Goal: Task Accomplishment & Management: Complete application form

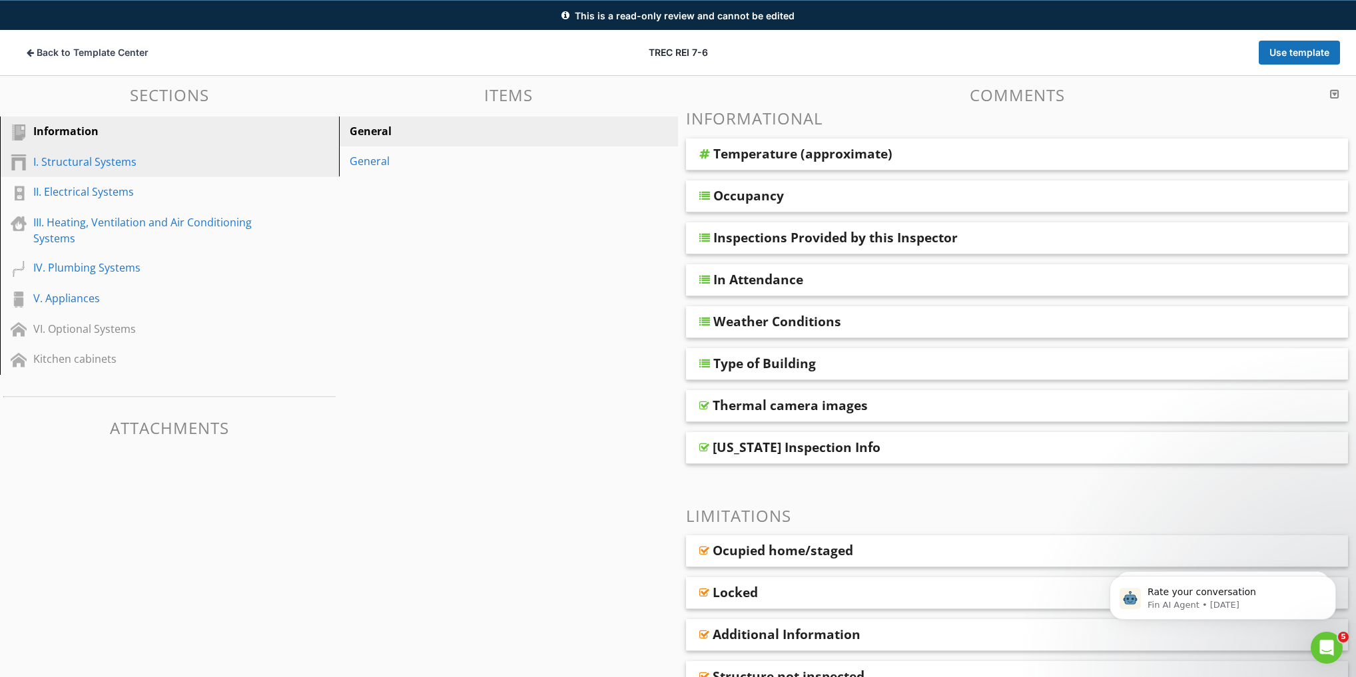
click at [97, 156] on div "I. Structural Systems" at bounding box center [154, 162] width 242 height 16
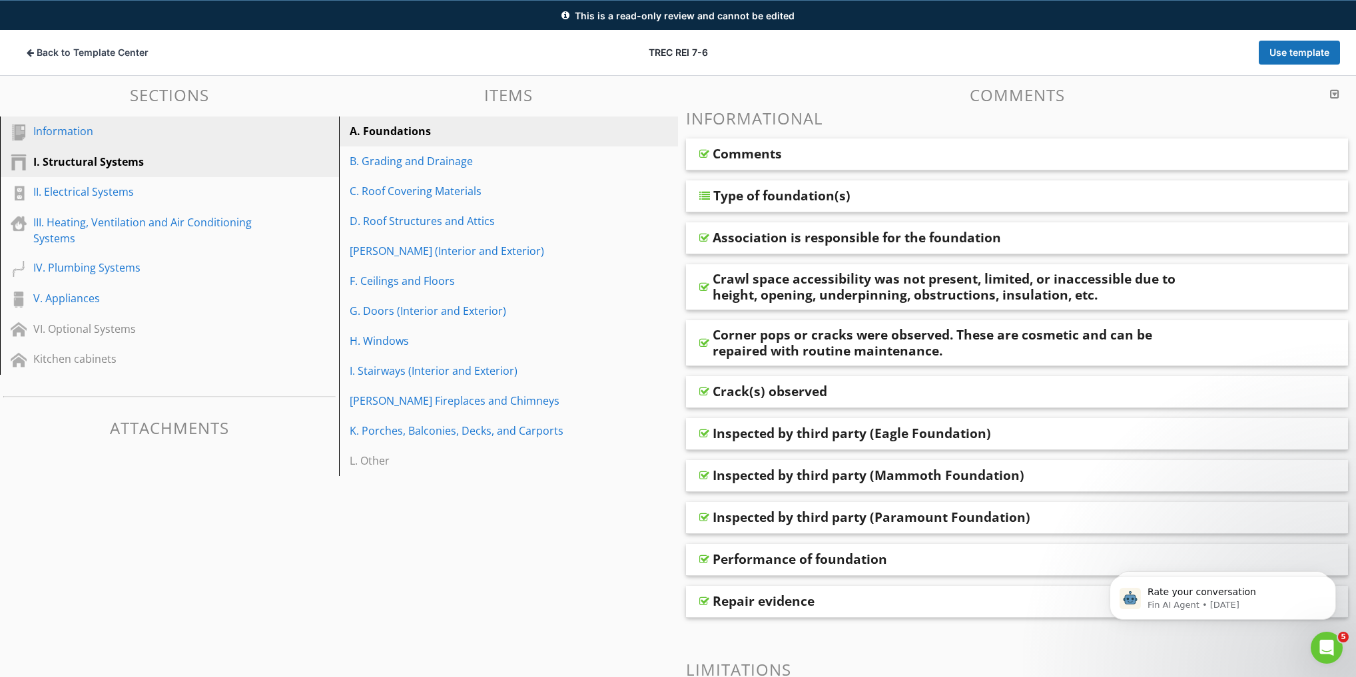
click at [75, 131] on div "Information" at bounding box center [154, 131] width 242 height 16
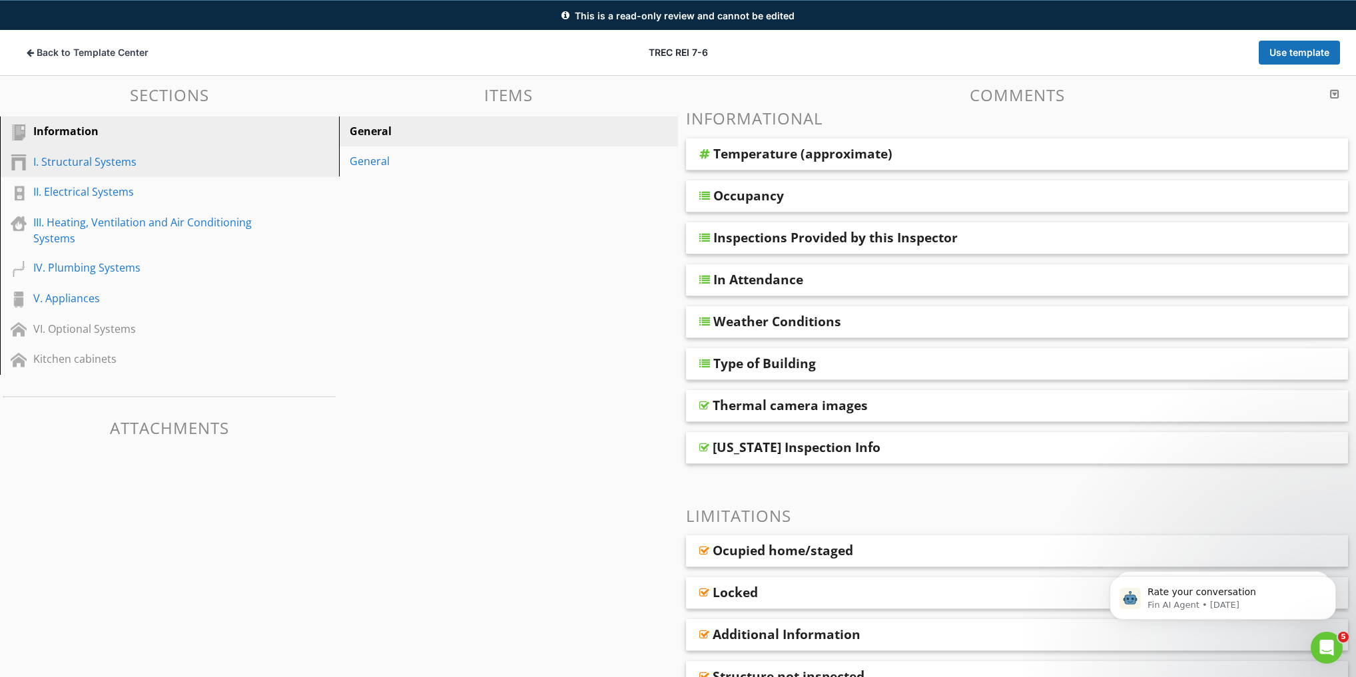
click at [75, 158] on div "I. Structural Systems" at bounding box center [154, 162] width 242 height 16
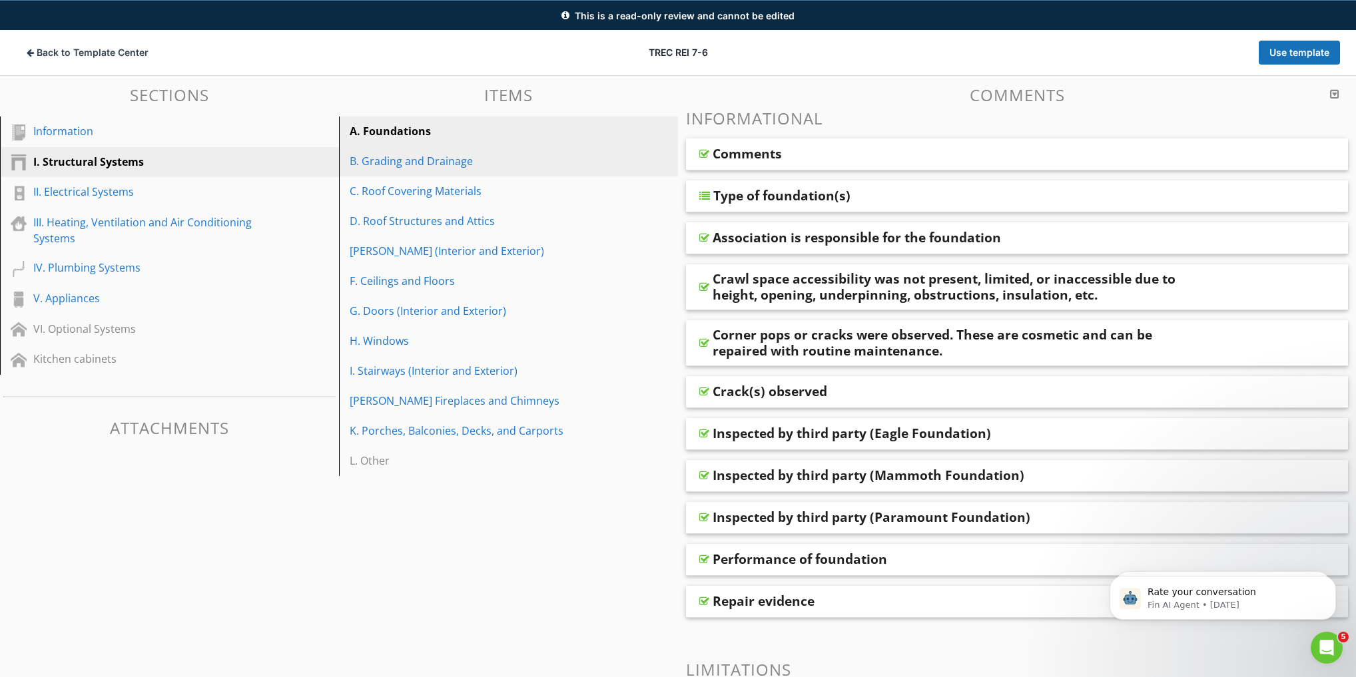
click at [388, 160] on div "B. Grading and Drainage" at bounding box center [486, 161] width 272 height 16
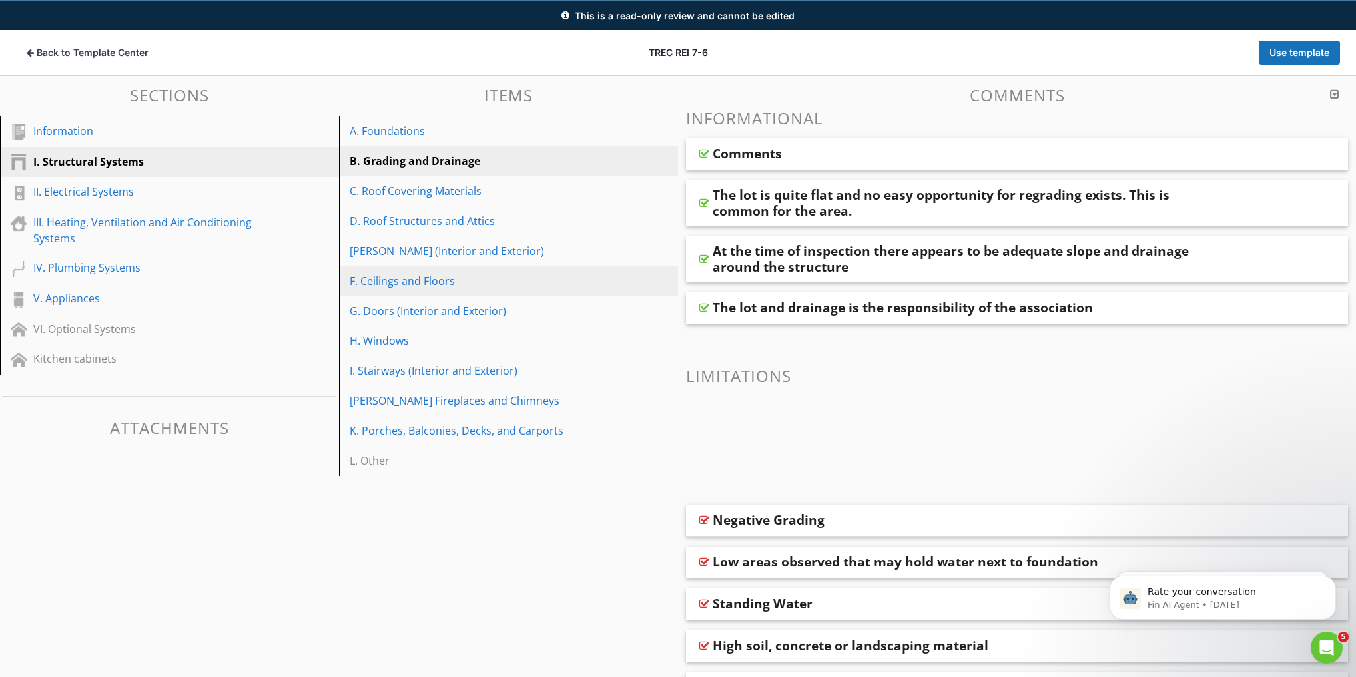
click at [420, 280] on div "F. Ceilings and Floors" at bounding box center [486, 281] width 272 height 16
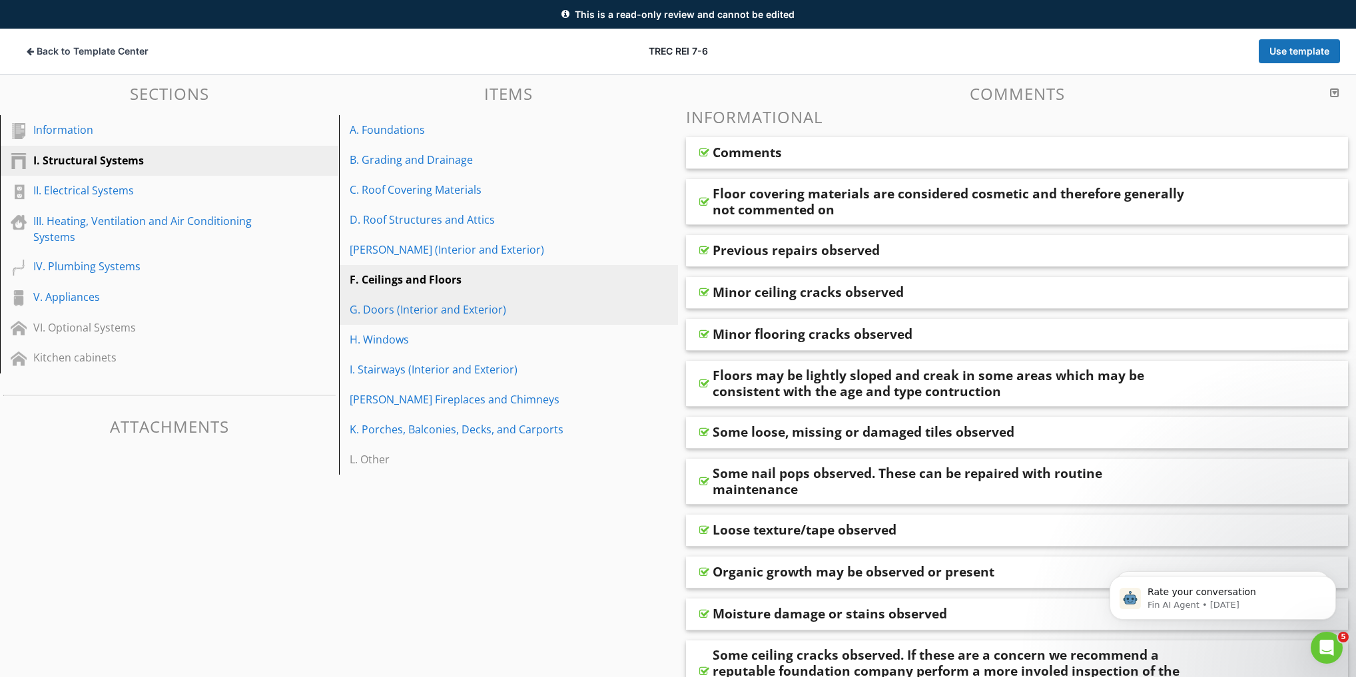
scroll to position [77, 0]
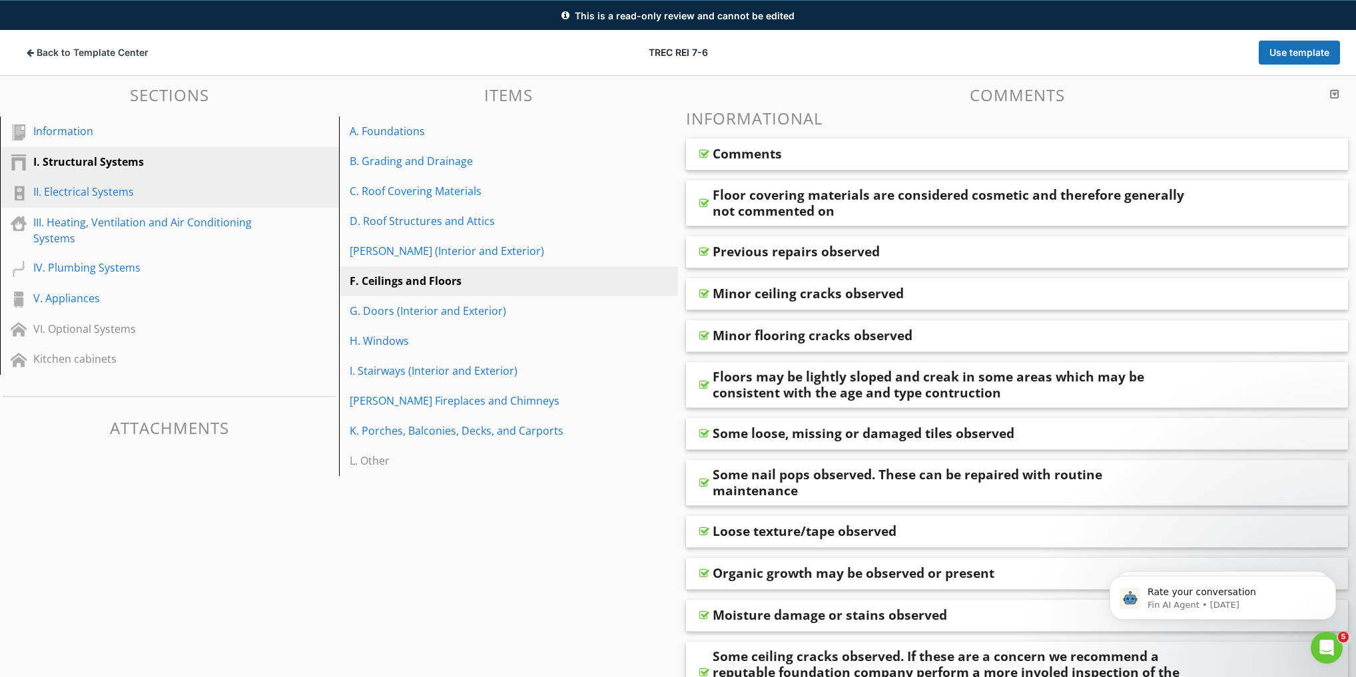
click at [89, 198] on div "II. Electrical Systems" at bounding box center [154, 192] width 242 height 16
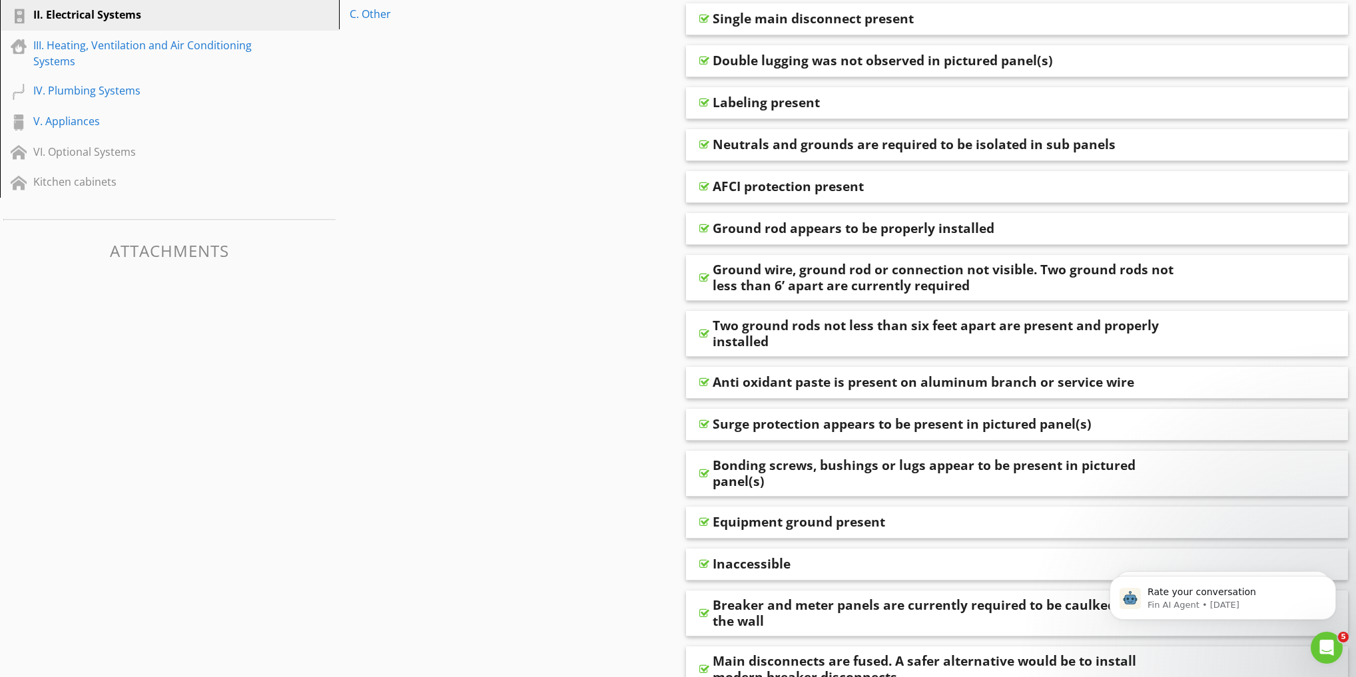
scroll to position [0, 0]
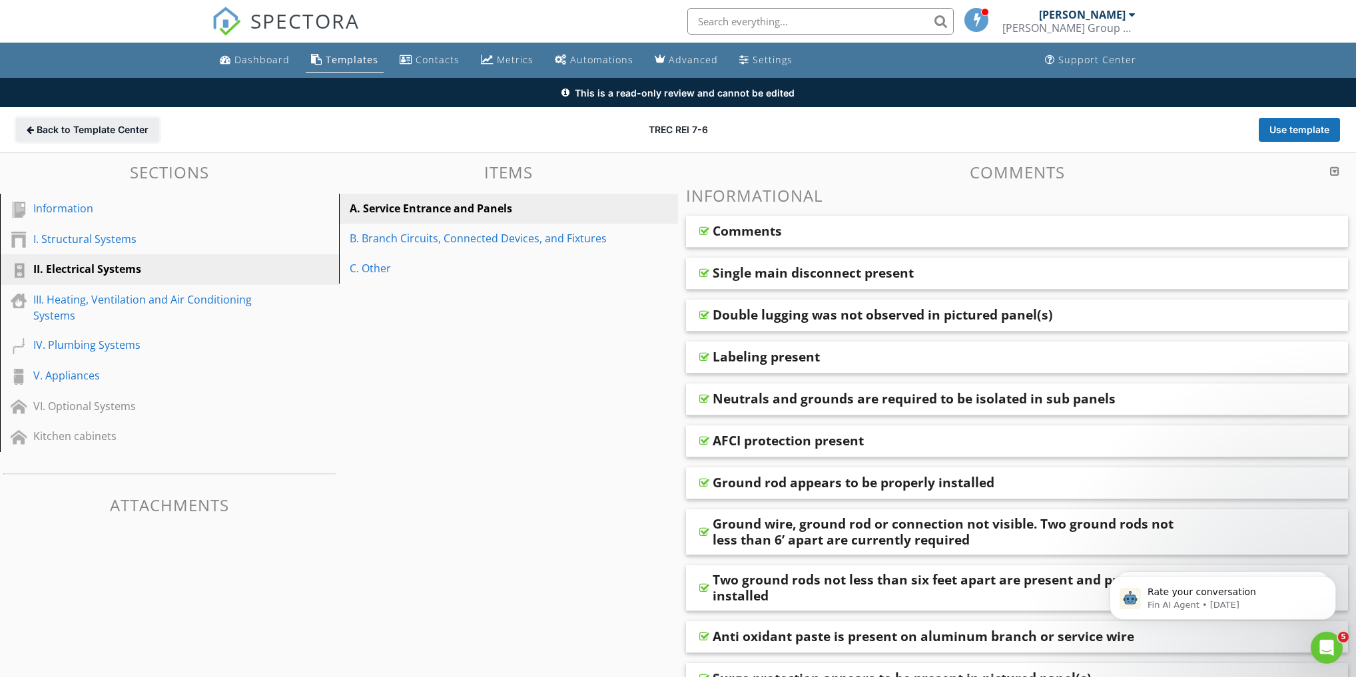
click at [87, 129] on span "Back to Template Center" at bounding box center [93, 129] width 112 height 13
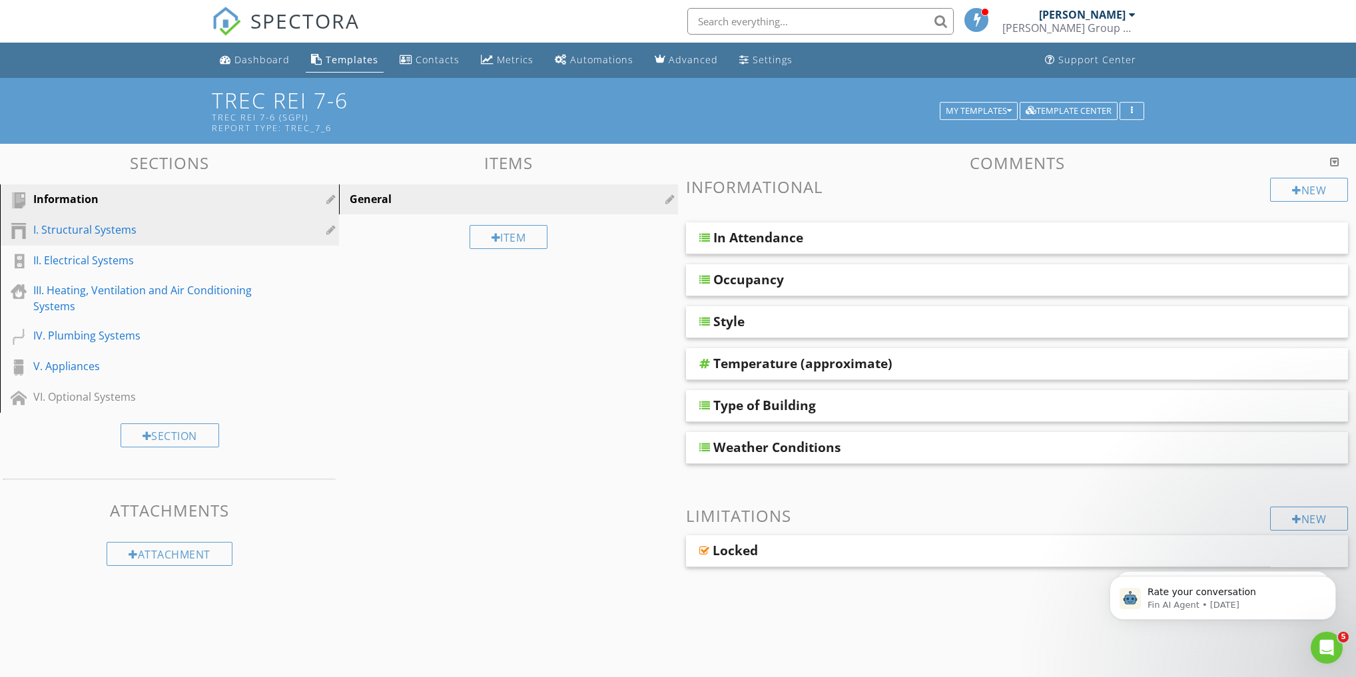
click at [95, 232] on div "I. Structural Systems" at bounding box center [154, 230] width 242 height 16
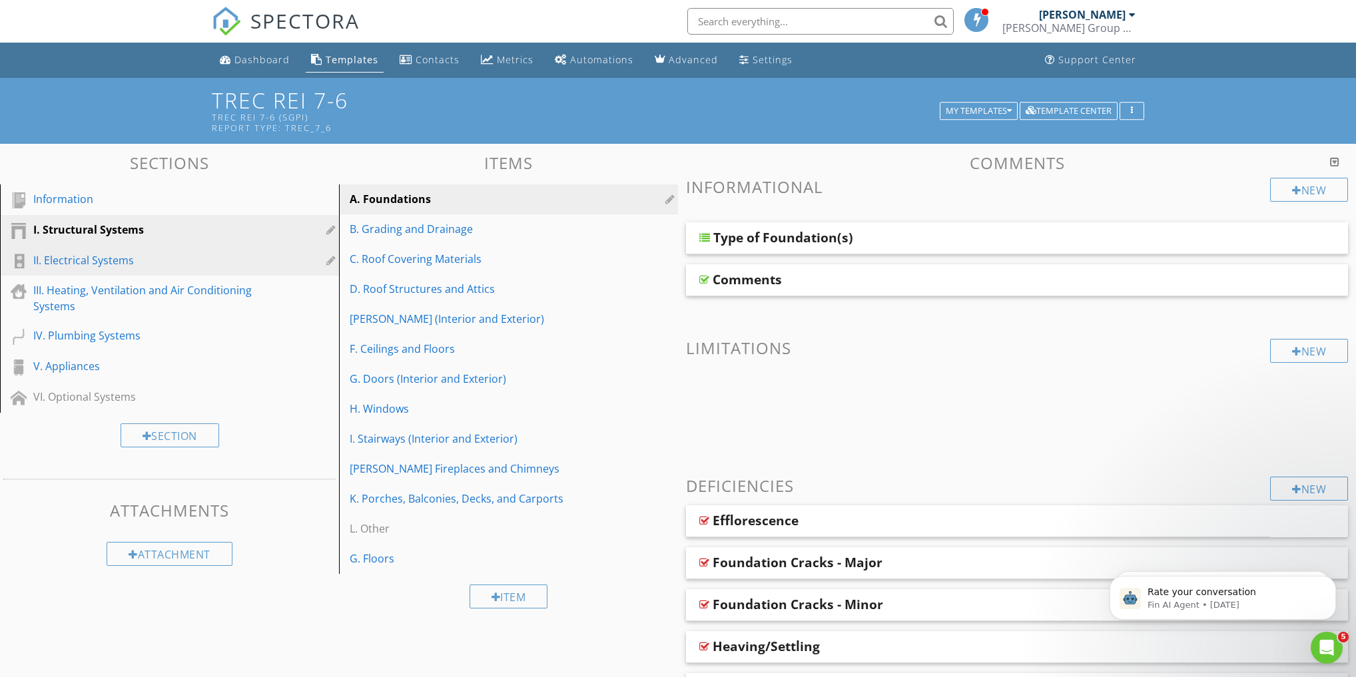
click at [83, 253] on div "II. Electrical Systems" at bounding box center [154, 260] width 242 height 16
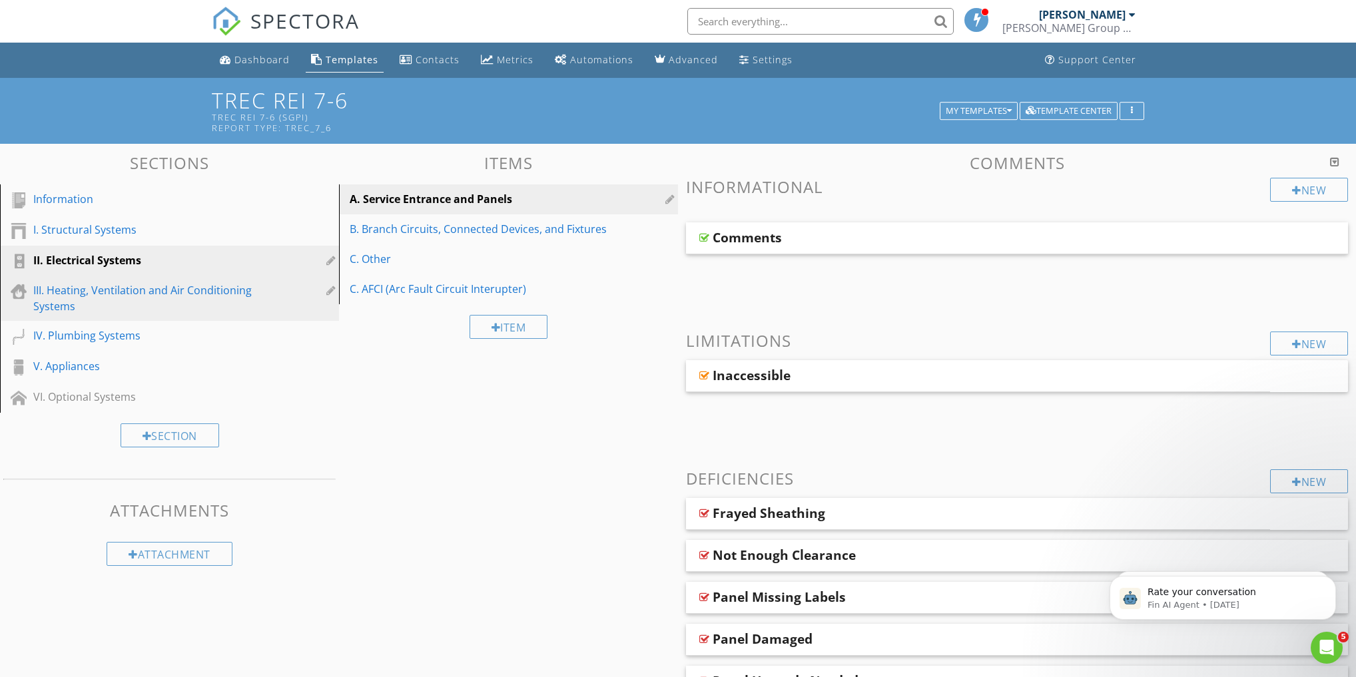
click at [98, 296] on div "III. Heating, Ventilation and Air Conditioning Systems" at bounding box center [154, 298] width 242 height 32
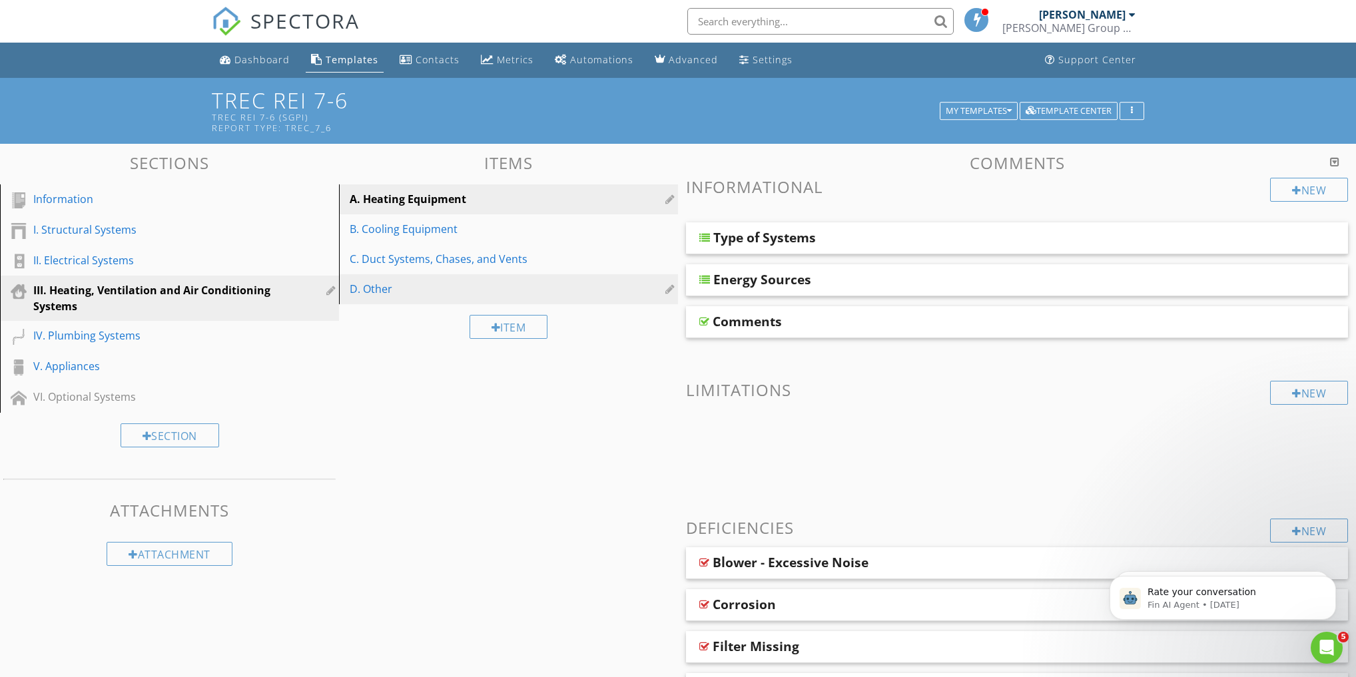
click at [670, 287] on div at bounding box center [671, 289] width 13 height 11
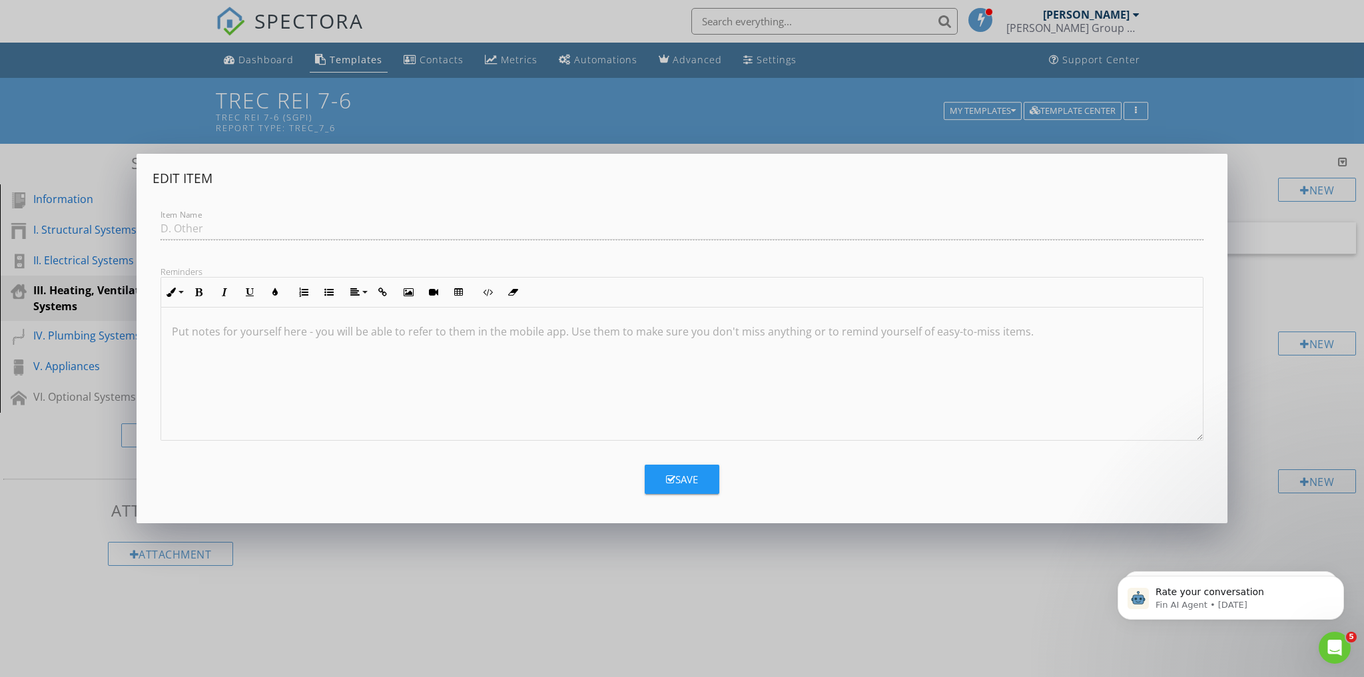
click at [1201, 110] on div "Edit Item Item Name D. Other Reminders Inline Style XLarge Large Normal Small L…" at bounding box center [682, 338] width 1364 height 677
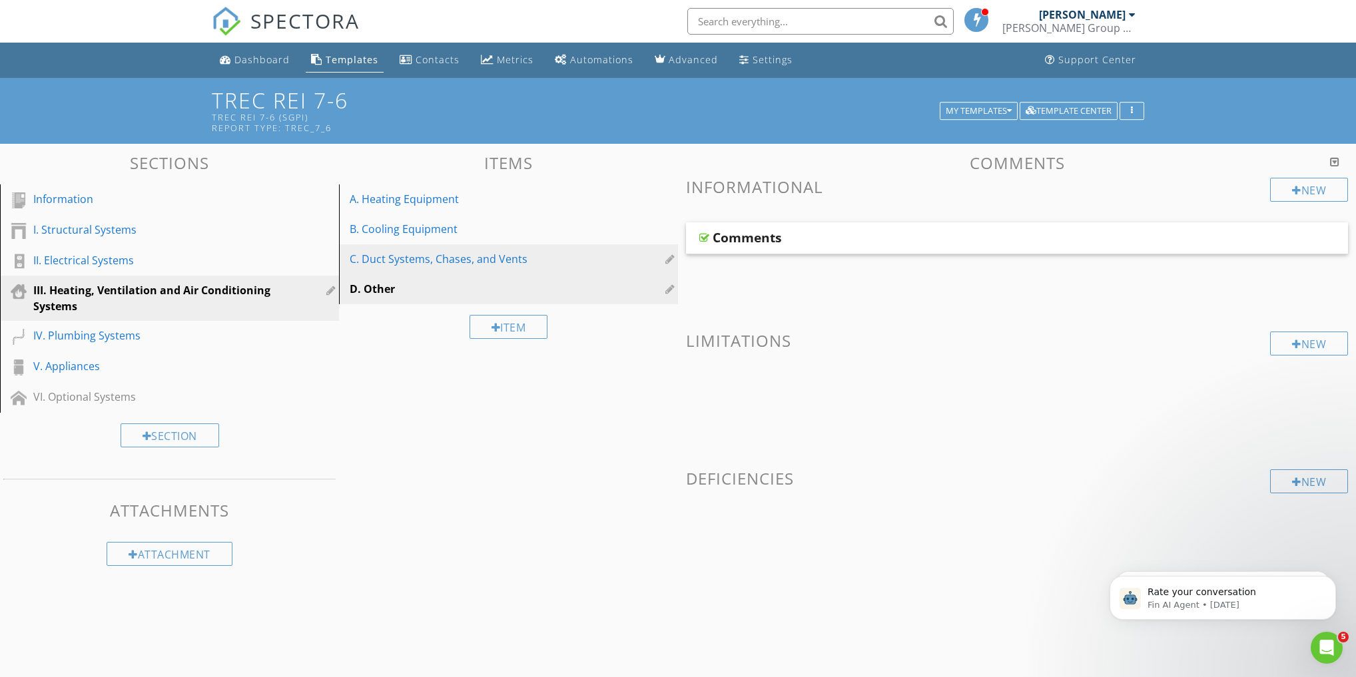
click at [433, 264] on div "C. Duct Systems, Chases, and Vents" at bounding box center [486, 259] width 272 height 16
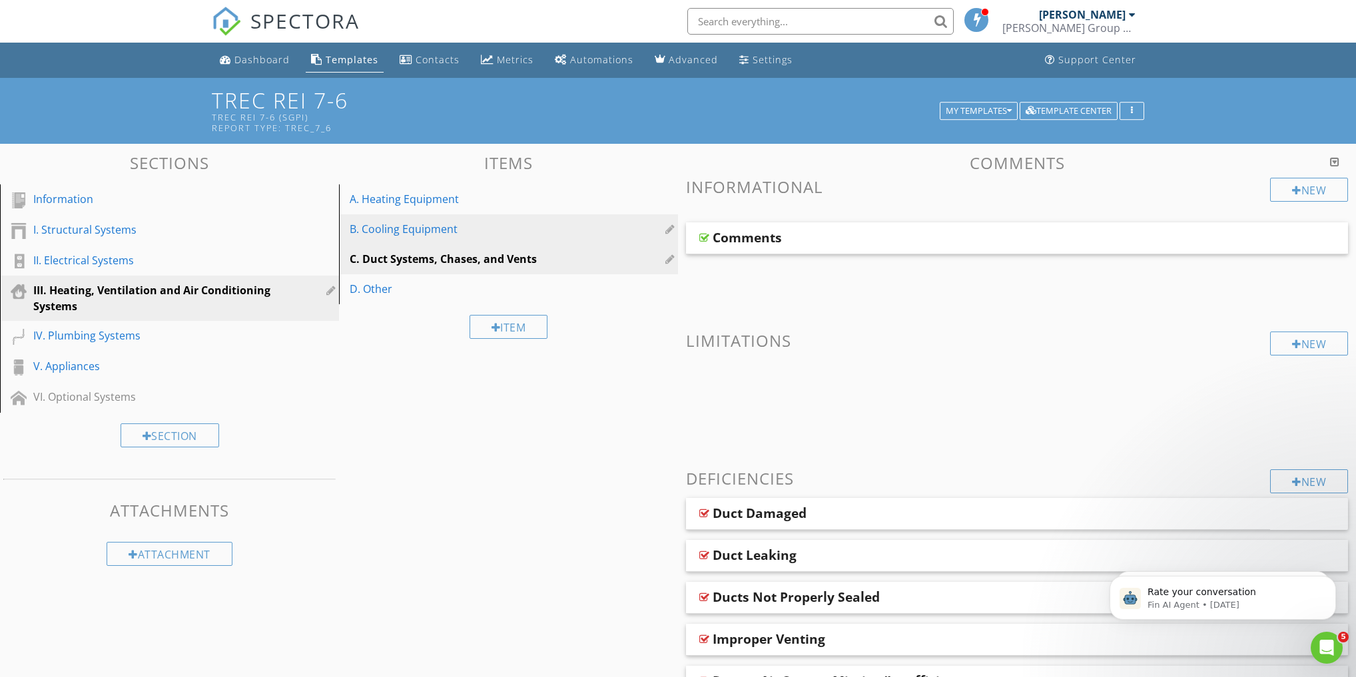
click at [424, 230] on div "B. Cooling Equipment" at bounding box center [486, 229] width 272 height 16
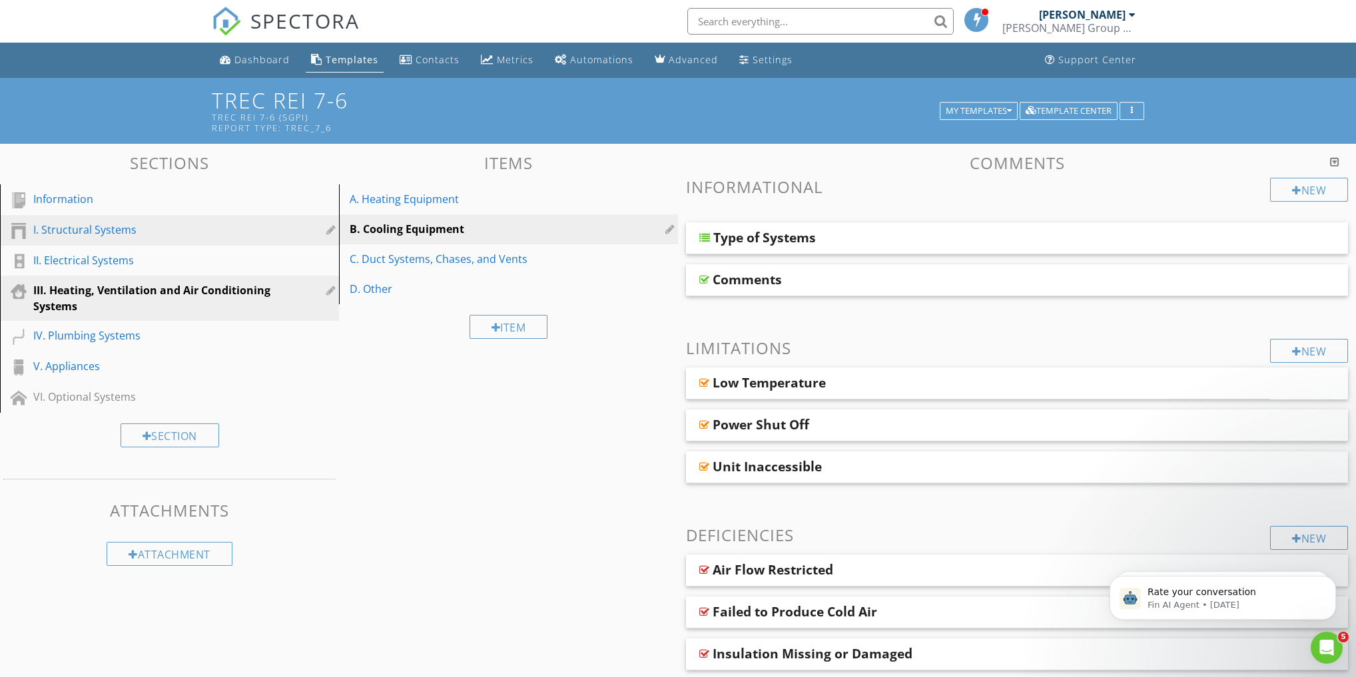
click at [117, 233] on div "I. Structural Systems" at bounding box center [154, 230] width 242 height 16
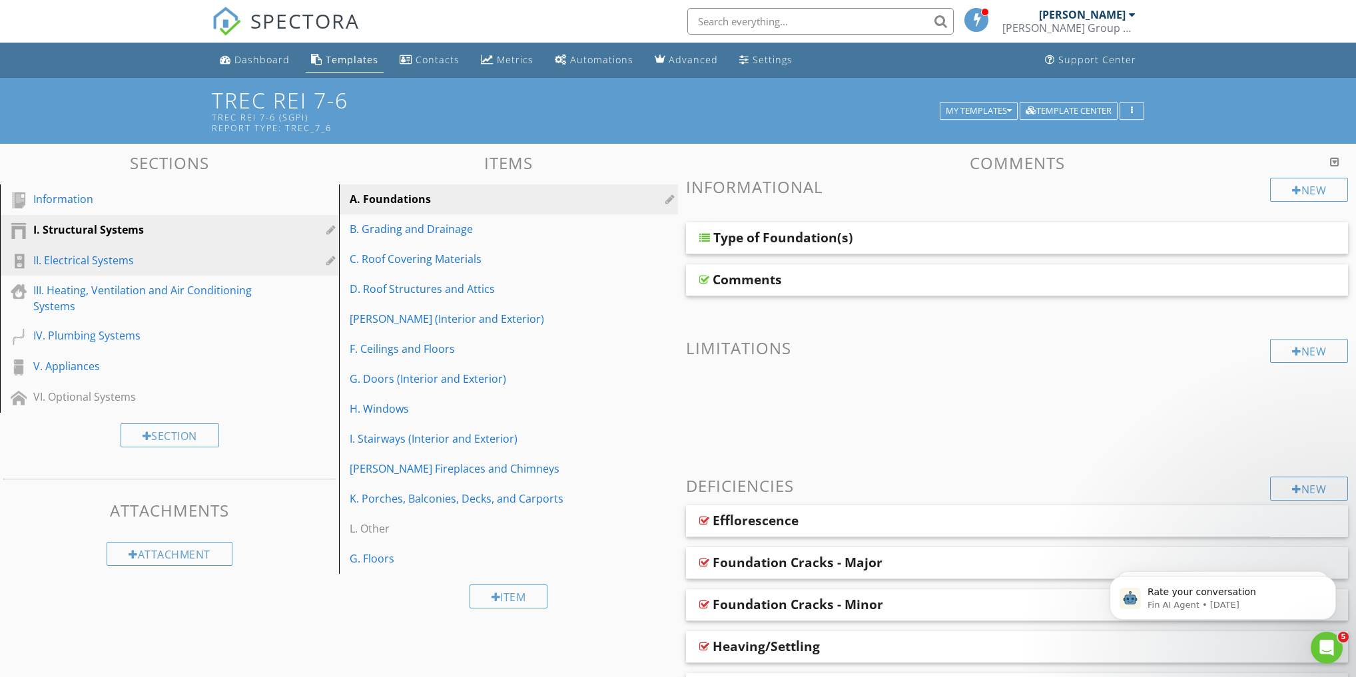
click at [108, 253] on div "II. Electrical Systems" at bounding box center [154, 260] width 242 height 16
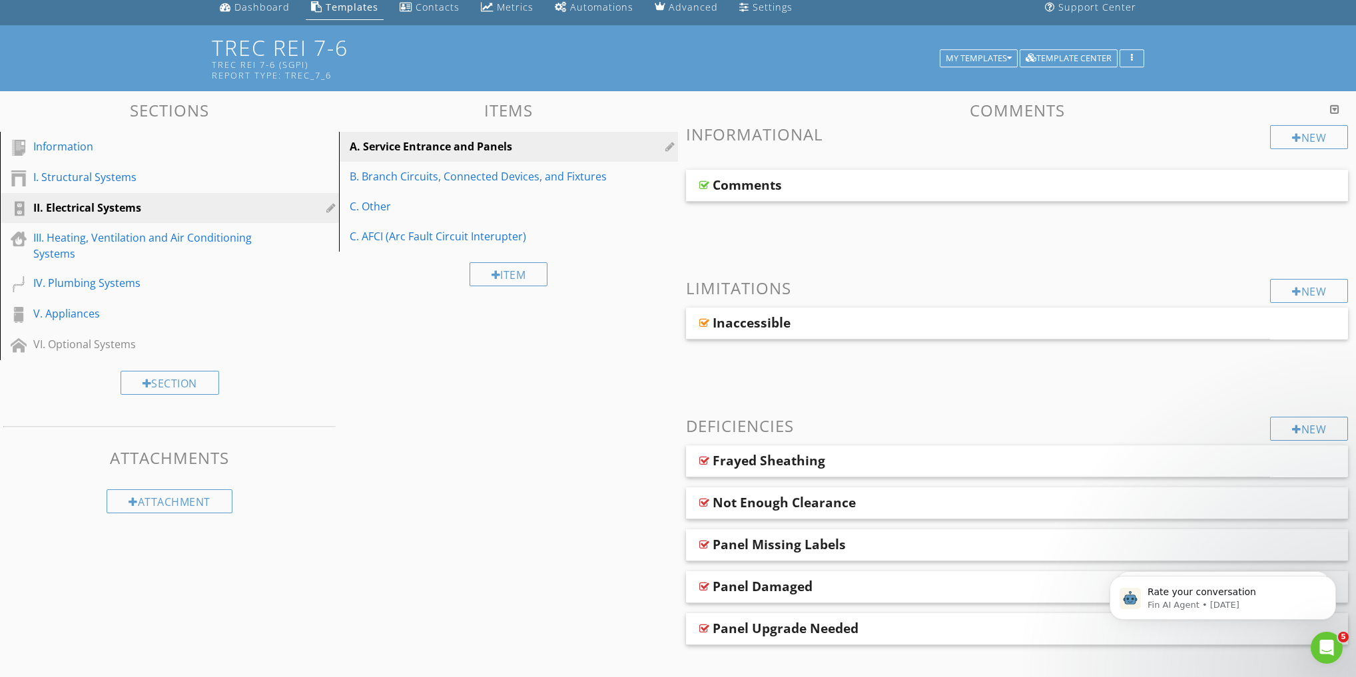
scroll to position [53, 0]
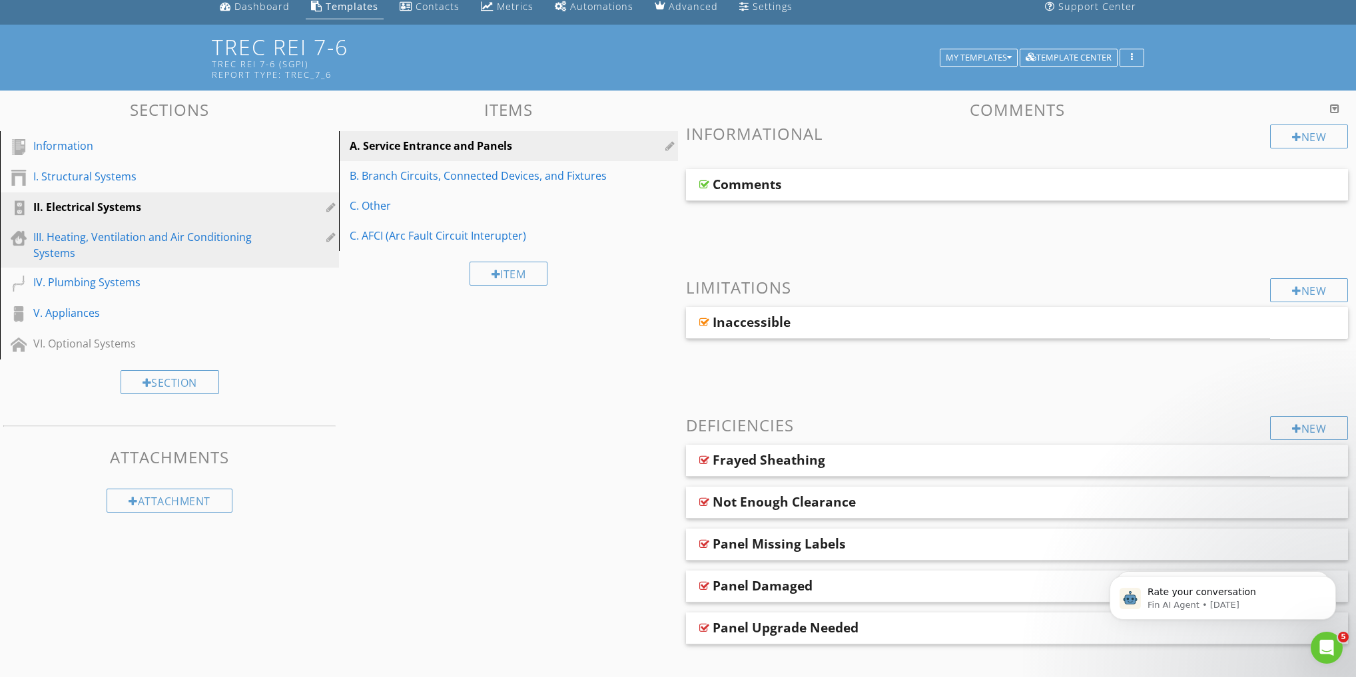
click at [109, 240] on div "III. Heating, Ventilation and Air Conditioning Systems" at bounding box center [154, 245] width 242 height 32
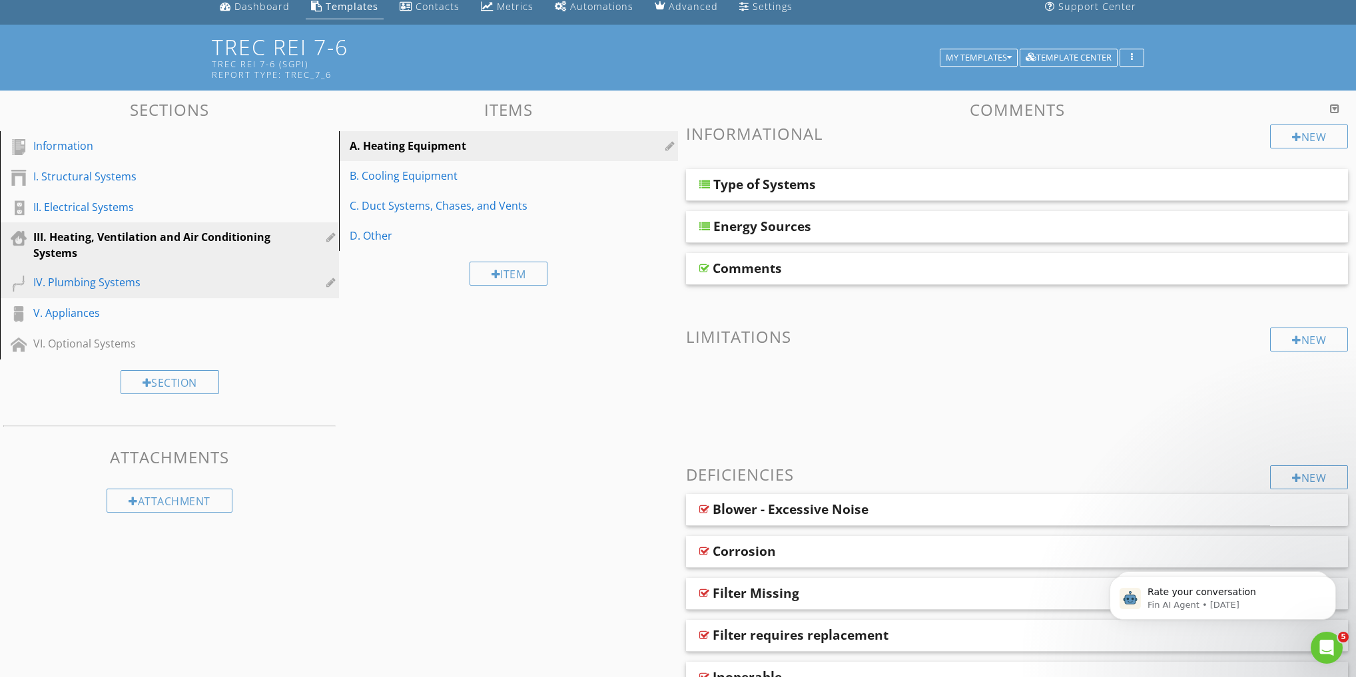
click at [116, 285] on div "IV. Plumbing Systems" at bounding box center [154, 282] width 242 height 16
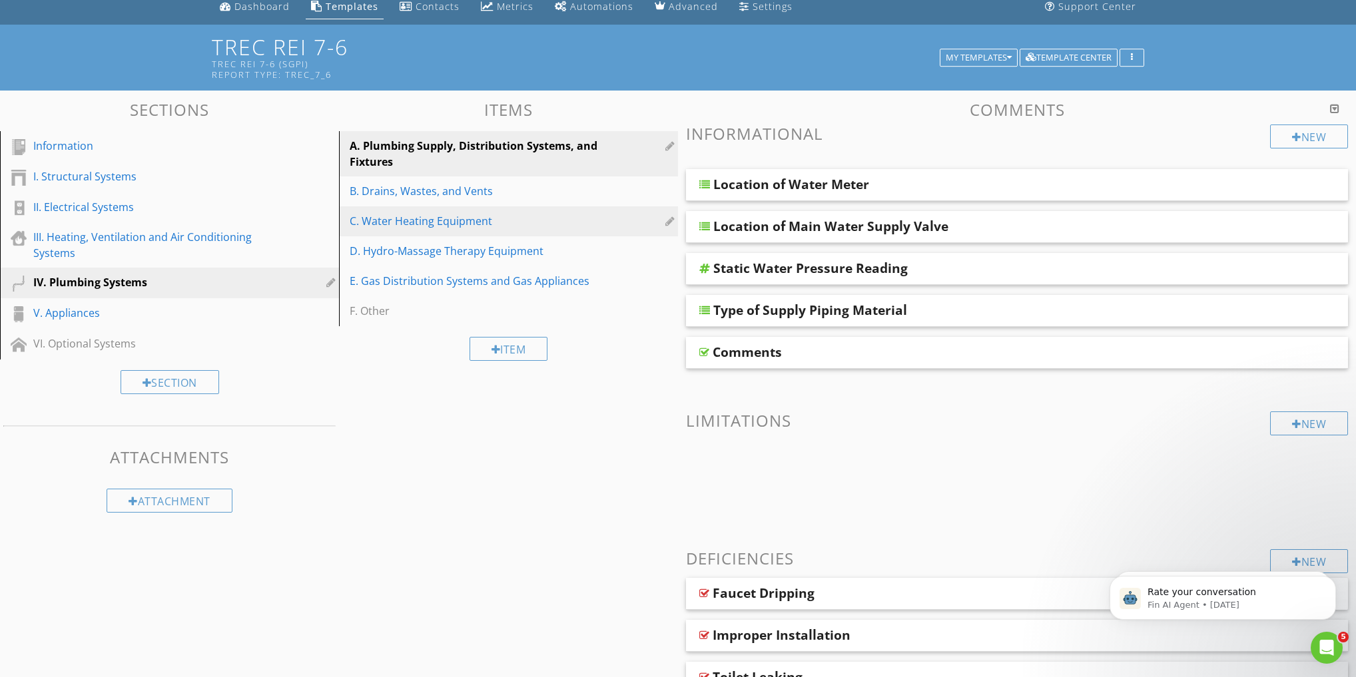
click at [416, 231] on link "C. Water Heating Equipment" at bounding box center [510, 221] width 335 height 29
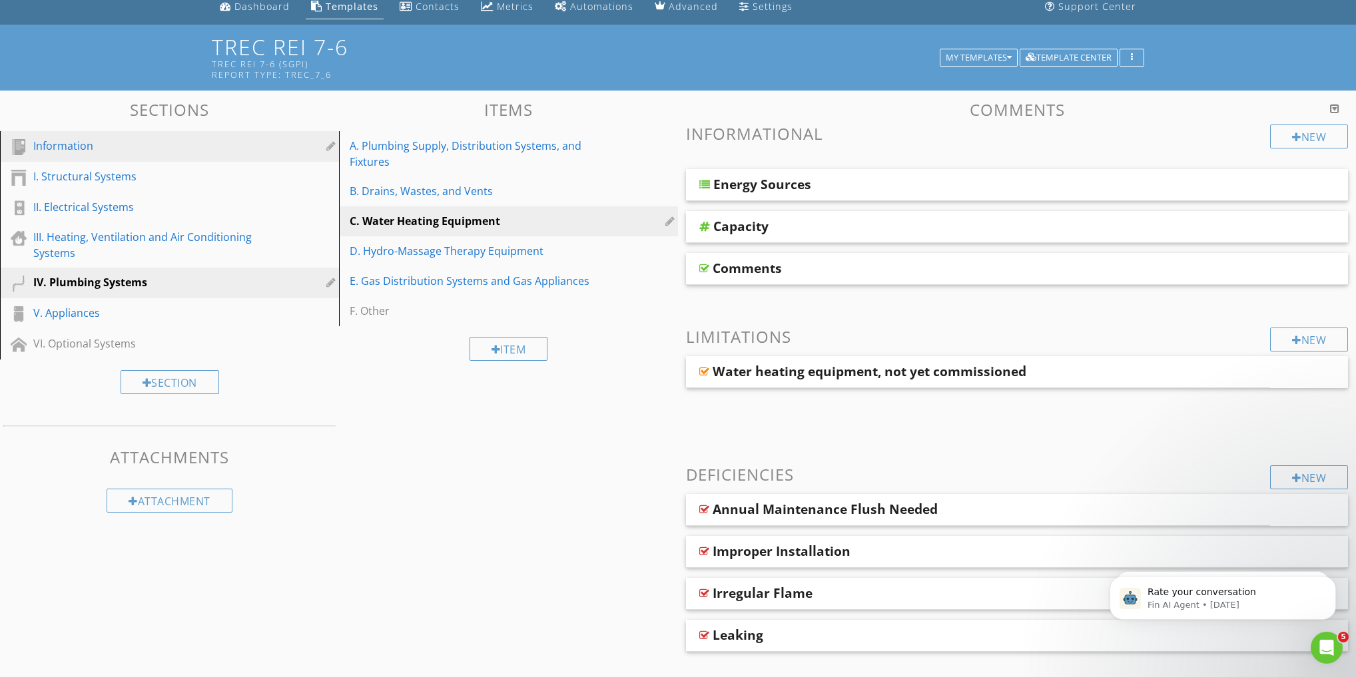
click at [67, 143] on div "Information" at bounding box center [154, 146] width 242 height 16
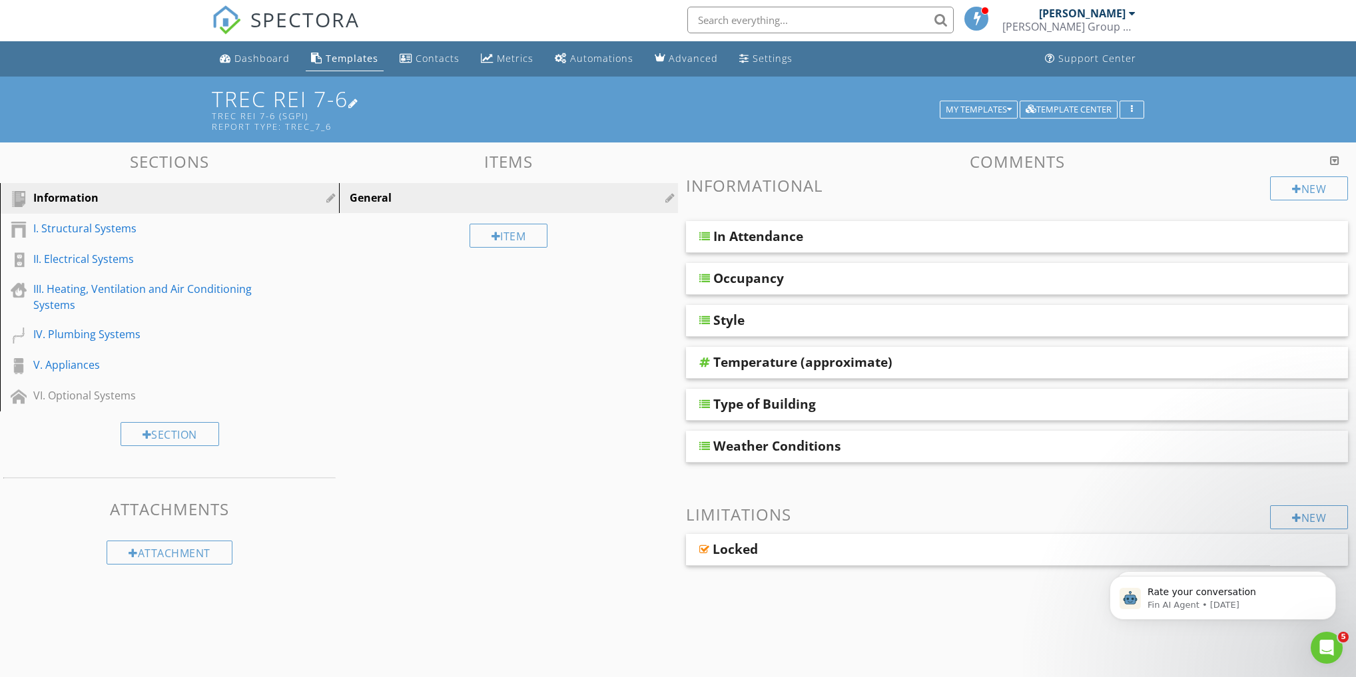
scroll to position [0, 0]
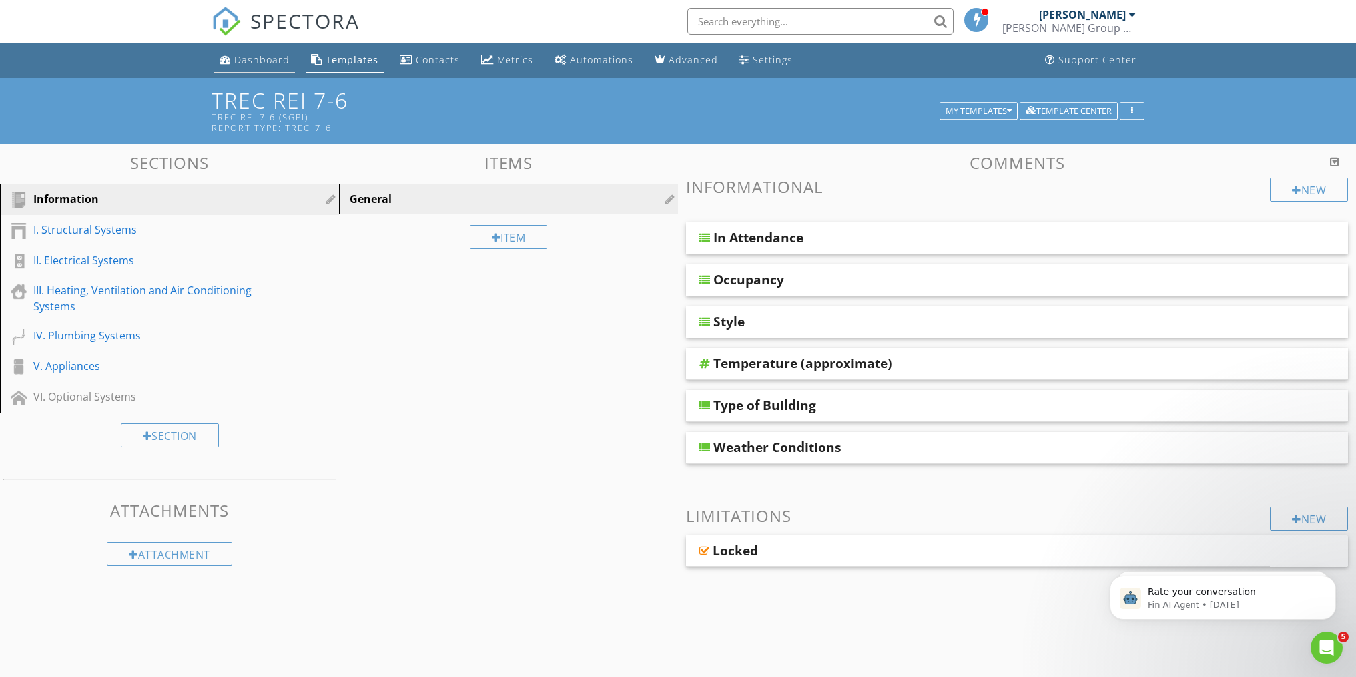
click at [265, 61] on div "Dashboard" at bounding box center [261, 59] width 55 height 13
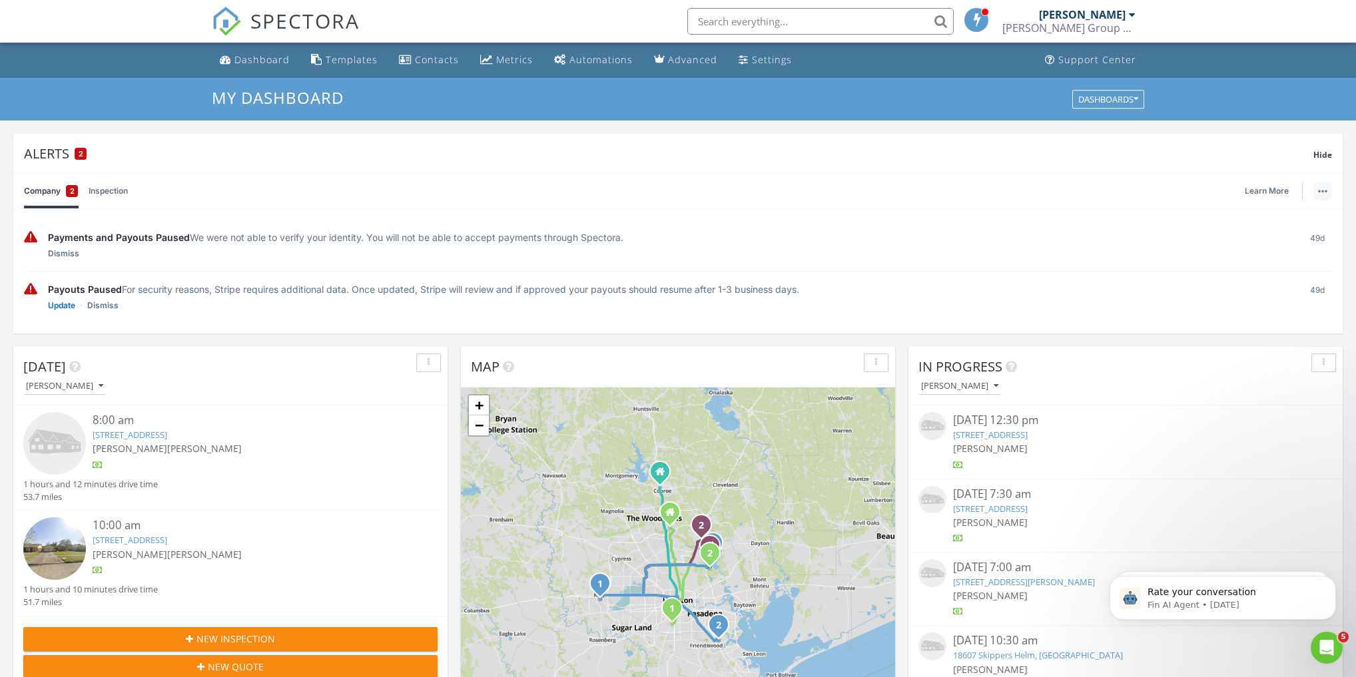
click at [1326, 195] on button "button" at bounding box center [1323, 191] width 19 height 19
click at [1324, 194] on button "button" at bounding box center [1323, 191] width 19 height 19
click at [1324, 192] on img "button" at bounding box center [1322, 191] width 9 height 3
click at [59, 153] on div "Alerts 2" at bounding box center [669, 154] width 1290 height 18
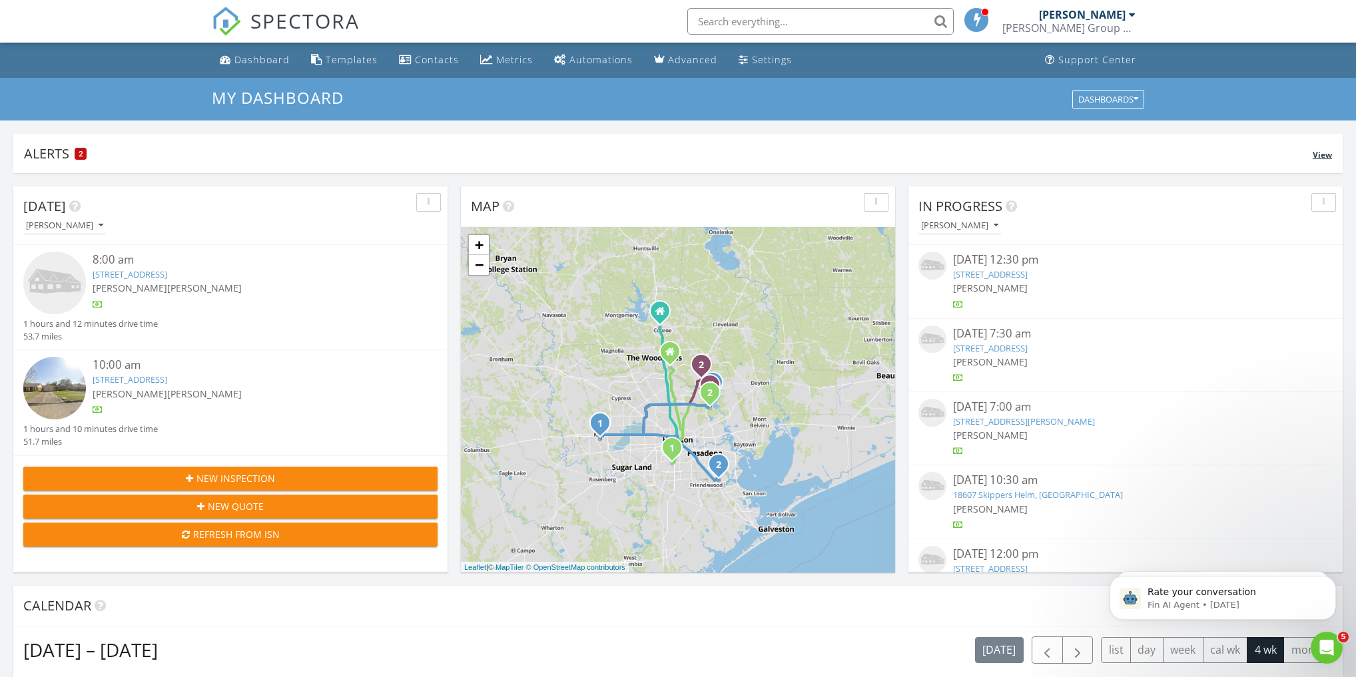
click at [59, 153] on div "Alerts 2" at bounding box center [668, 154] width 1289 height 18
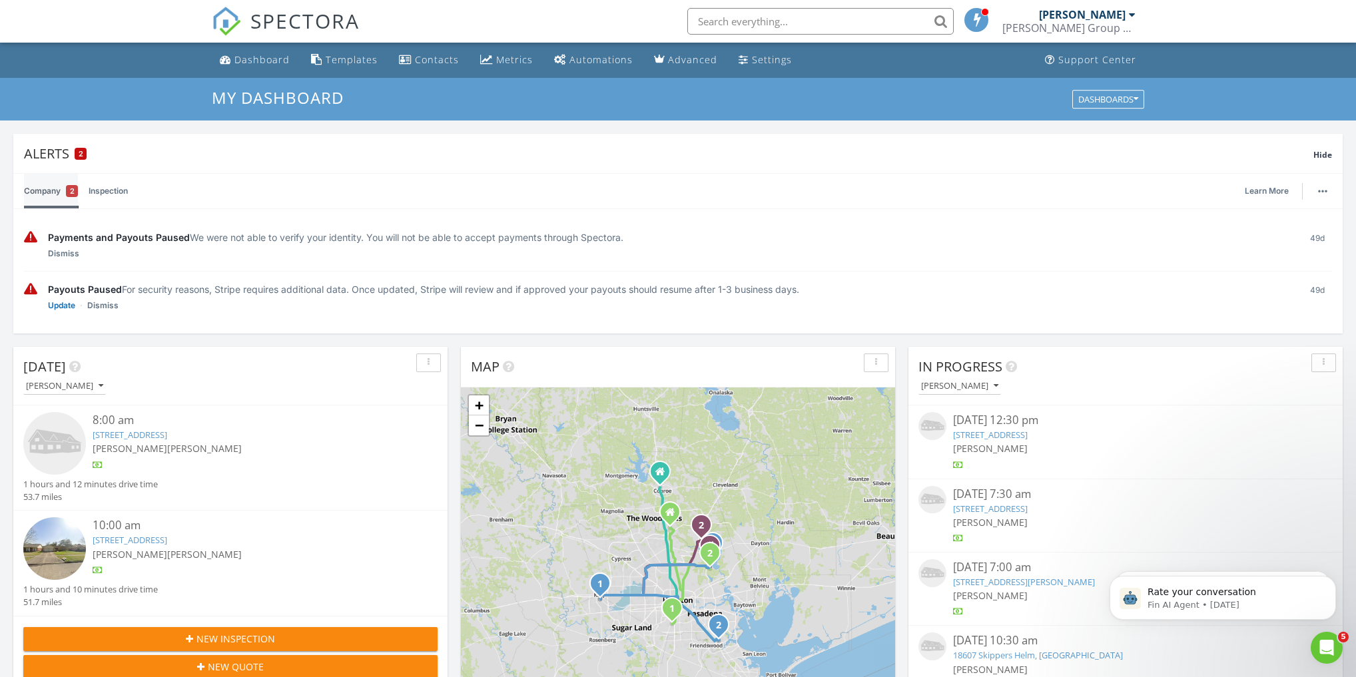
click at [65, 196] on link "Company 2" at bounding box center [51, 191] width 54 height 35
click at [109, 193] on link "Inspection" at bounding box center [108, 191] width 39 height 35
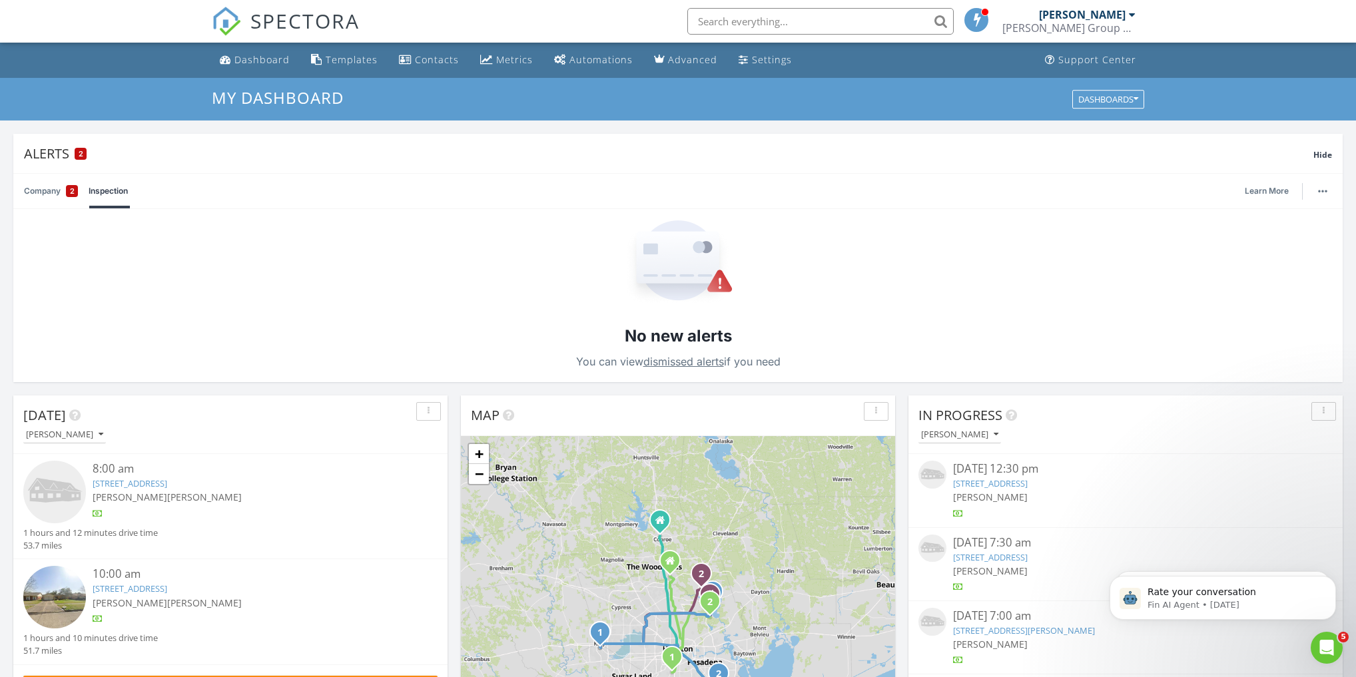
click at [48, 189] on link "Company 2" at bounding box center [51, 191] width 54 height 35
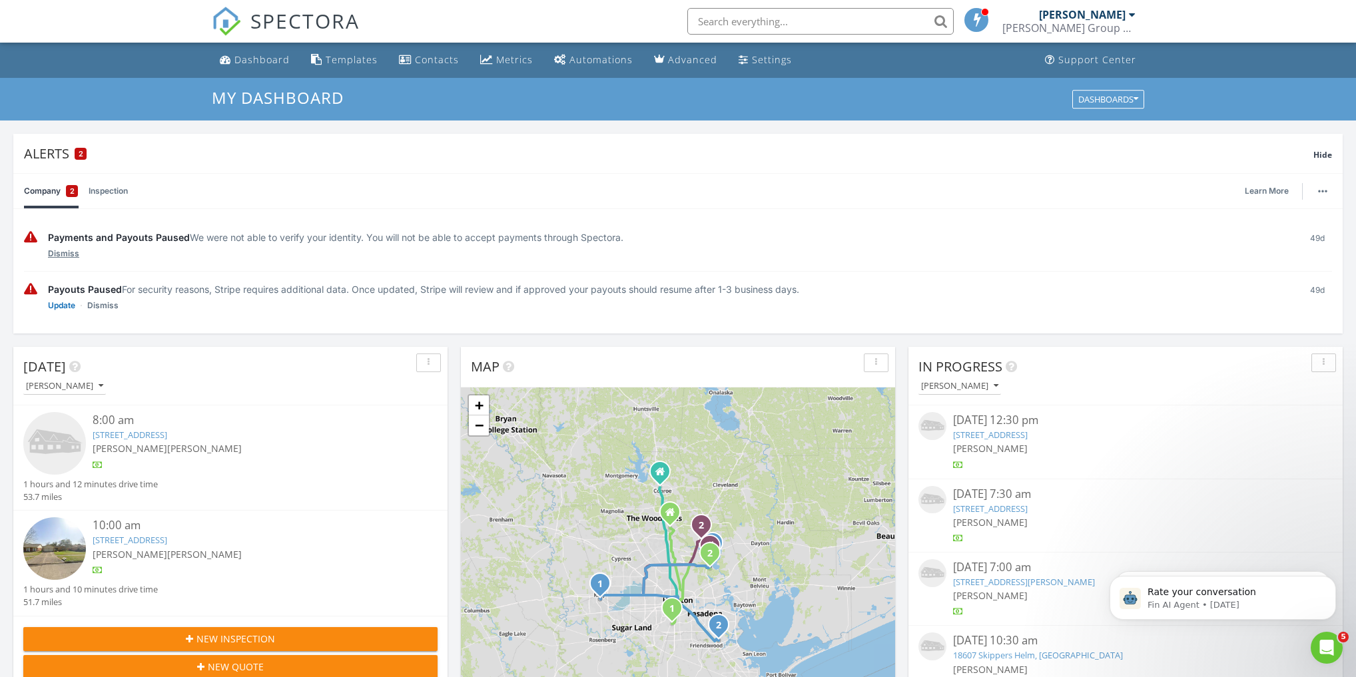
click at [61, 254] on link "Dismiss" at bounding box center [63, 253] width 31 height 13
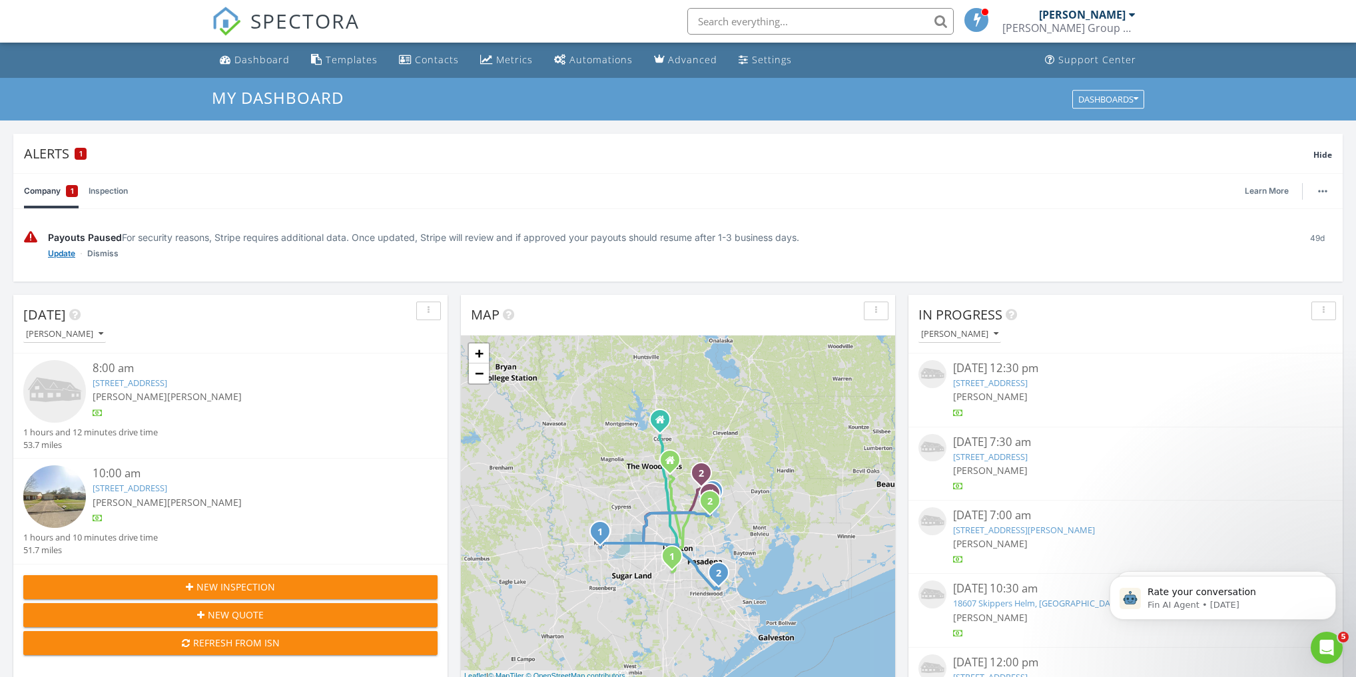
click at [61, 254] on link "Update" at bounding box center [61, 253] width 27 height 13
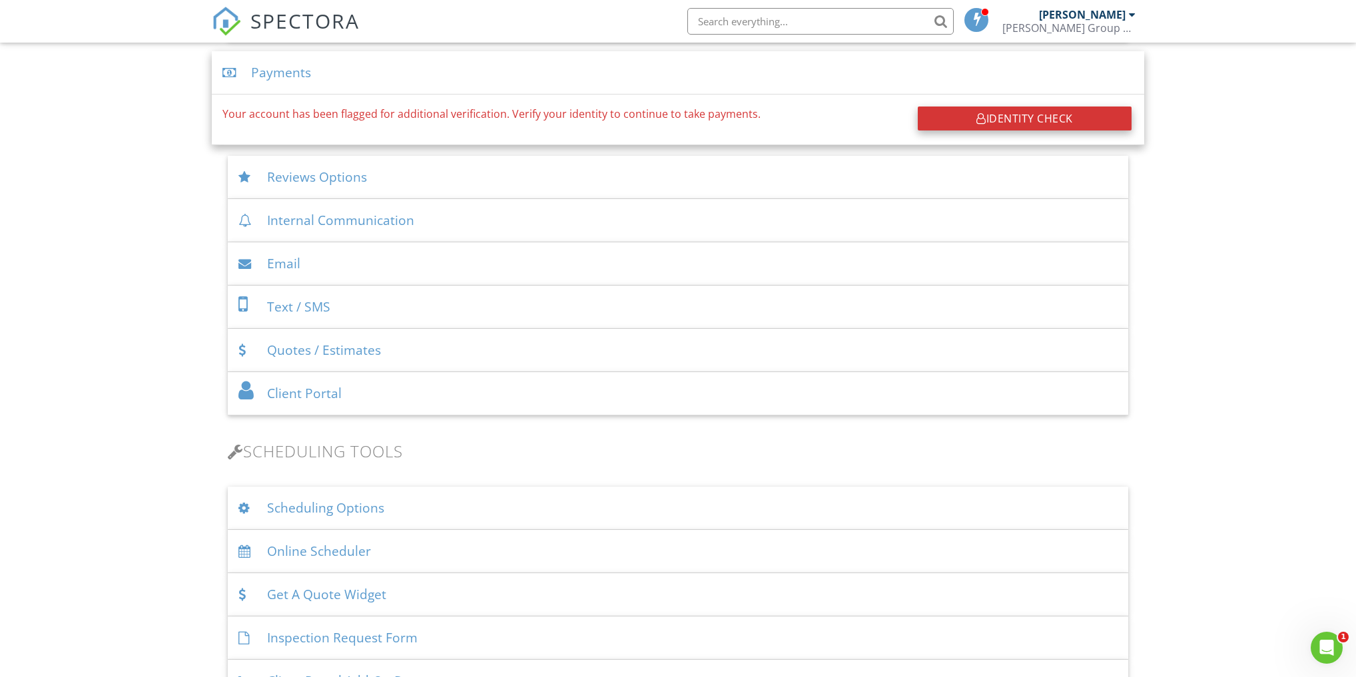
click at [989, 119] on div "Identity Check" at bounding box center [1025, 119] width 214 height 24
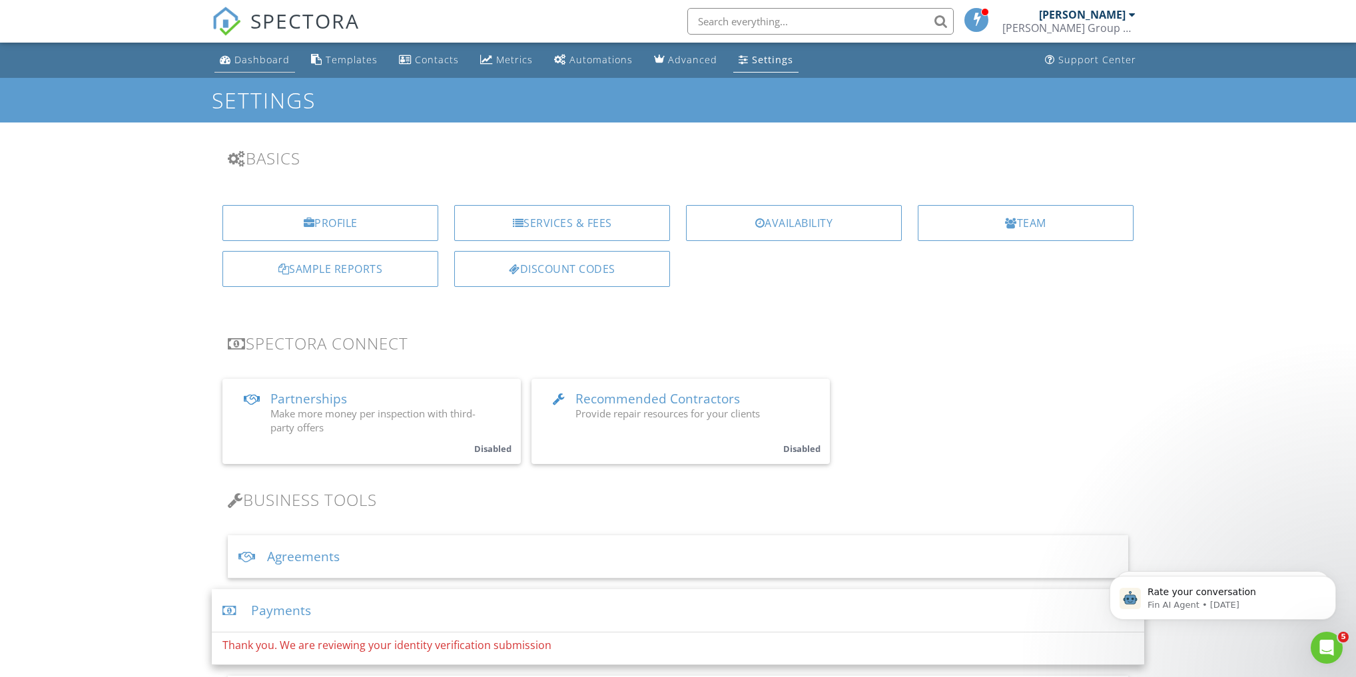
click at [254, 60] on div "Dashboard" at bounding box center [261, 59] width 55 height 13
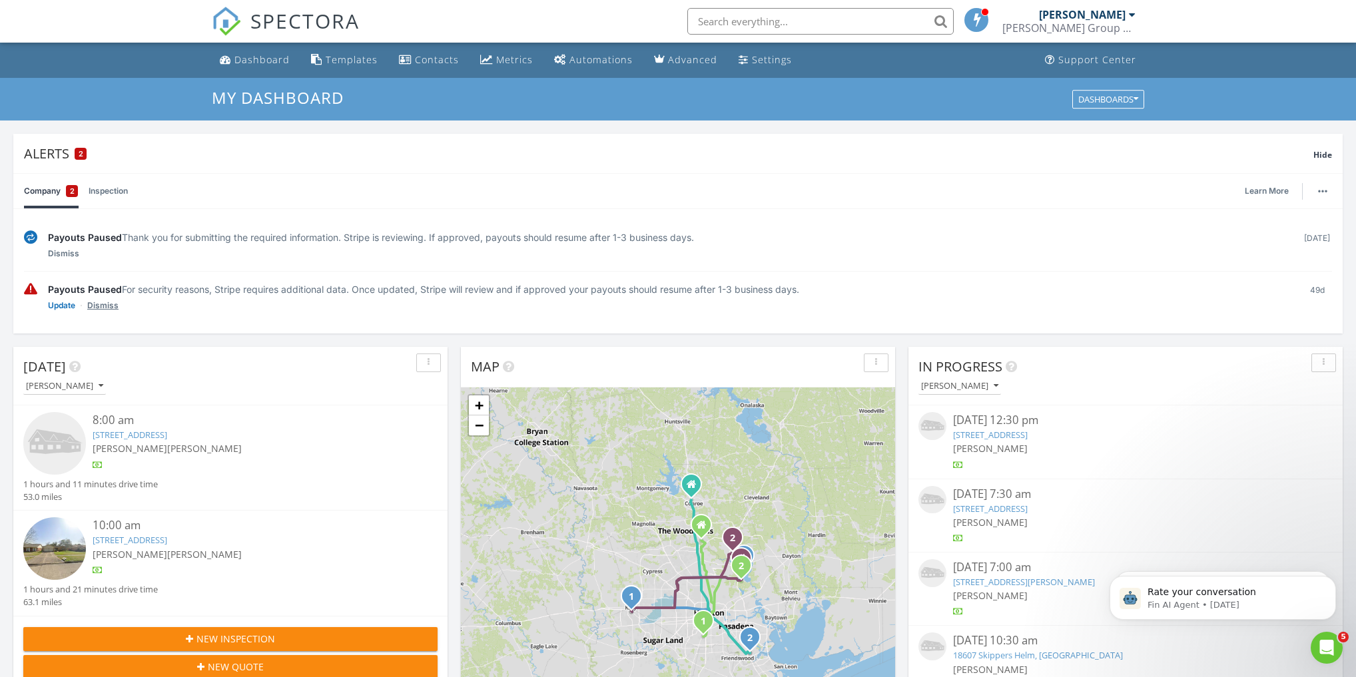
click at [89, 304] on link "Dismiss" at bounding box center [102, 305] width 31 height 13
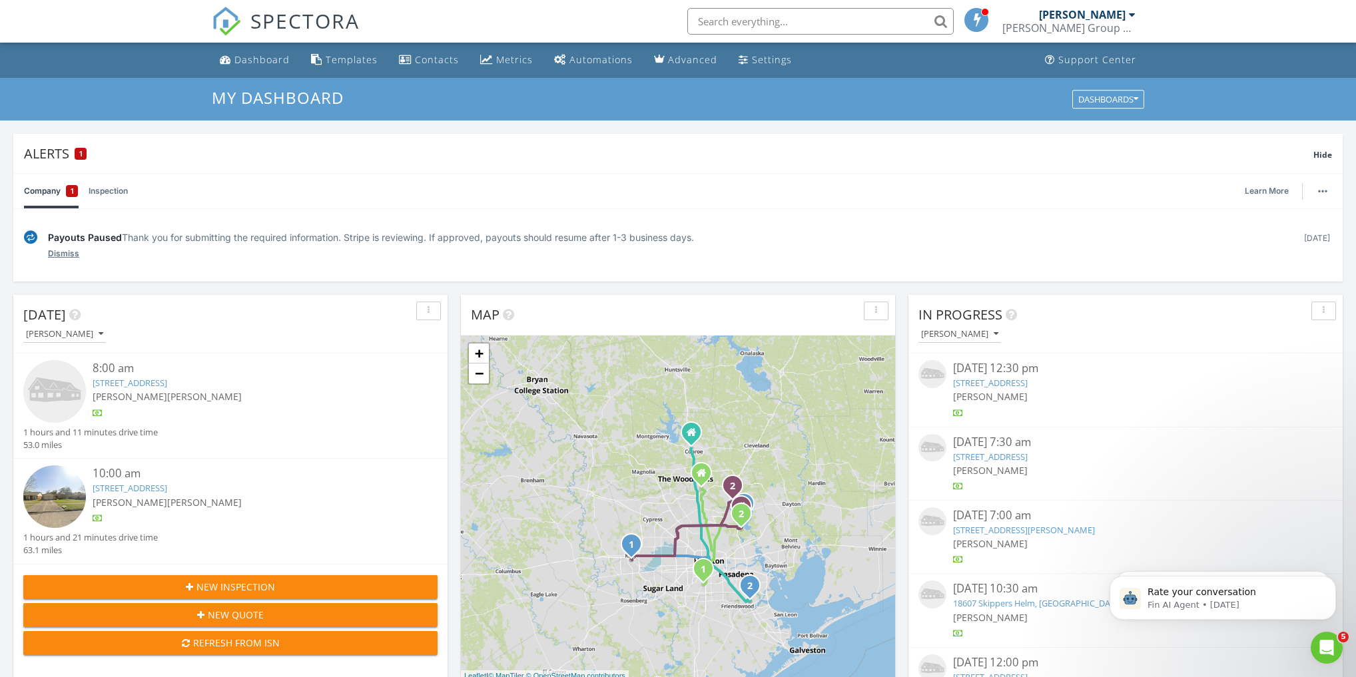
click at [64, 253] on link "Dismiss" at bounding box center [63, 253] width 31 height 13
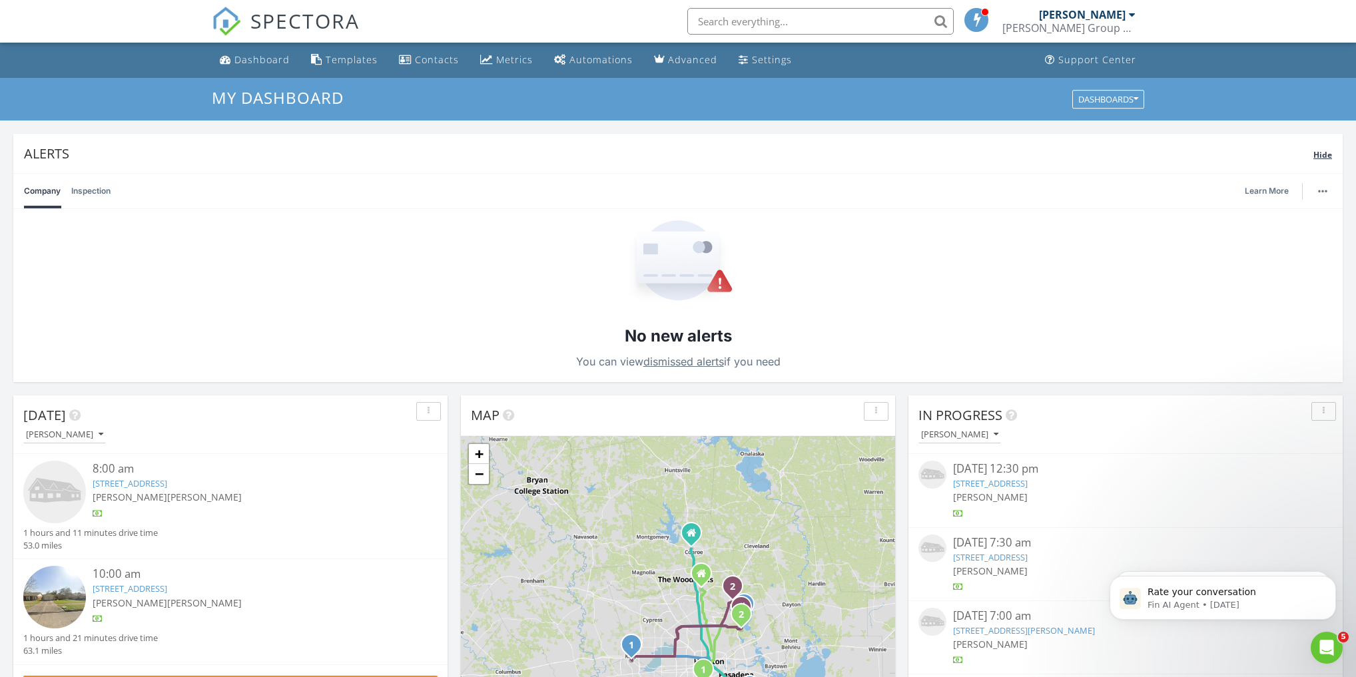
click at [1315, 155] on span "Hide" at bounding box center [1323, 154] width 19 height 11
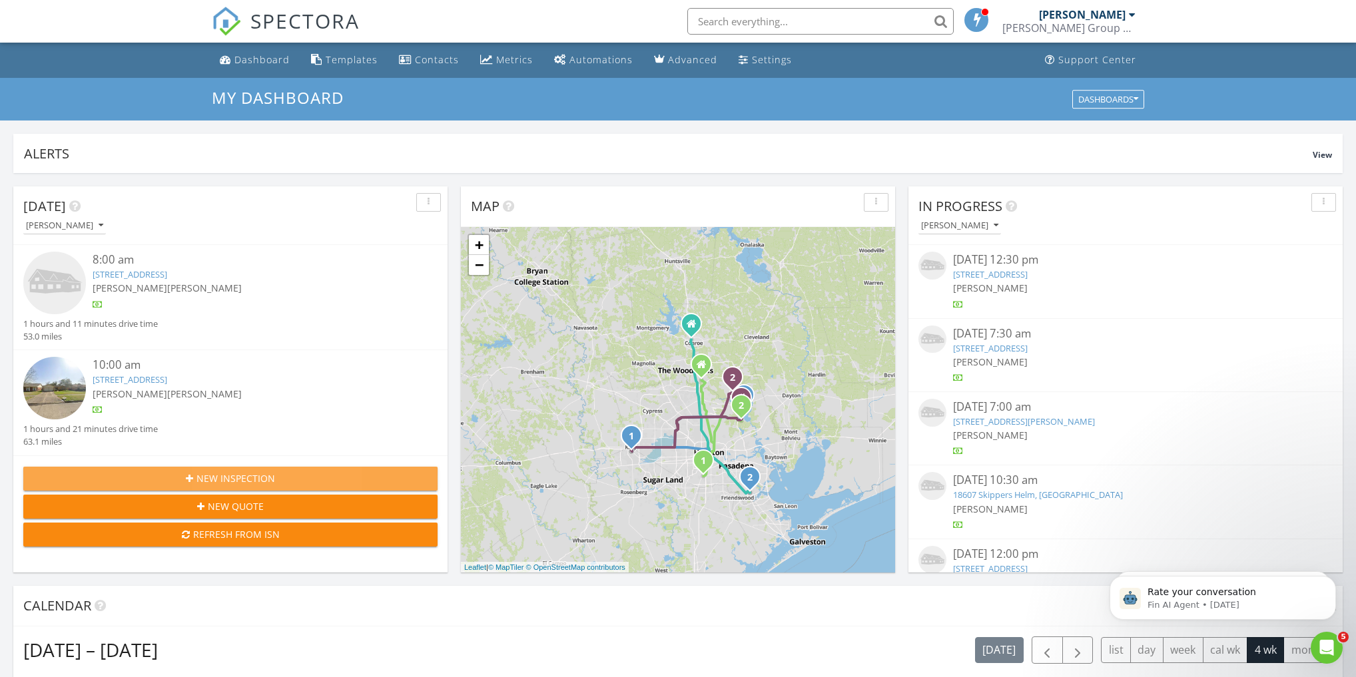
click at [197, 472] on div "New Inspection" at bounding box center [230, 479] width 393 height 14
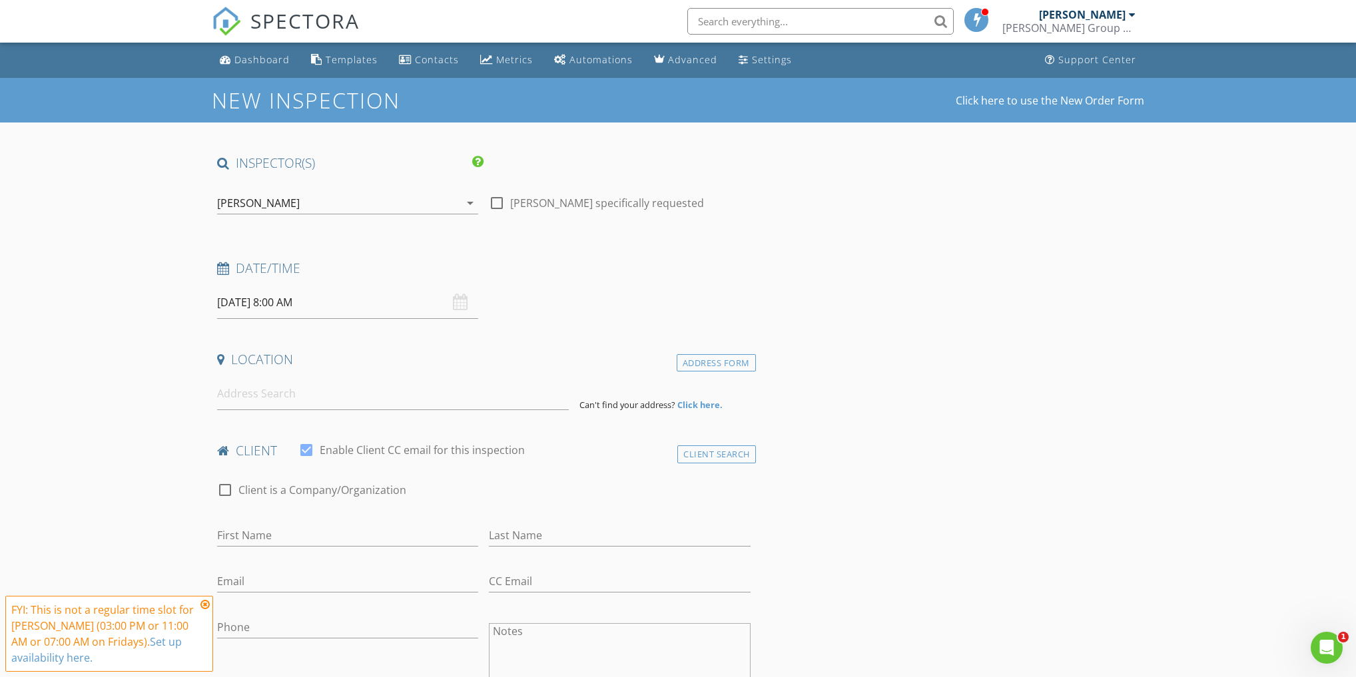
click at [499, 201] on div at bounding box center [497, 203] width 23 height 23
checkbox input "true"
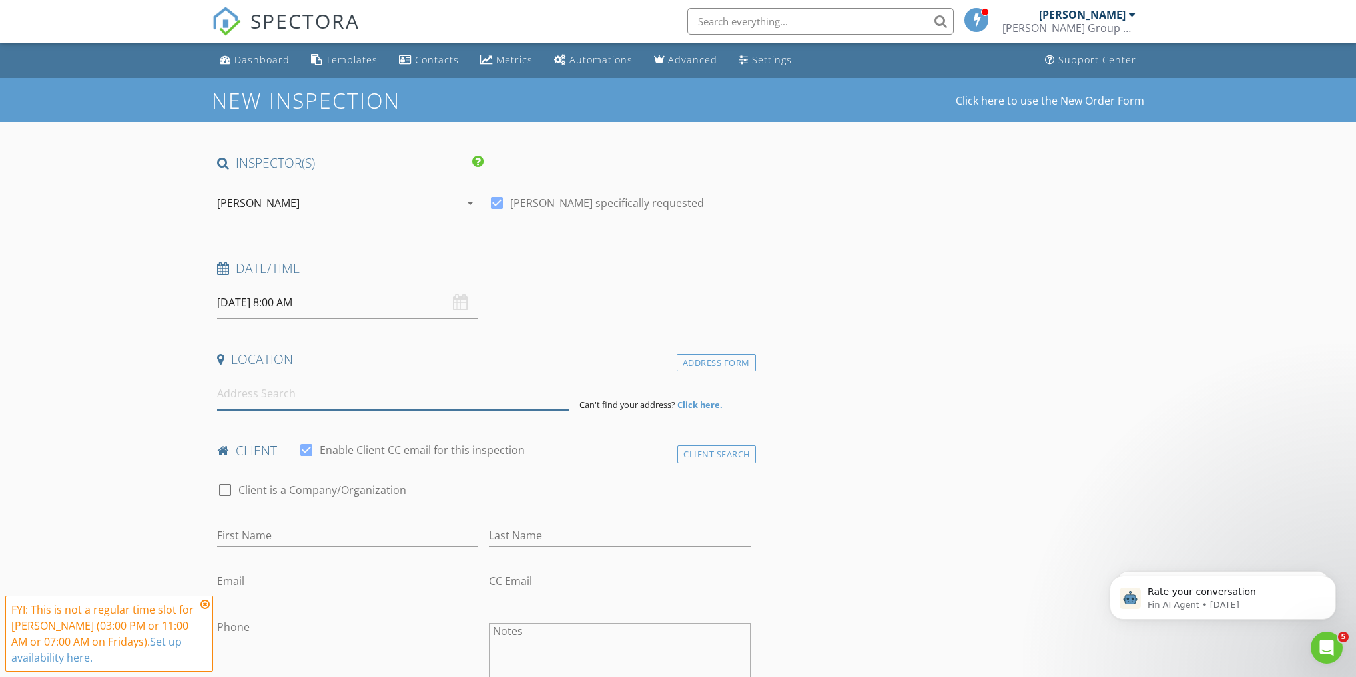
click at [325, 391] on input at bounding box center [393, 394] width 352 height 33
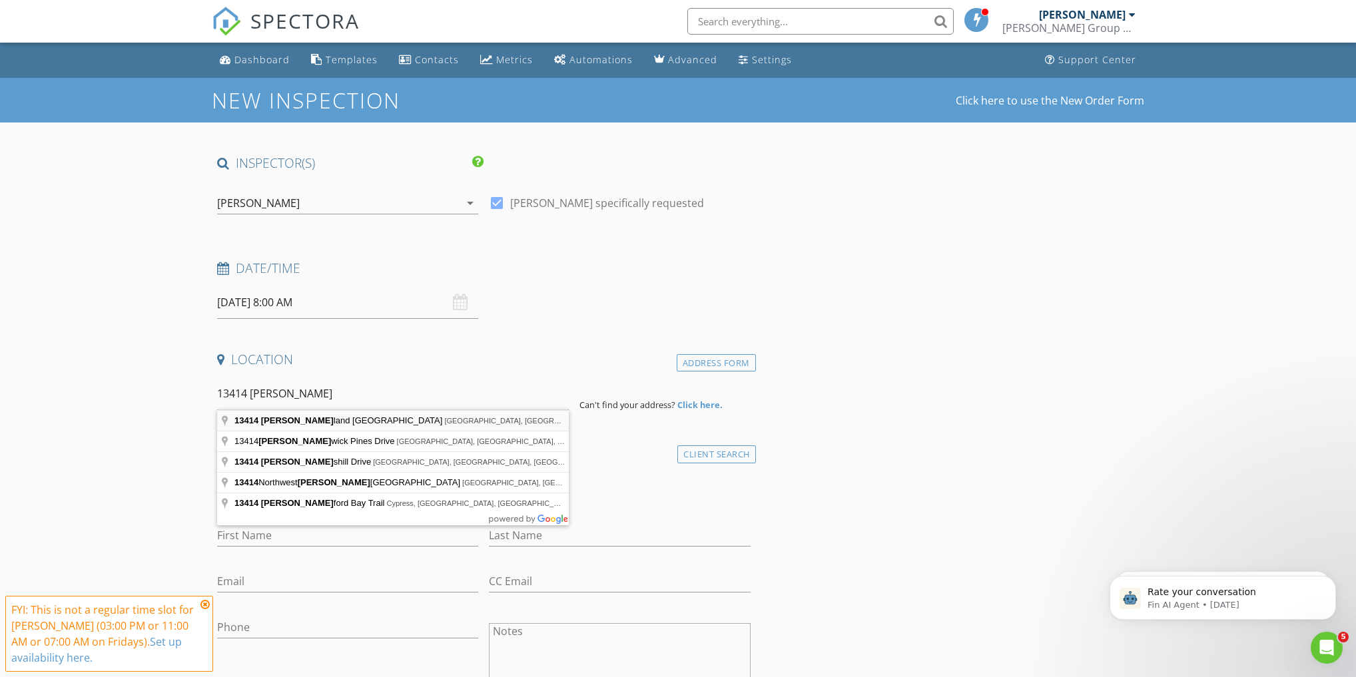
type input "13414 Hartland Lake Ln, Houston, TX, USA"
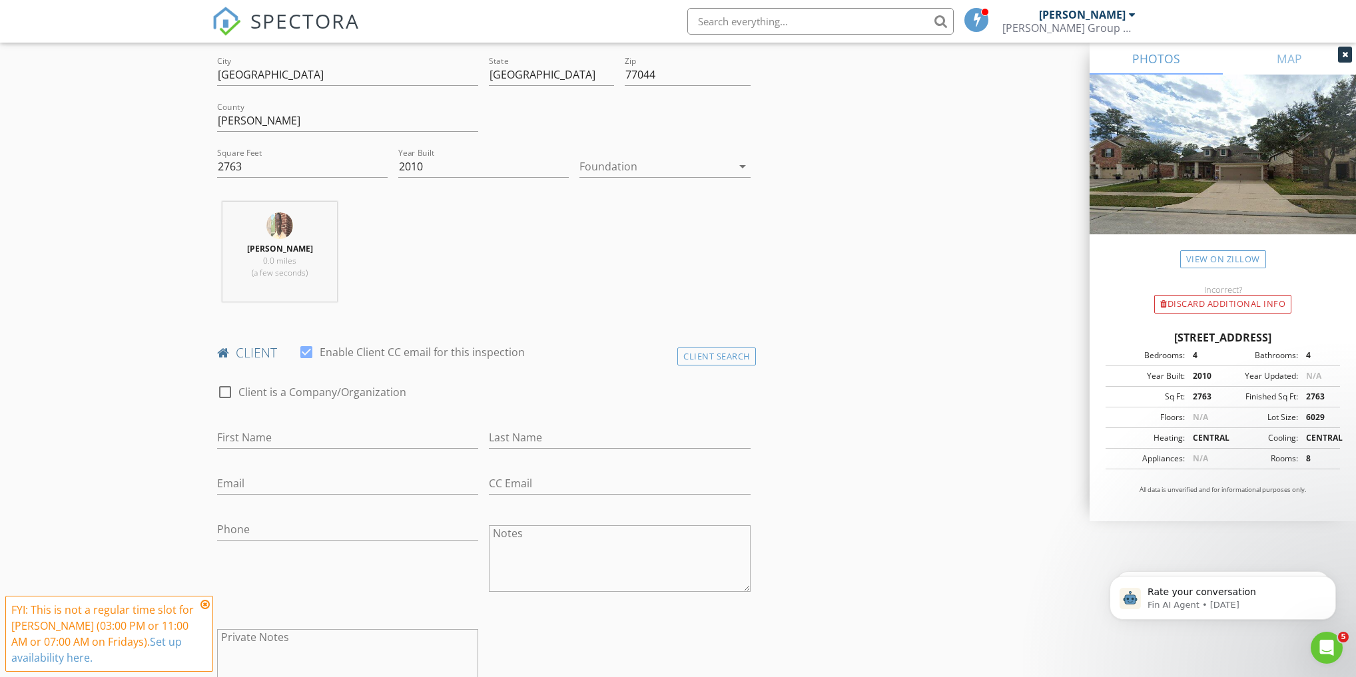
scroll to position [373, 0]
click at [245, 435] on input "First Name" at bounding box center [347, 435] width 261 height 22
type input "Brian"
type input "Smith"
type input "smith.inspections@outlook.com"
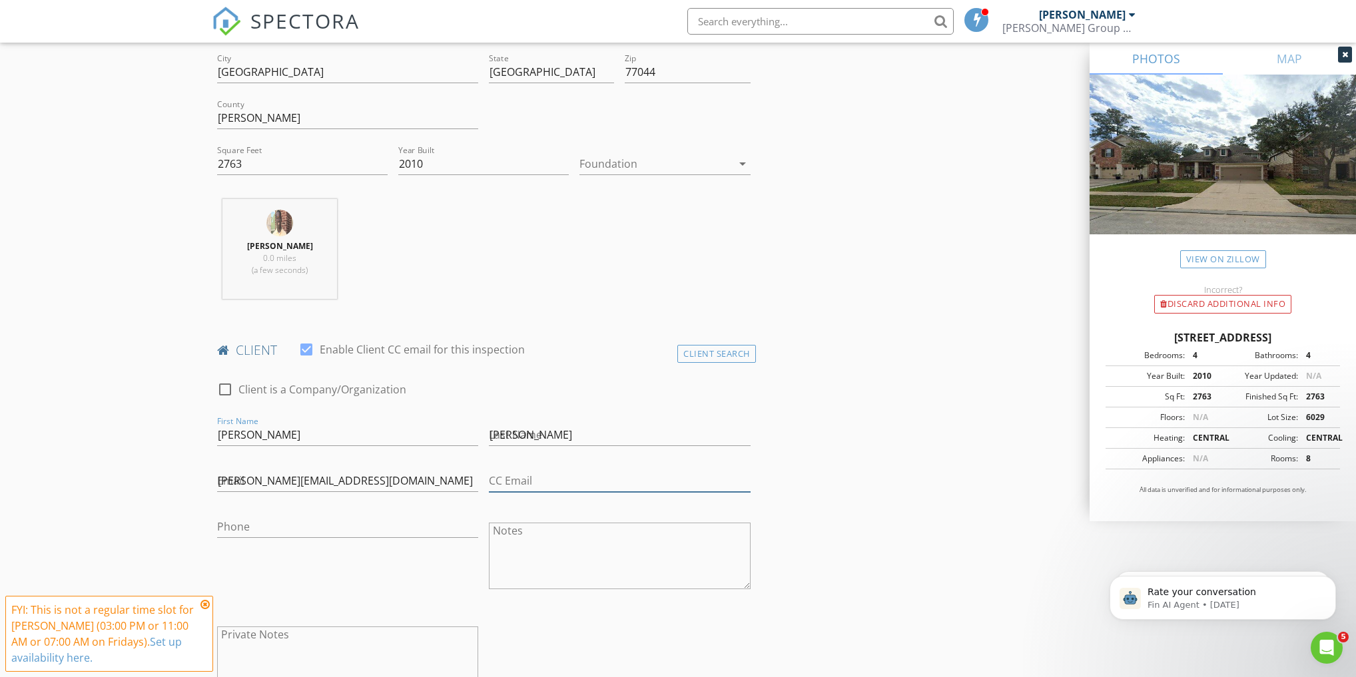
type input "smith.inspections@outlook.com"
type input "[PHONE_NUMBER]"
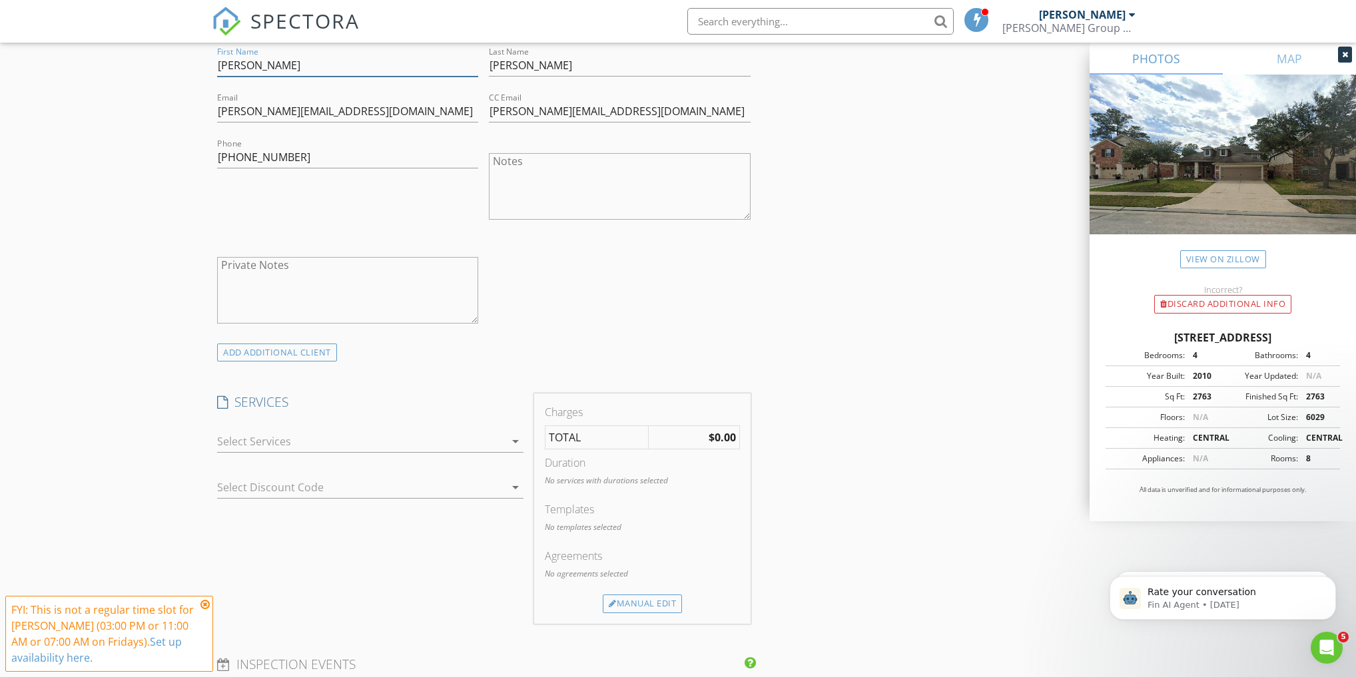
scroll to position [746, 0]
click at [517, 439] on icon "arrow_drop_down" at bounding box center [516, 438] width 16 height 16
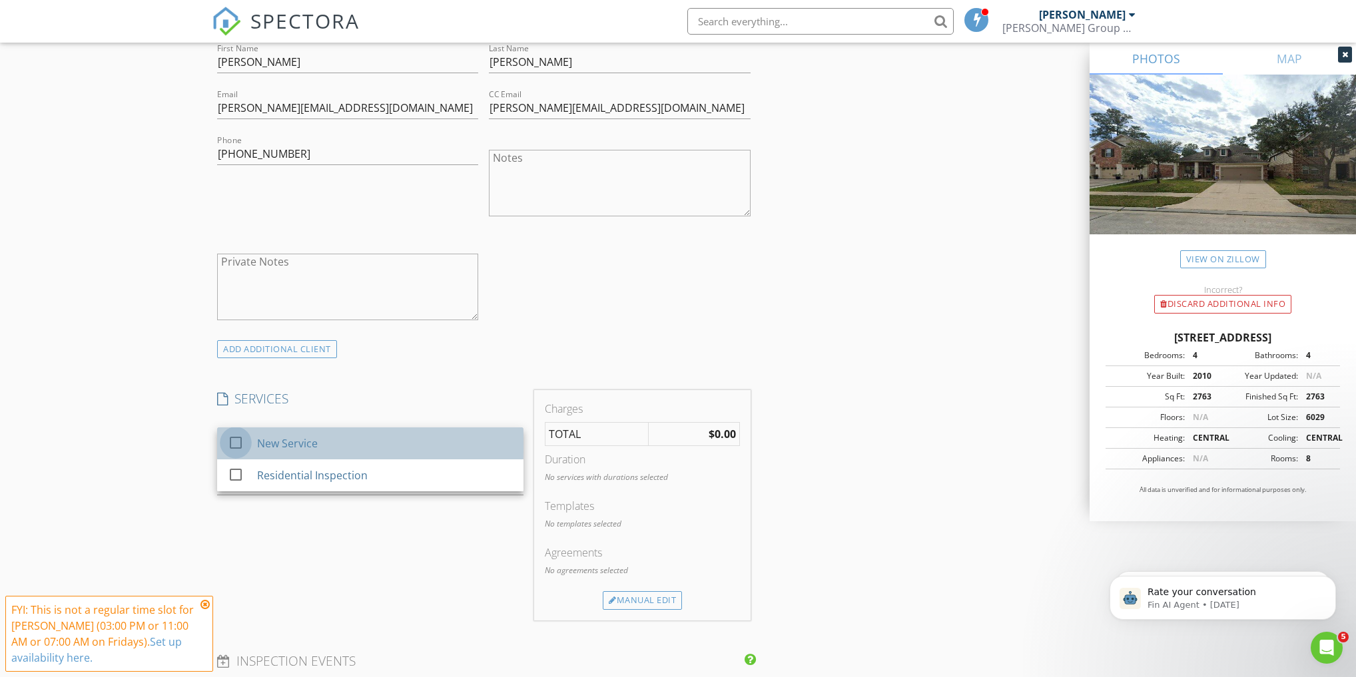
click at [237, 448] on div at bounding box center [235, 443] width 23 height 23
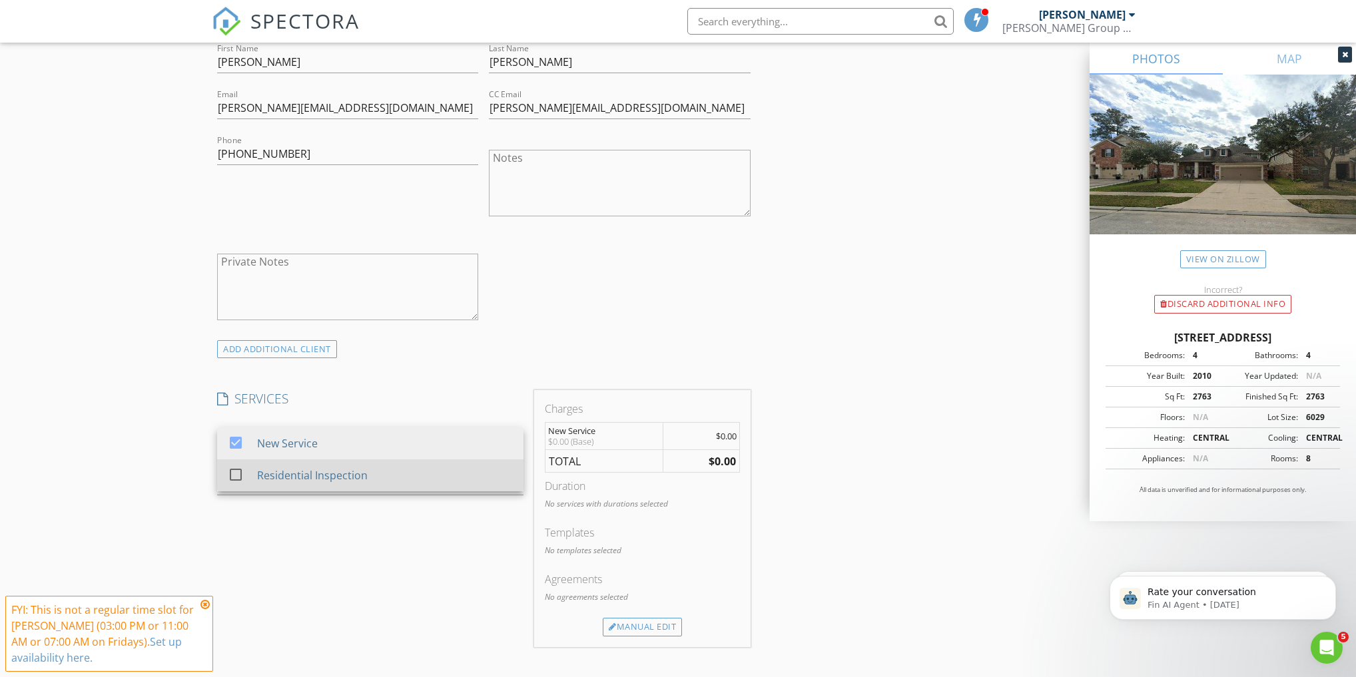
click at [248, 476] on div "check_box_outline_blank" at bounding box center [238, 475] width 21 height 16
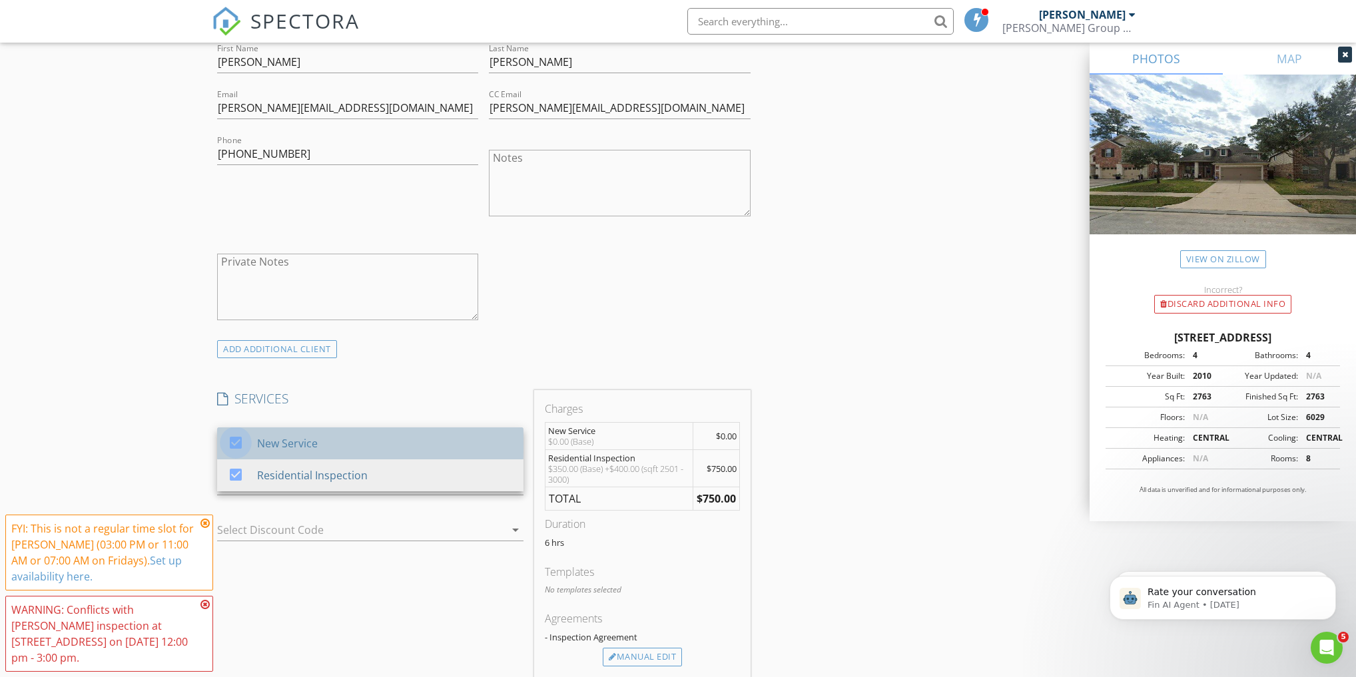
click at [242, 445] on div at bounding box center [235, 443] width 23 height 23
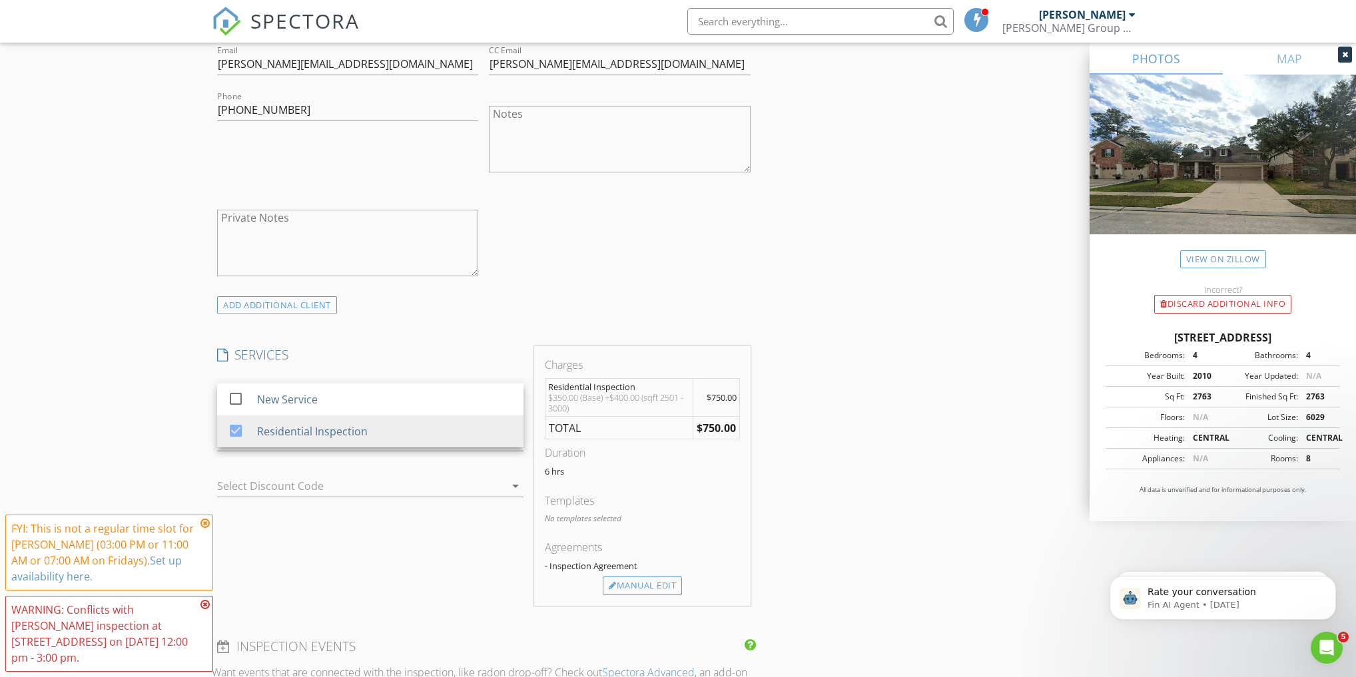
scroll to position [1066, 0]
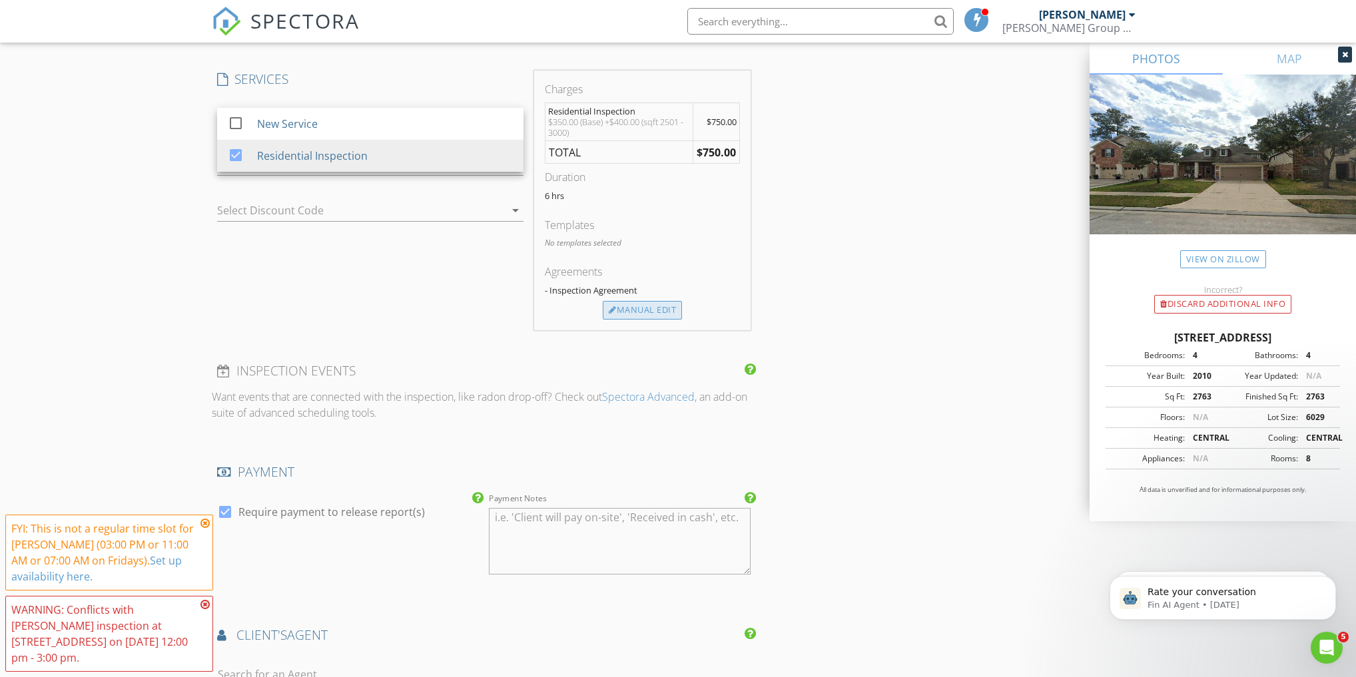
click at [638, 312] on div "Manual Edit" at bounding box center [642, 310] width 79 height 19
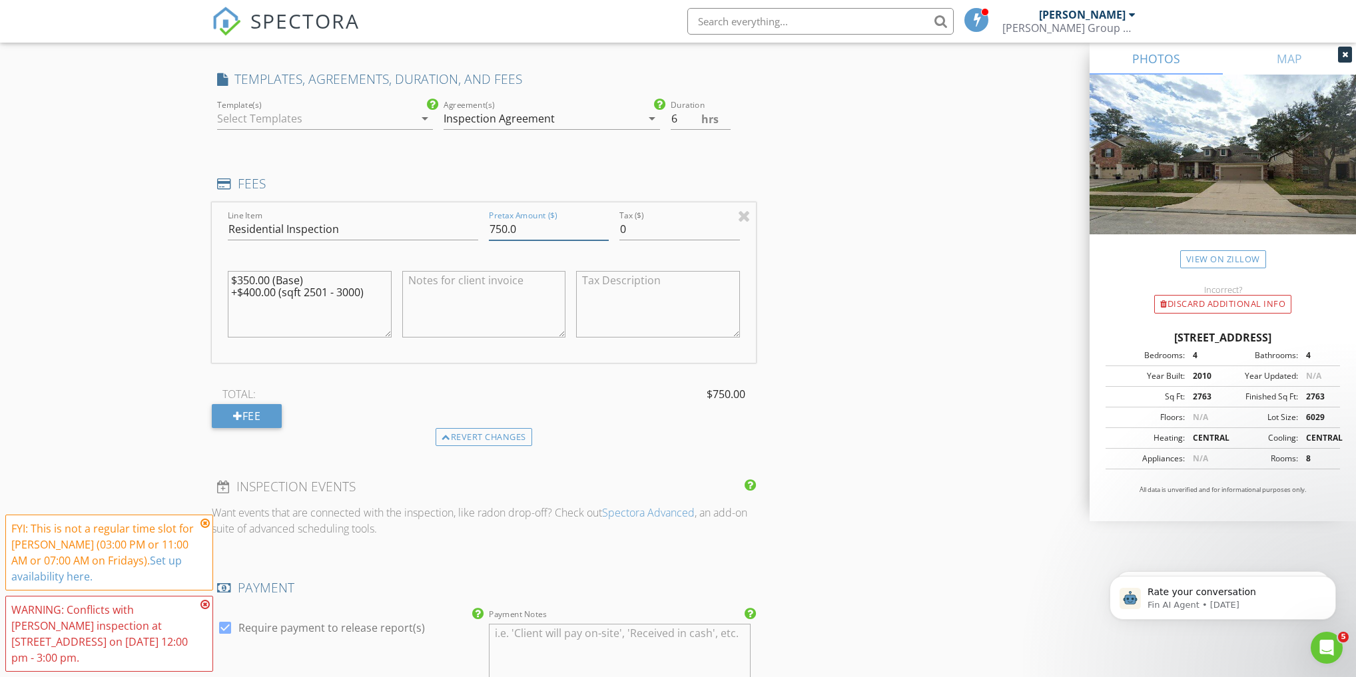
drag, startPoint x: 589, startPoint y: 232, endPoint x: 476, endPoint y: 236, distance: 113.3
click at [476, 236] on div "Line Item Residential Inspection Pretax Amount ($) 750.0 Tax ($) 0 $350.00 (Bas…" at bounding box center [484, 283] width 544 height 161
type input "0.00"
click at [728, 120] on input "5.5" at bounding box center [701, 119] width 60 height 22
click at [728, 120] on input "5" at bounding box center [701, 119] width 60 height 22
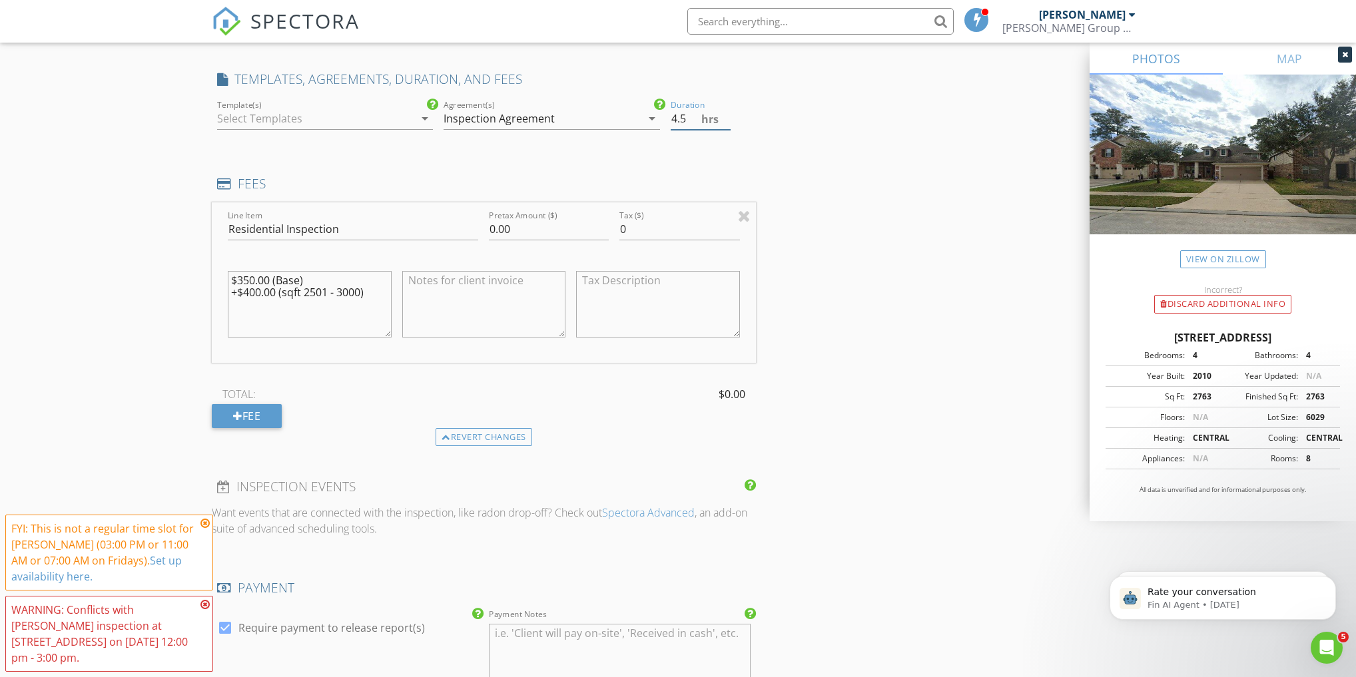
click at [728, 120] on input "4.5" at bounding box center [701, 119] width 60 height 22
click at [728, 120] on input "4" at bounding box center [701, 119] width 60 height 22
click at [727, 120] on input "3.5" at bounding box center [701, 119] width 60 height 22
type input "3"
click at [727, 120] on input "3" at bounding box center [701, 119] width 60 height 22
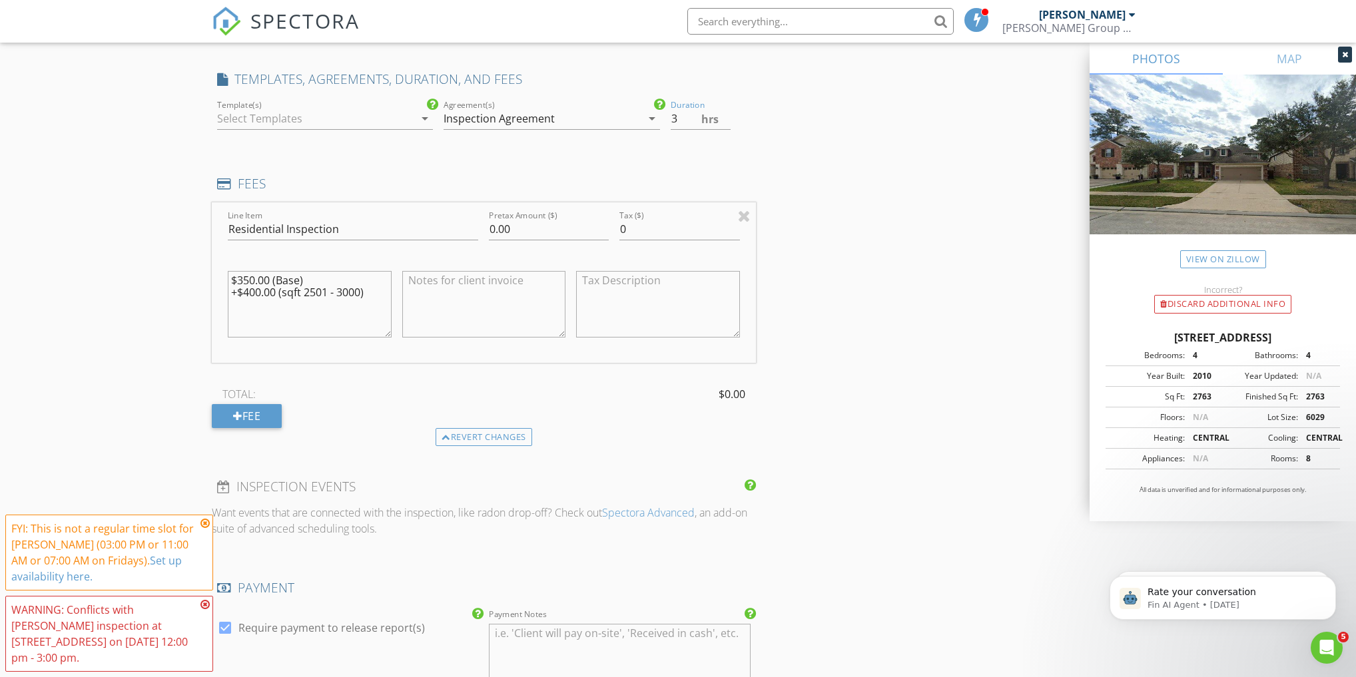
click at [424, 120] on icon "arrow_drop_down" at bounding box center [425, 119] width 16 height 16
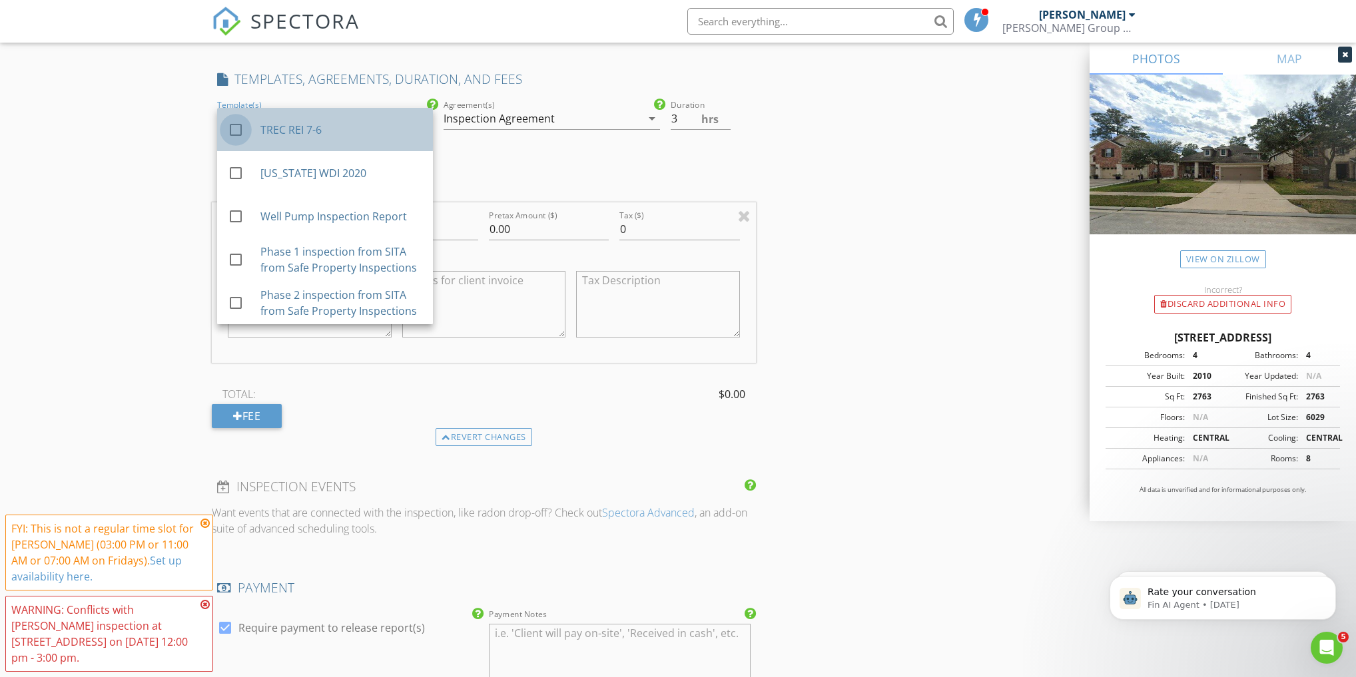
click at [234, 129] on div at bounding box center [235, 130] width 23 height 23
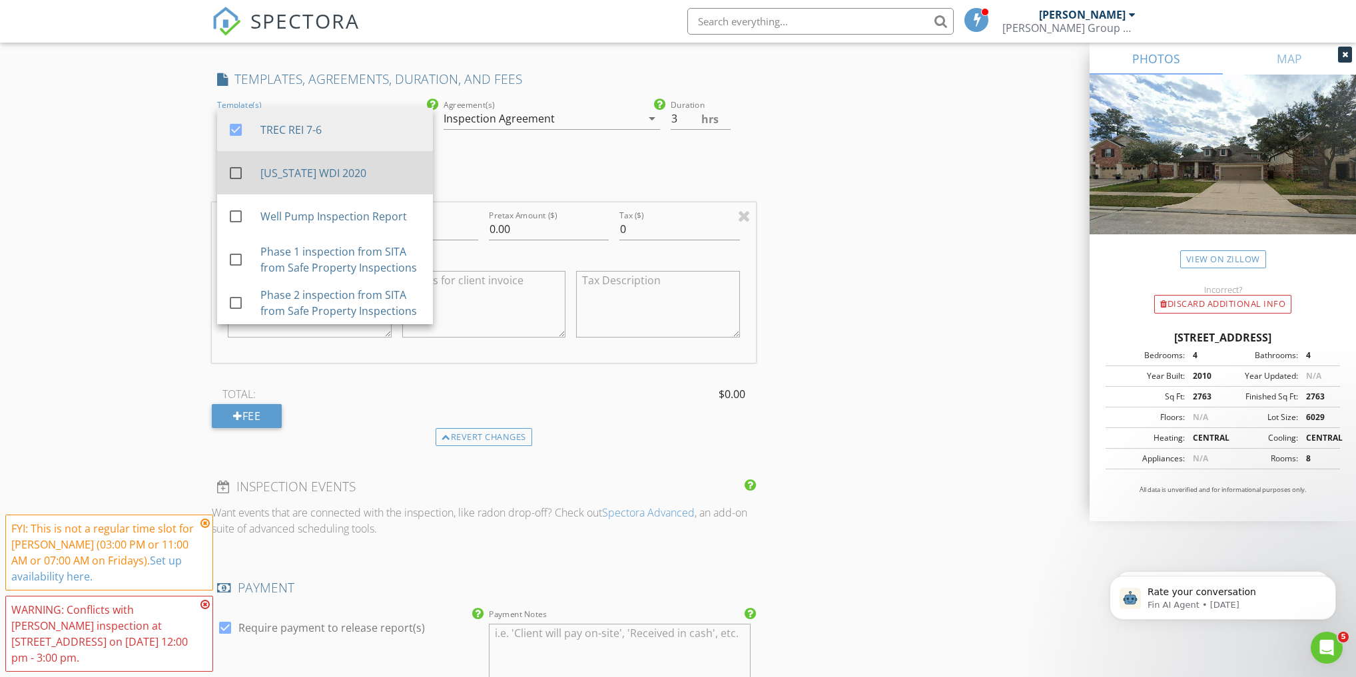
click at [234, 179] on div at bounding box center [235, 173] width 23 height 23
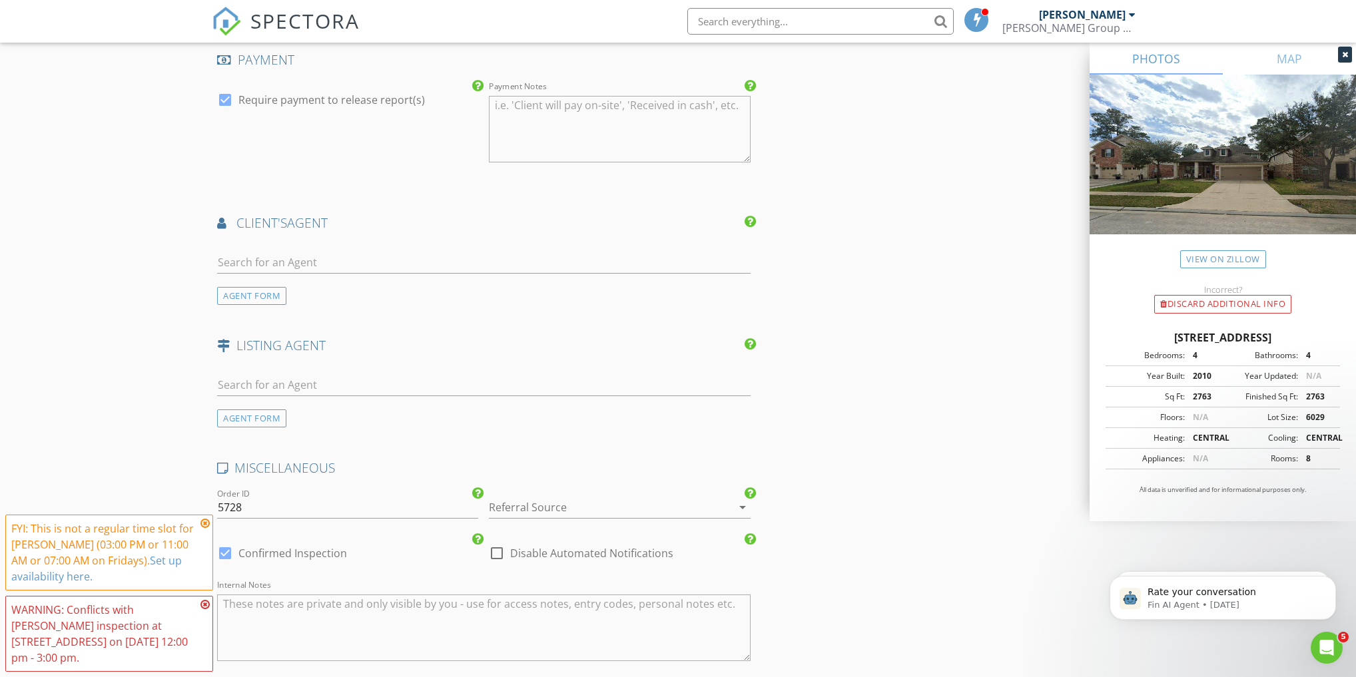
scroll to position [1599, 0]
click at [299, 252] on input "text" at bounding box center [484, 258] width 534 height 22
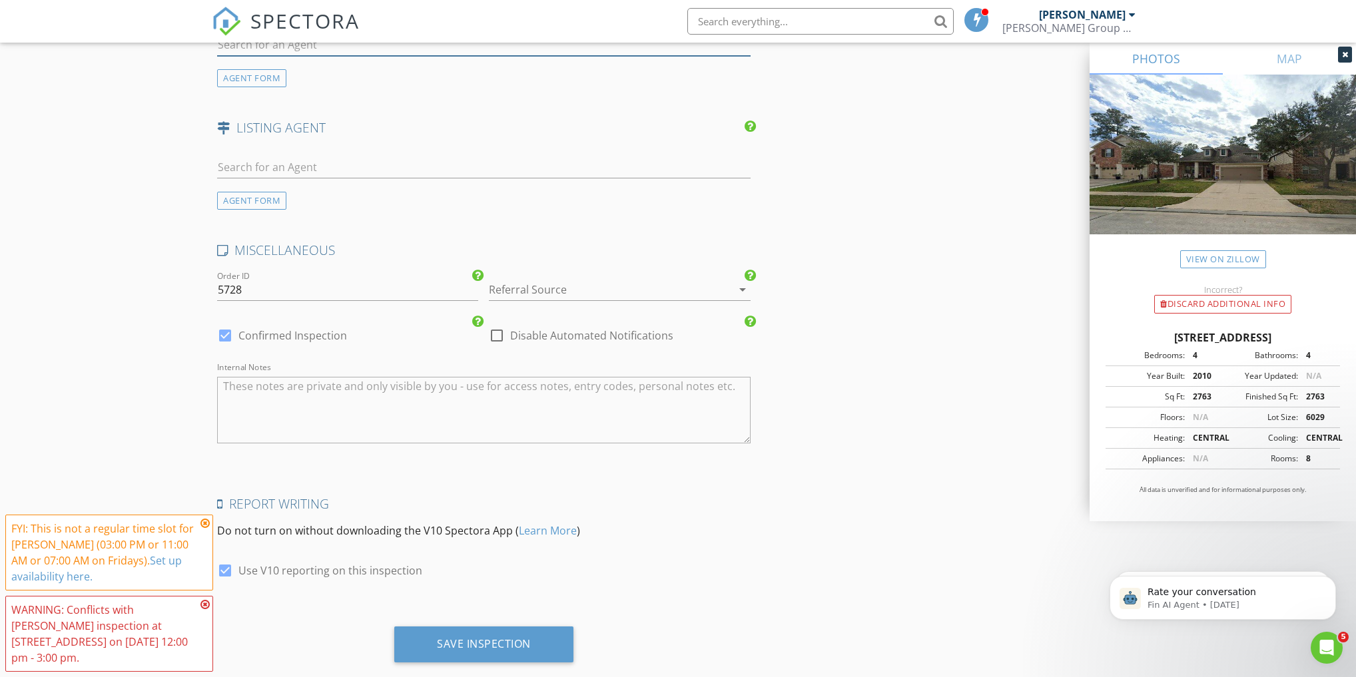
scroll to position [1835, 0]
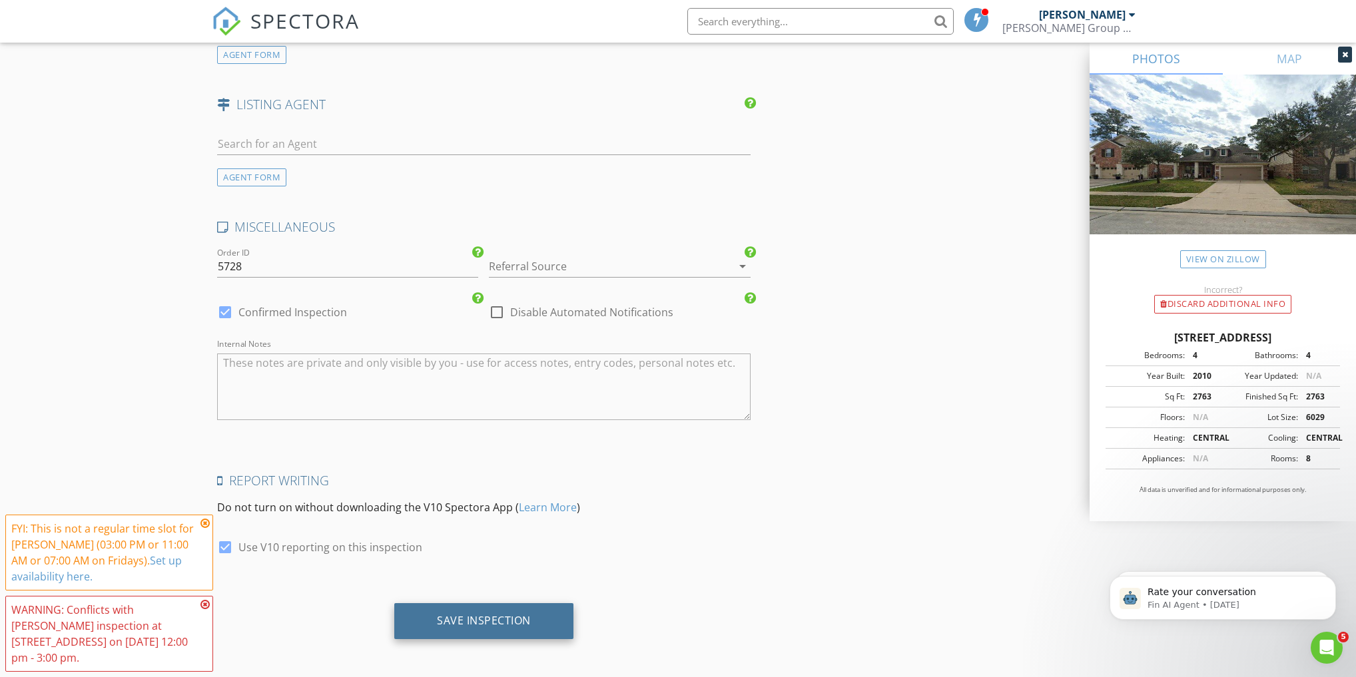
click at [465, 618] on div "Save Inspection" at bounding box center [484, 620] width 94 height 13
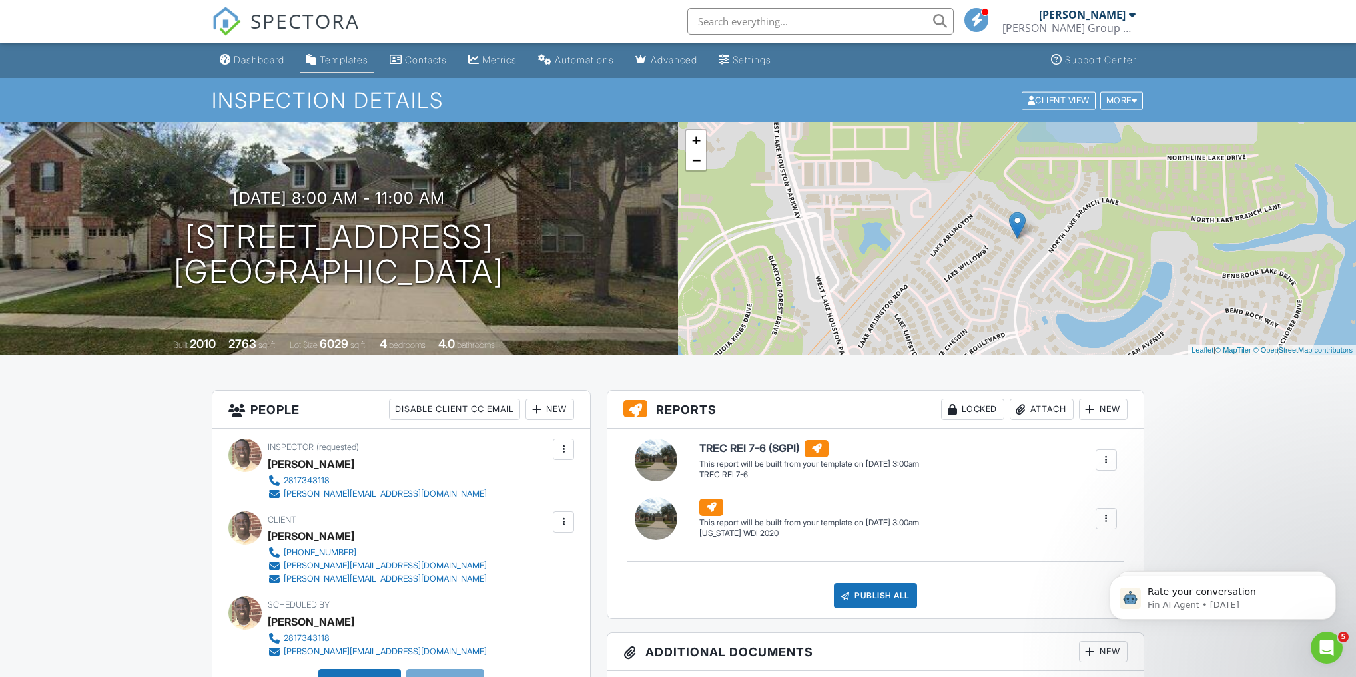
click at [337, 62] on div "Templates" at bounding box center [344, 59] width 49 height 11
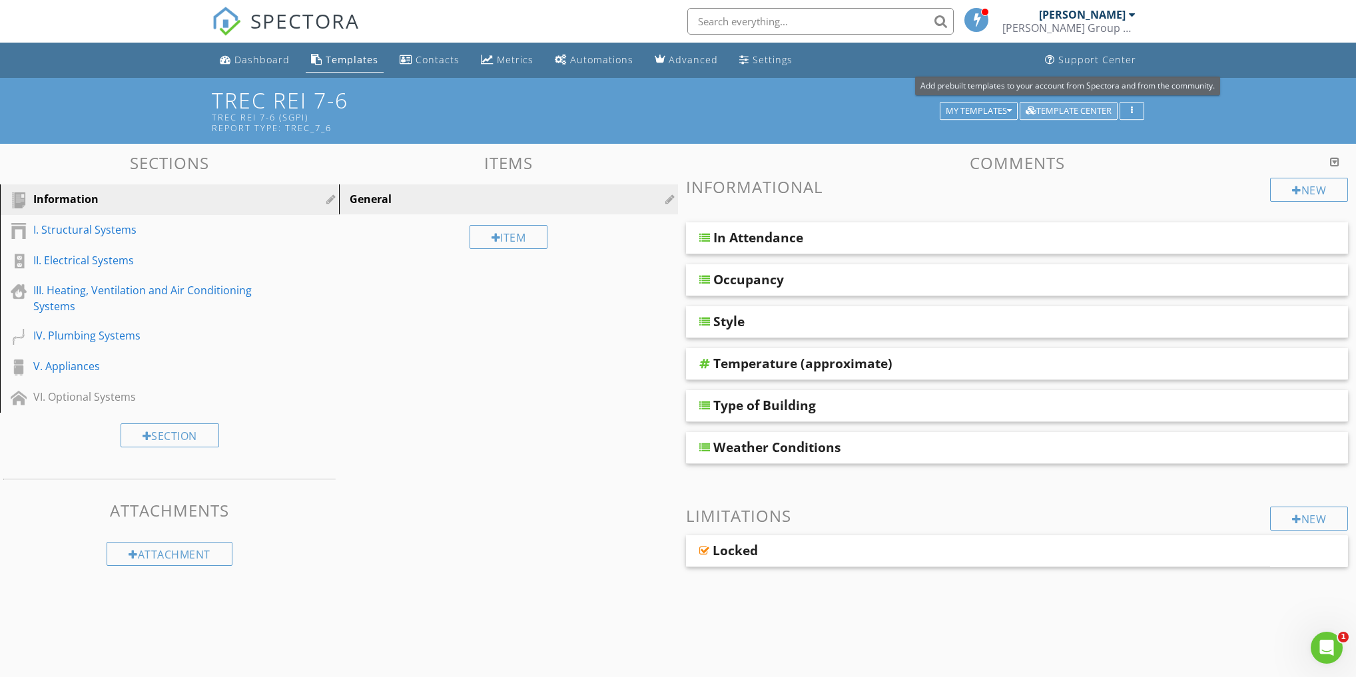
click at [1039, 113] on div "Template Center" at bounding box center [1069, 111] width 86 height 9
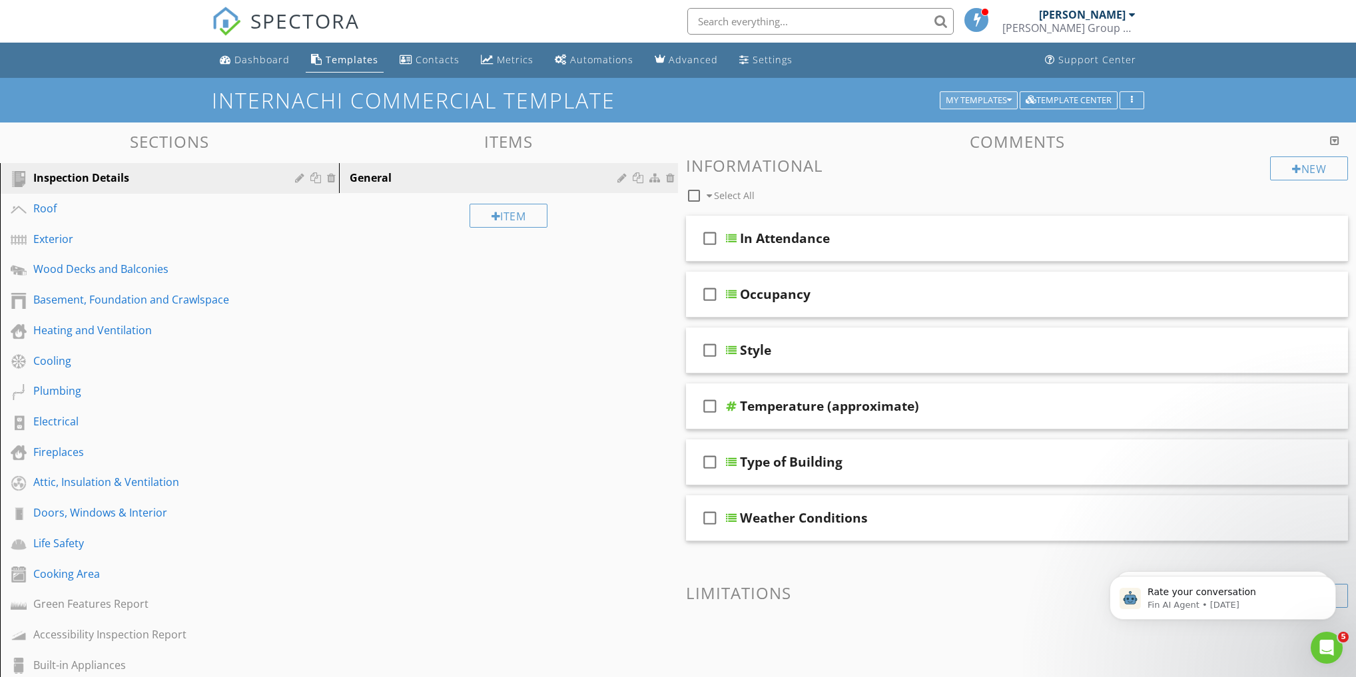
click at [997, 96] on div "My Templates" at bounding box center [979, 100] width 66 height 9
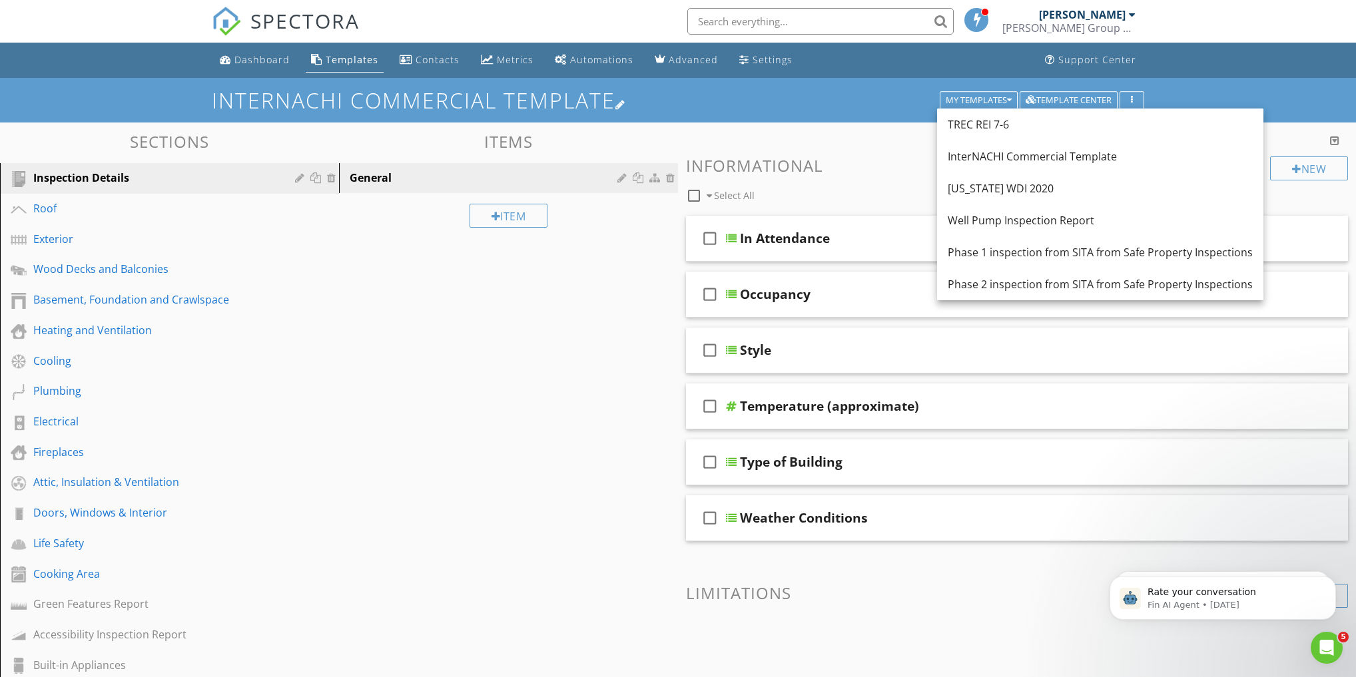
drag, startPoint x: 1066, startPoint y: 160, endPoint x: 881, endPoint y: 94, distance: 196.6
click at [881, 94] on div "Template Settings Template Tools Add Templates Export to spreadsheet Copy templ…" at bounding box center [678, 468] width 1356 height 780
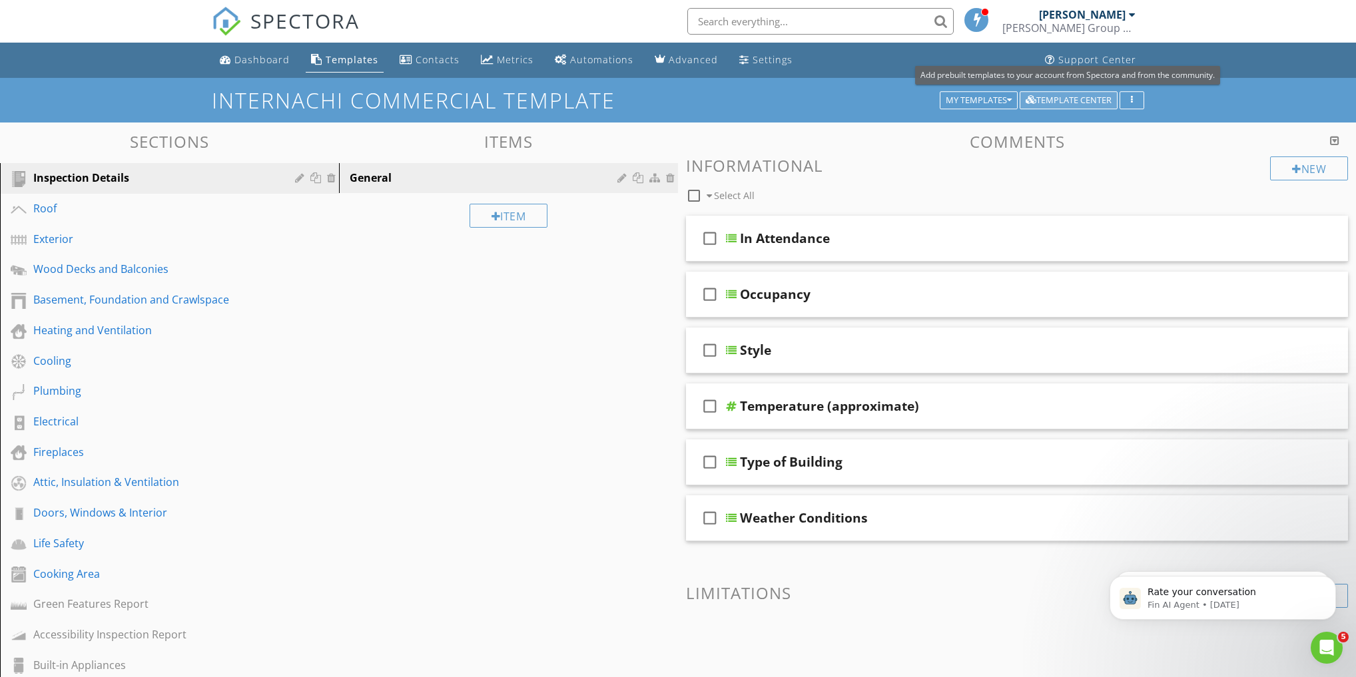
click at [1106, 102] on div "Template Center" at bounding box center [1069, 100] width 86 height 9
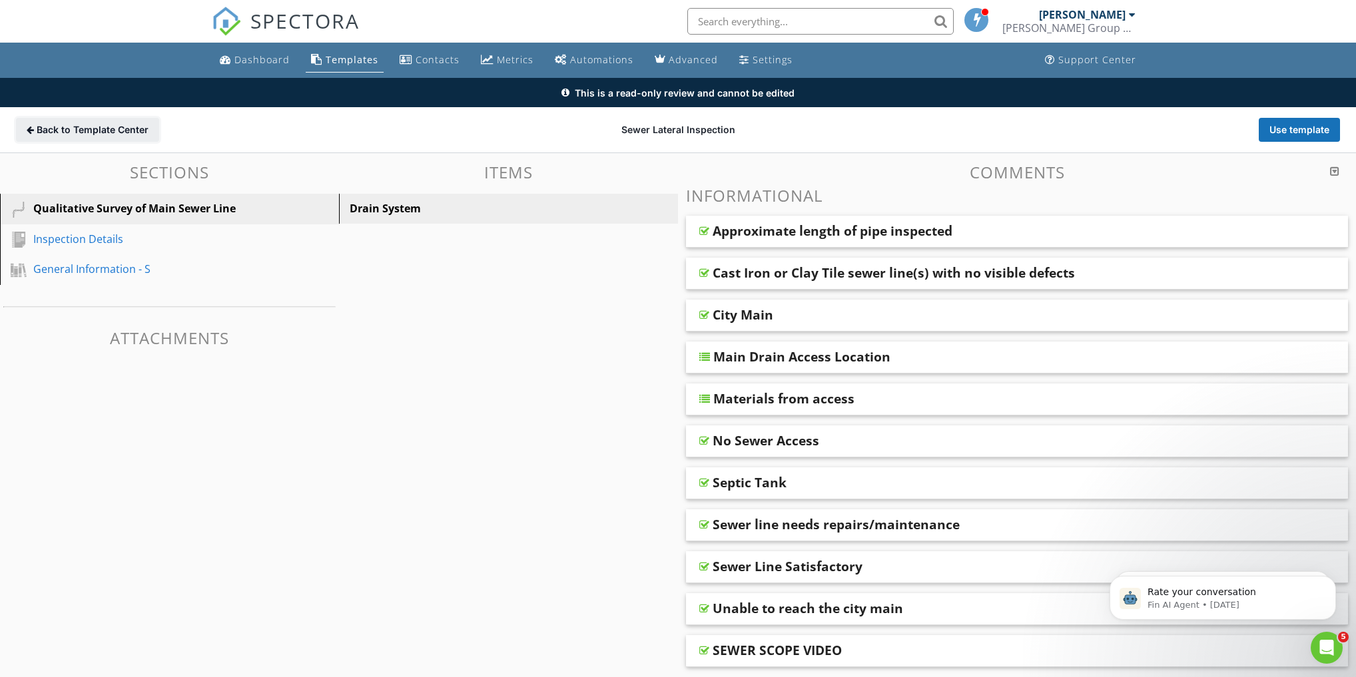
click at [27, 132] on icon at bounding box center [30, 130] width 7 height 9
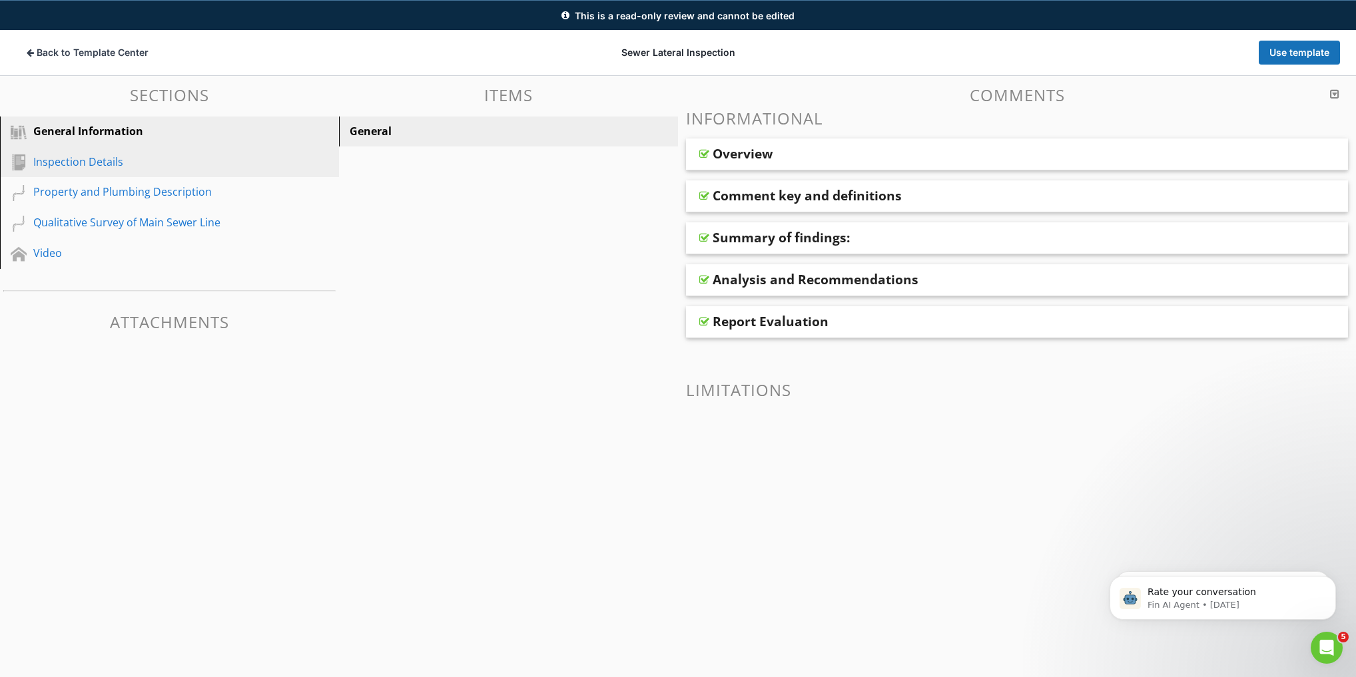
click at [73, 154] on div "Inspection Details" at bounding box center [154, 162] width 242 height 16
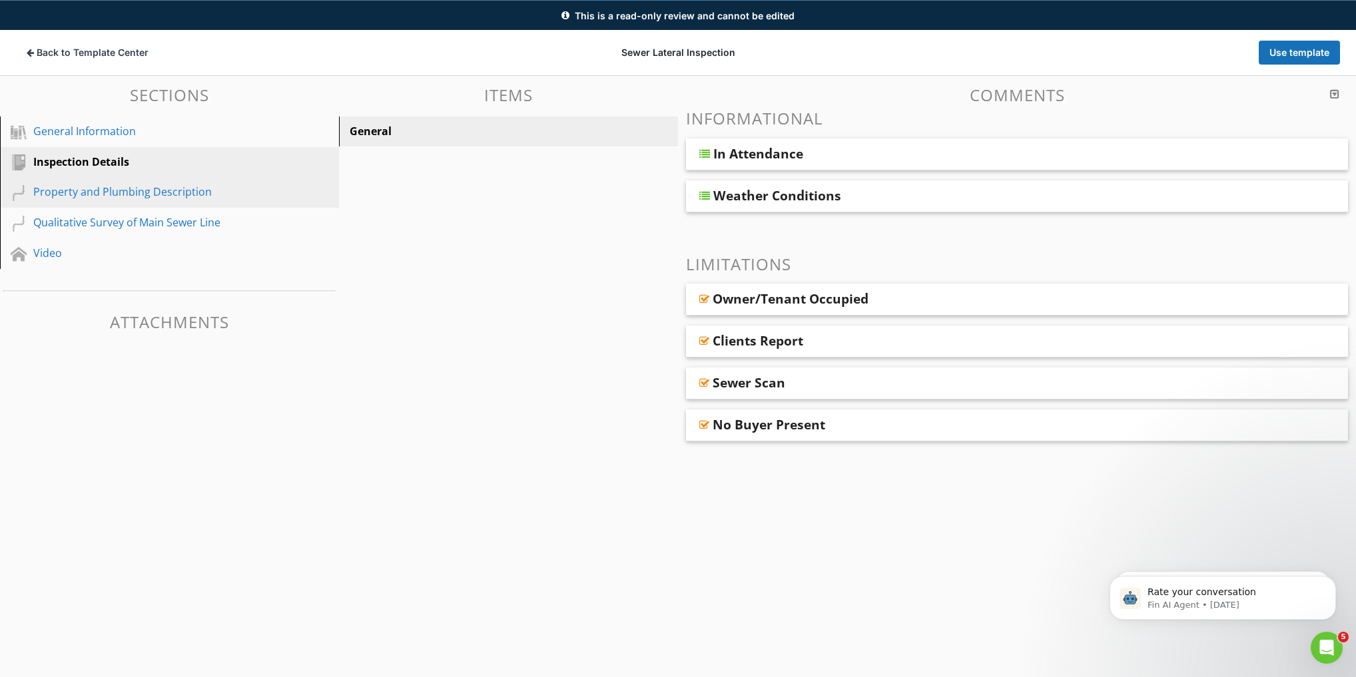
click at [86, 184] on div "Property and Plumbing Description" at bounding box center [154, 192] width 242 height 16
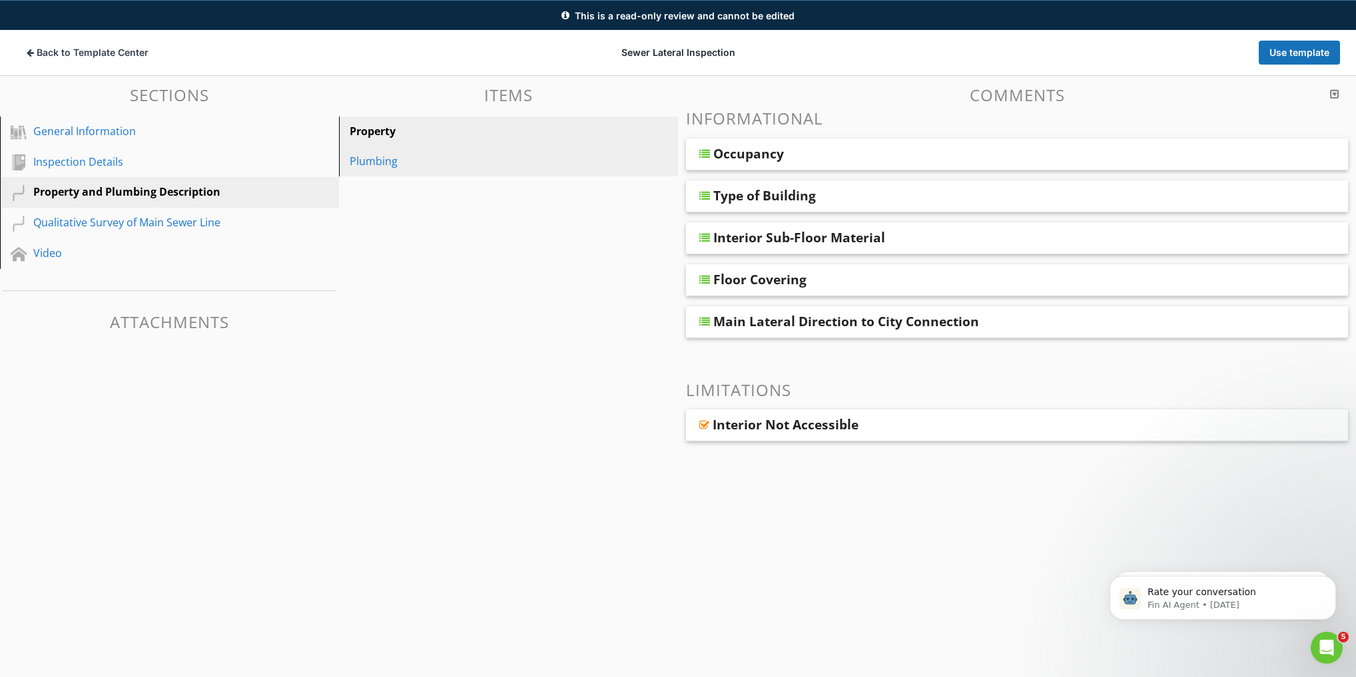
click at [378, 164] on div "Plumbing" at bounding box center [486, 161] width 272 height 16
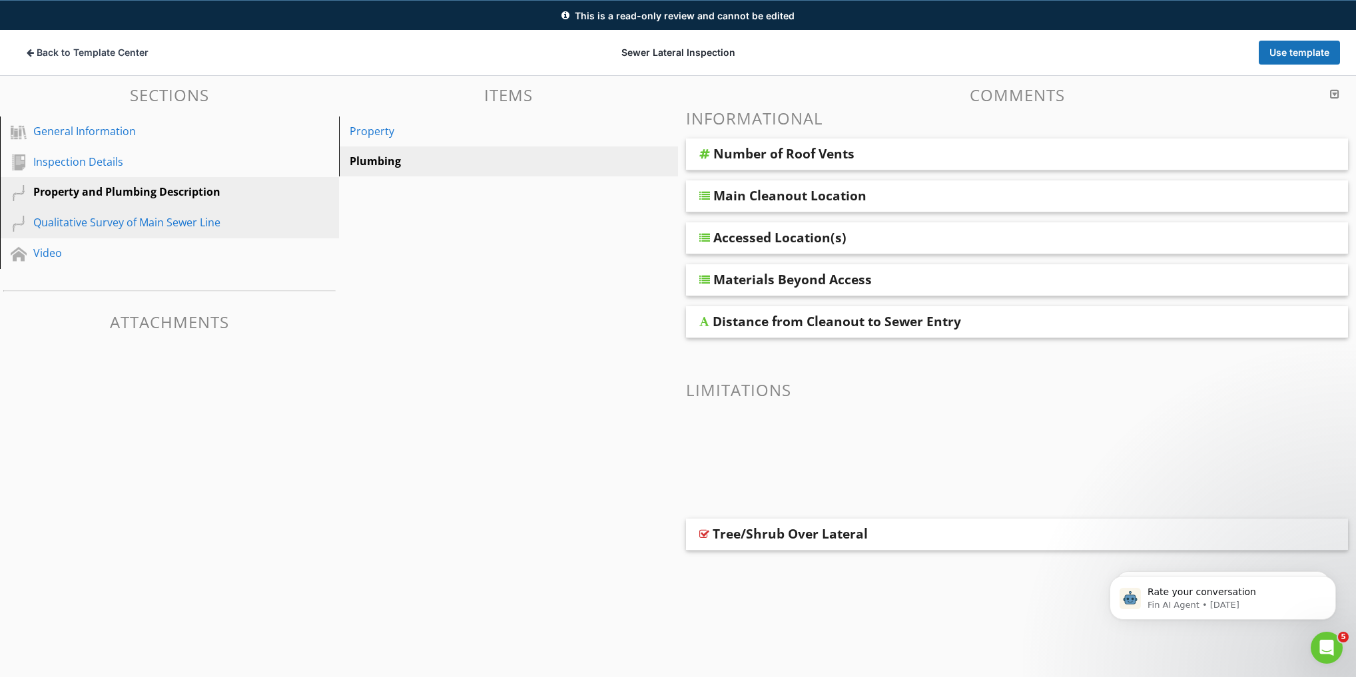
click at [116, 218] on div "Qualitative Survey of Main Sewer Line" at bounding box center [154, 223] width 242 height 16
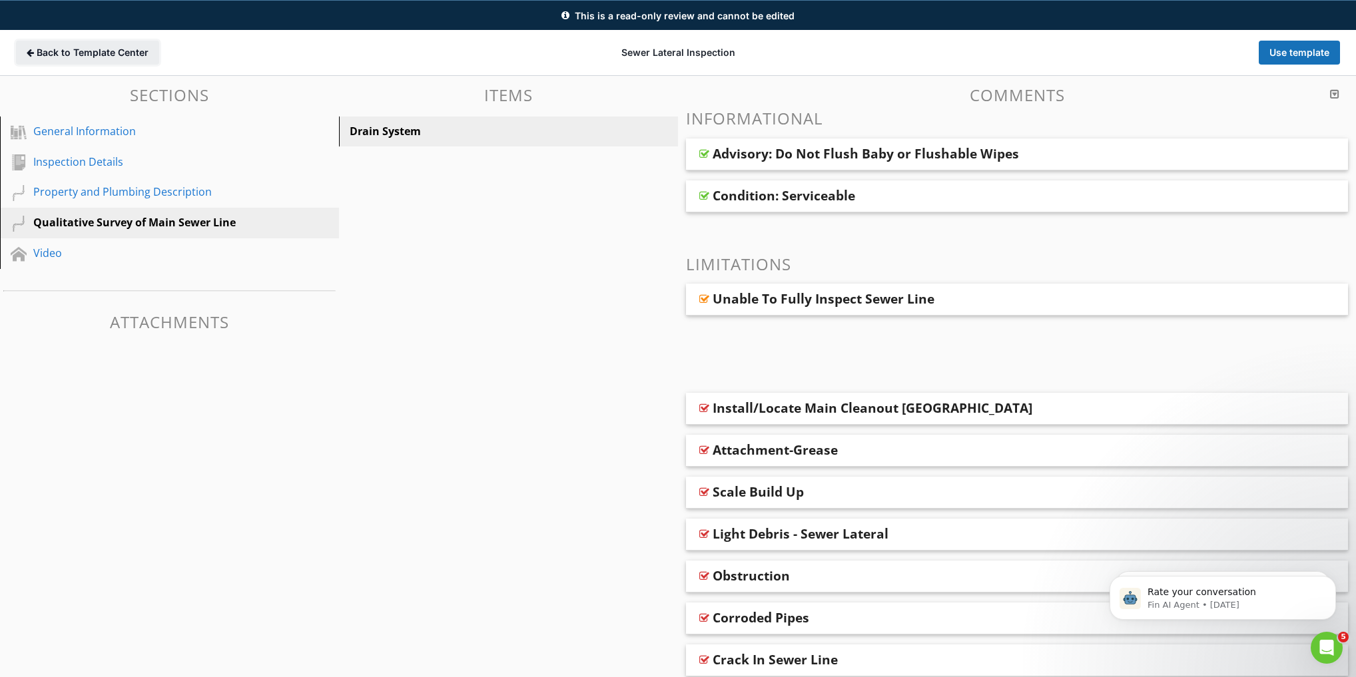
click at [35, 59] on button "Back to Template Center Back" at bounding box center [87, 53] width 143 height 24
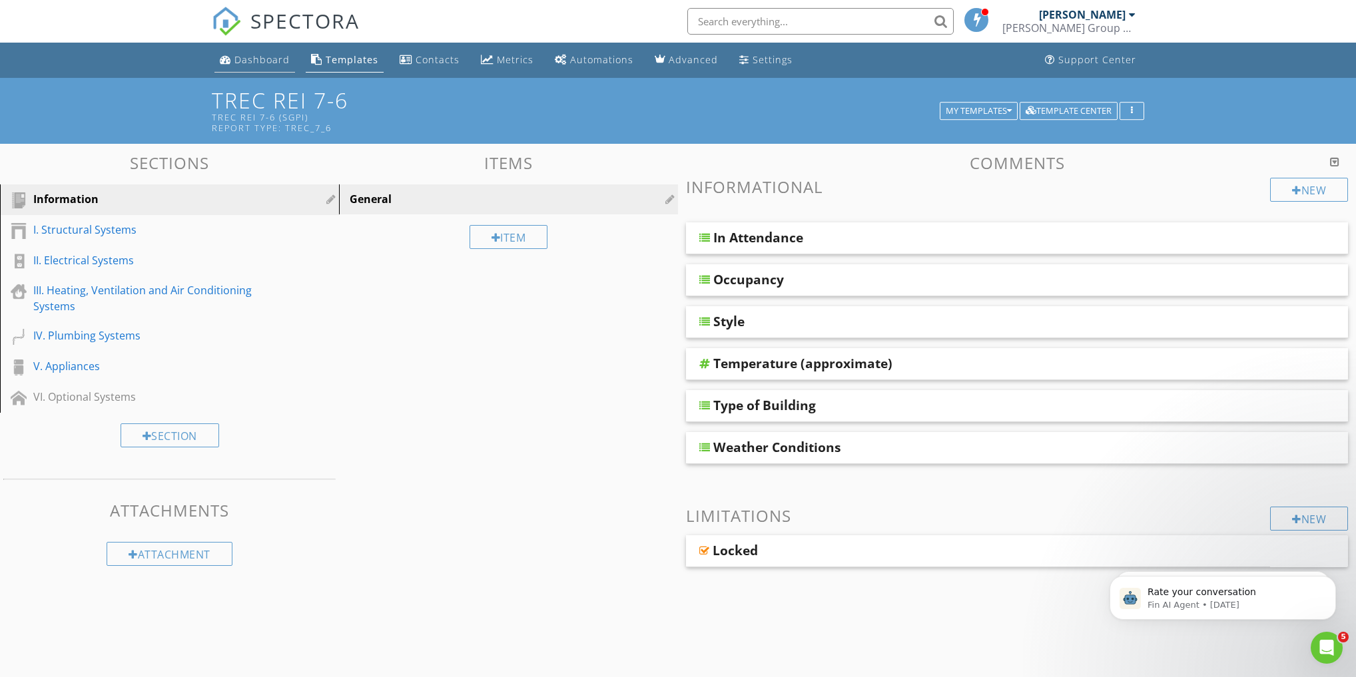
click at [242, 52] on link "Dashboard" at bounding box center [255, 60] width 81 height 25
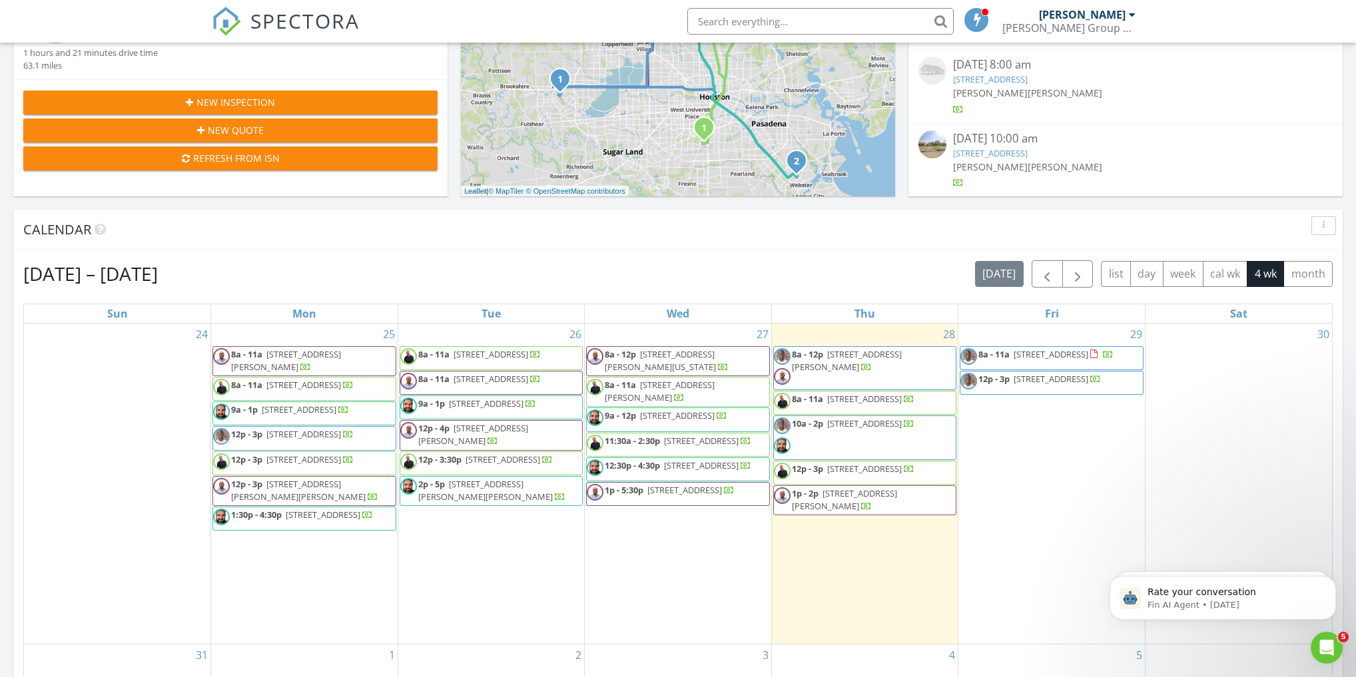
scroll to position [426, 0]
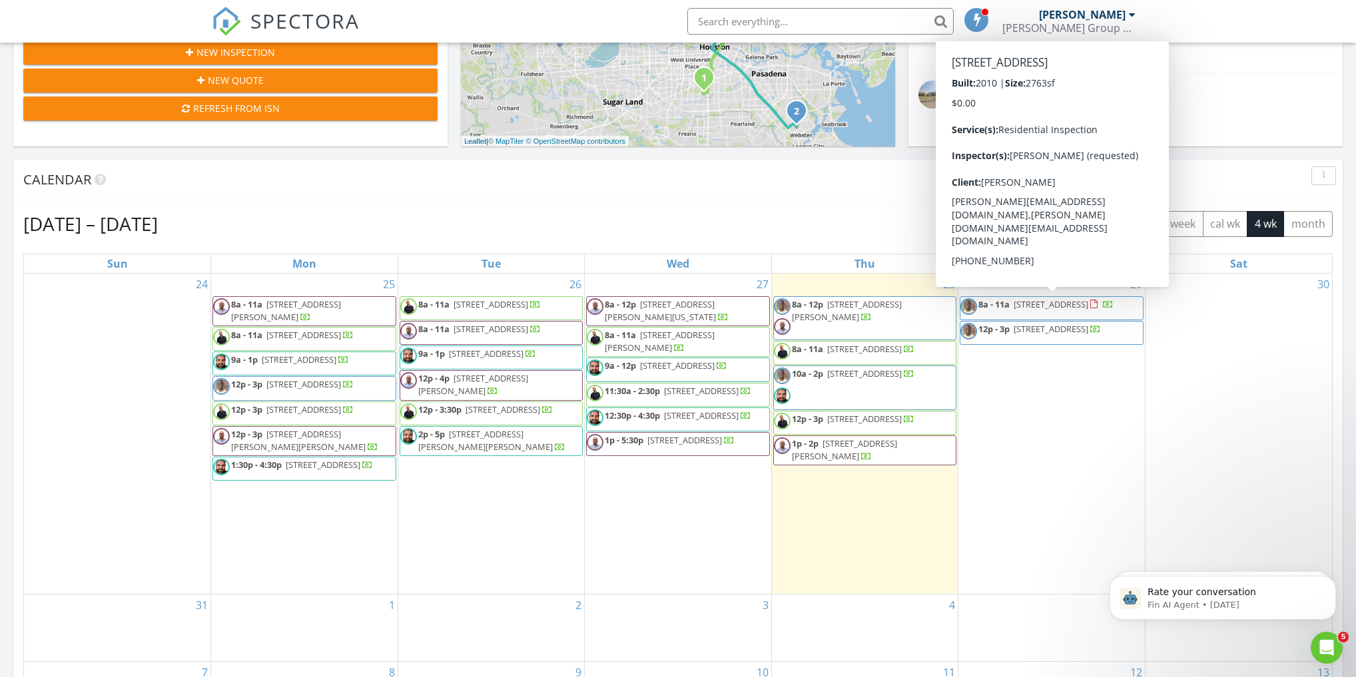
click at [1021, 309] on span "8a - 11a [STREET_ADDRESS]" at bounding box center [1037, 308] width 153 height 20
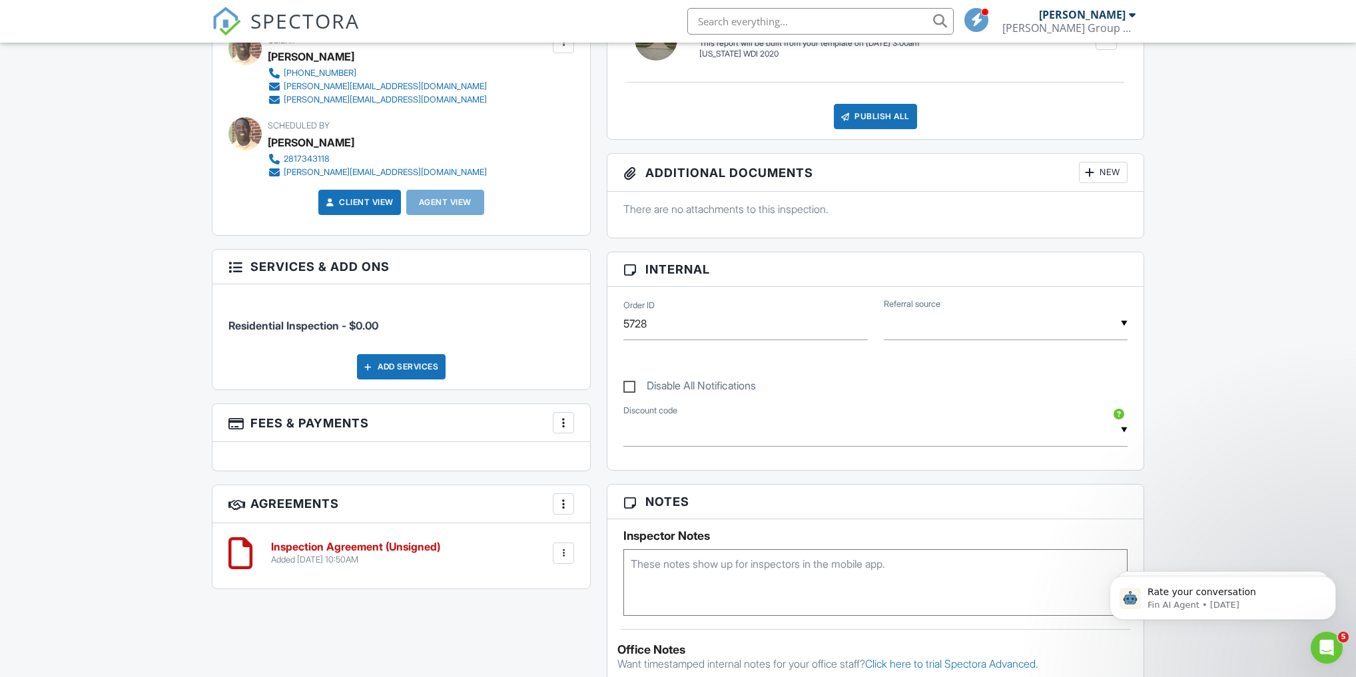
click at [394, 365] on div "Add Services" at bounding box center [401, 366] width 89 height 25
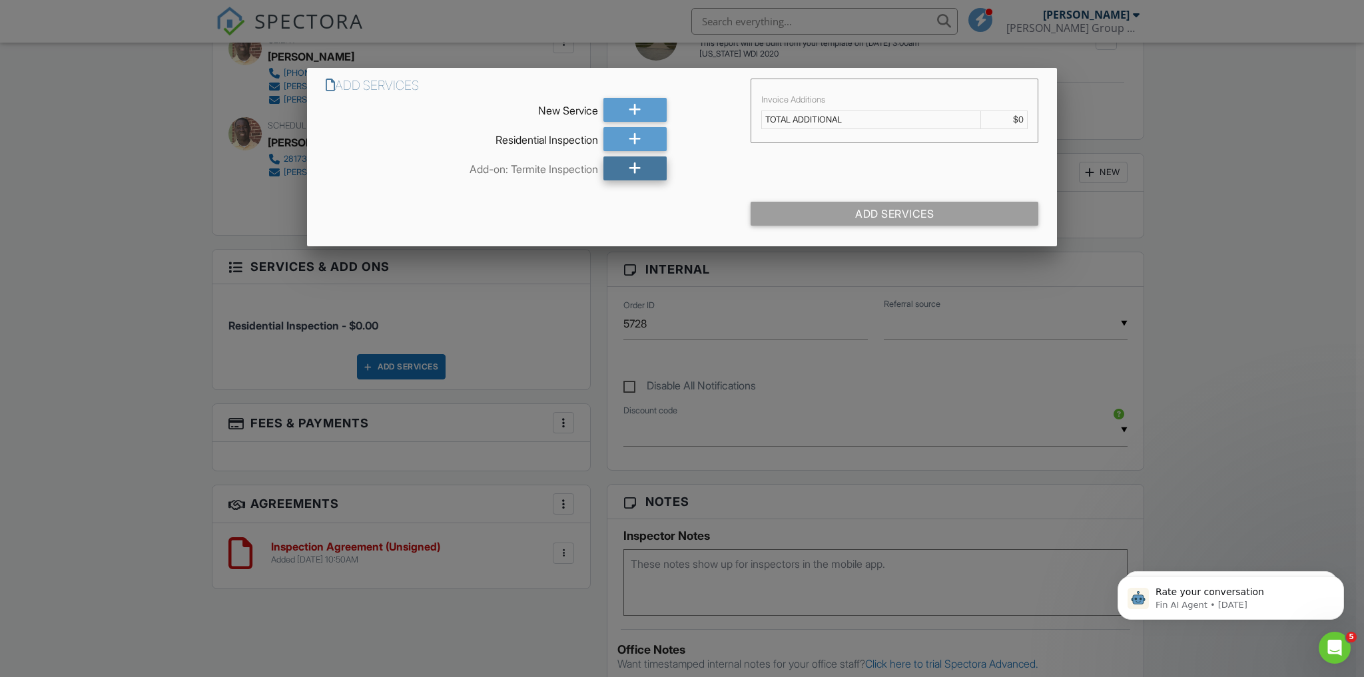
click at [646, 171] on div at bounding box center [635, 169] width 63 height 24
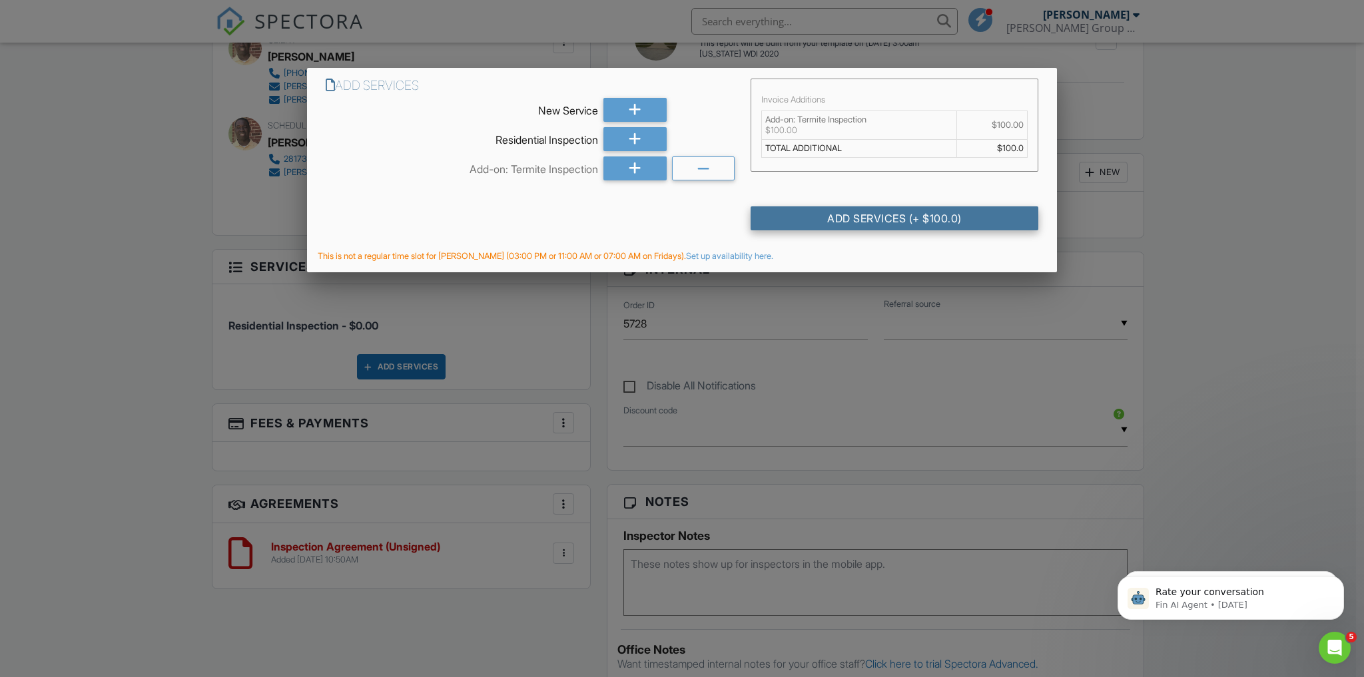
click at [828, 219] on div "Add Services (+ $100.0)" at bounding box center [895, 219] width 288 height 24
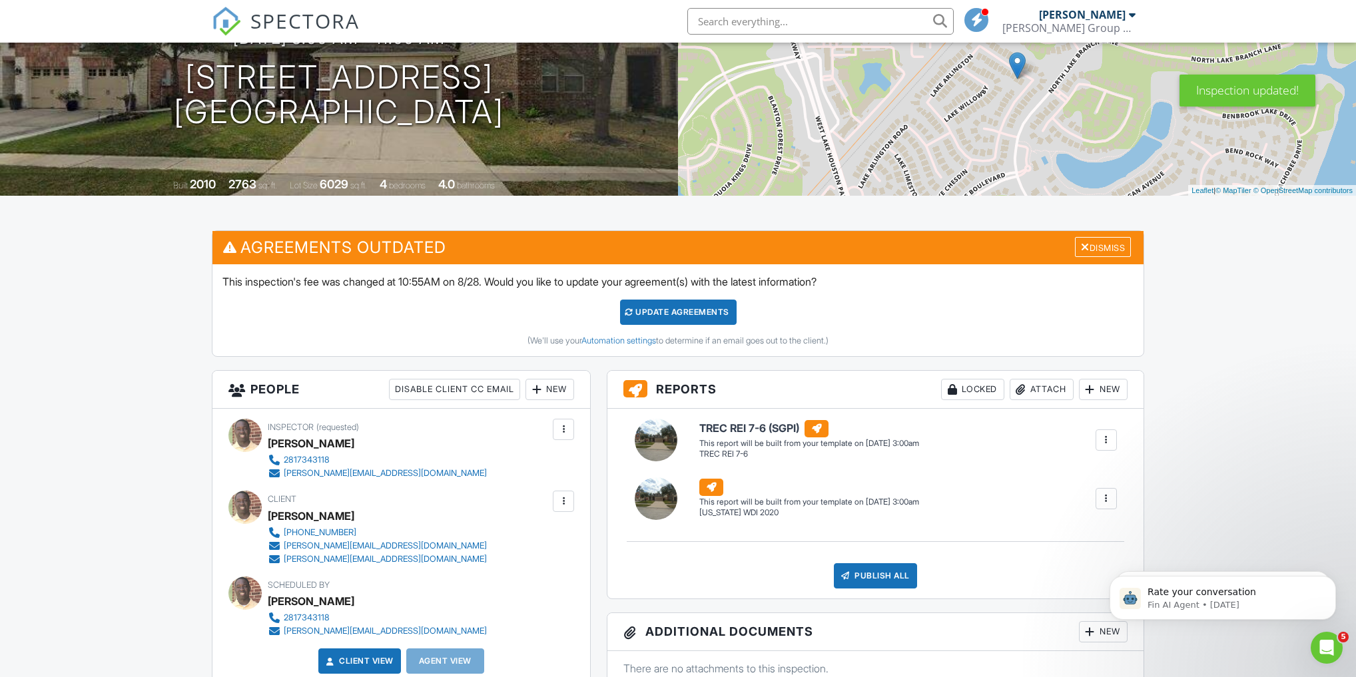
click at [657, 310] on div "Update Agreements" at bounding box center [678, 312] width 117 height 25
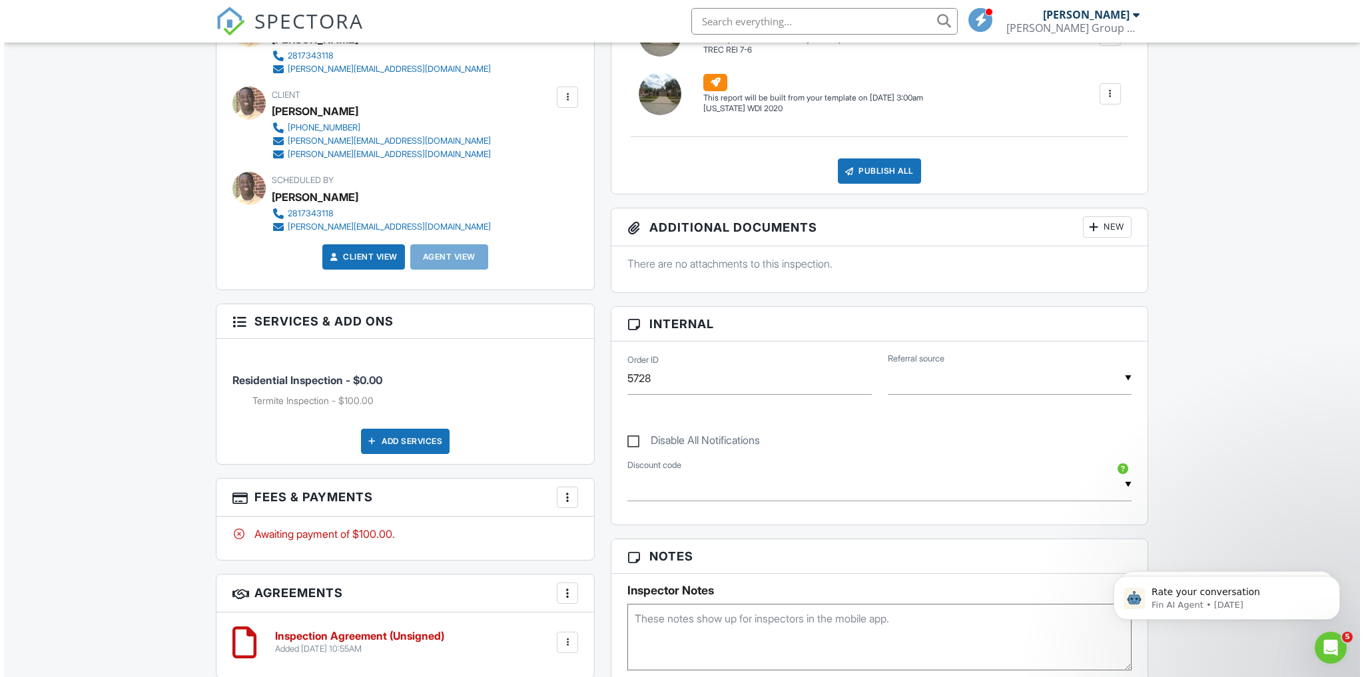
scroll to position [426, 0]
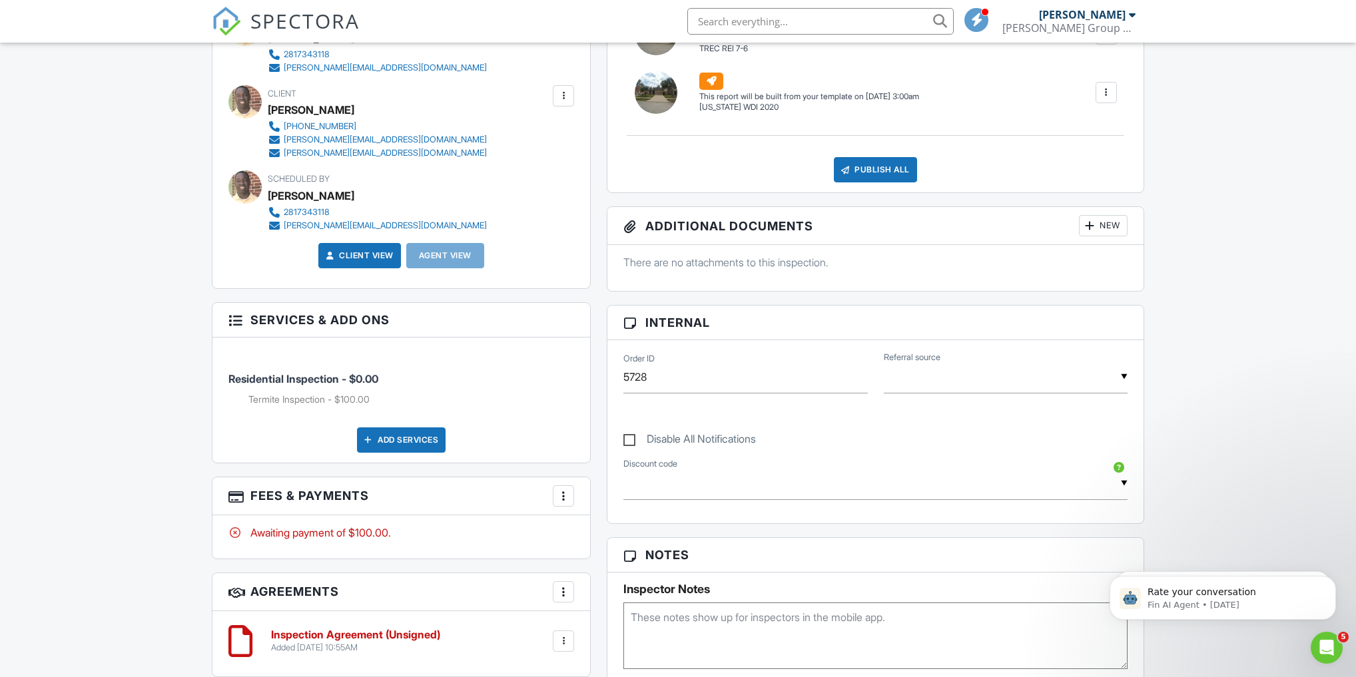
click at [570, 492] on div "More" at bounding box center [563, 496] width 21 height 21
click at [610, 533] on li "Edit Fees & Payments" at bounding box center [631, 536] width 139 height 33
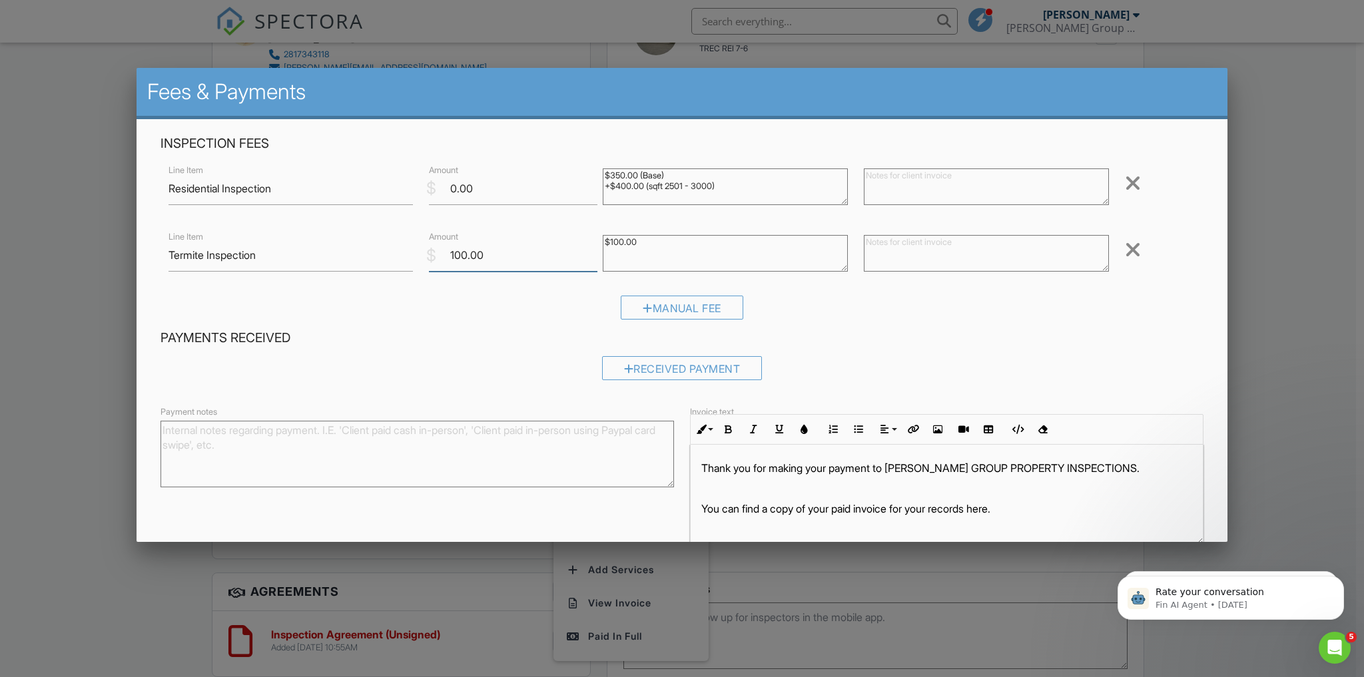
click at [538, 253] on input "100.00" at bounding box center [513, 255] width 169 height 33
drag, startPoint x: 566, startPoint y: 254, endPoint x: 429, endPoint y: 256, distance: 137.2
click at [429, 256] on div "$ Amount 100.00" at bounding box center [508, 255] width 174 height 33
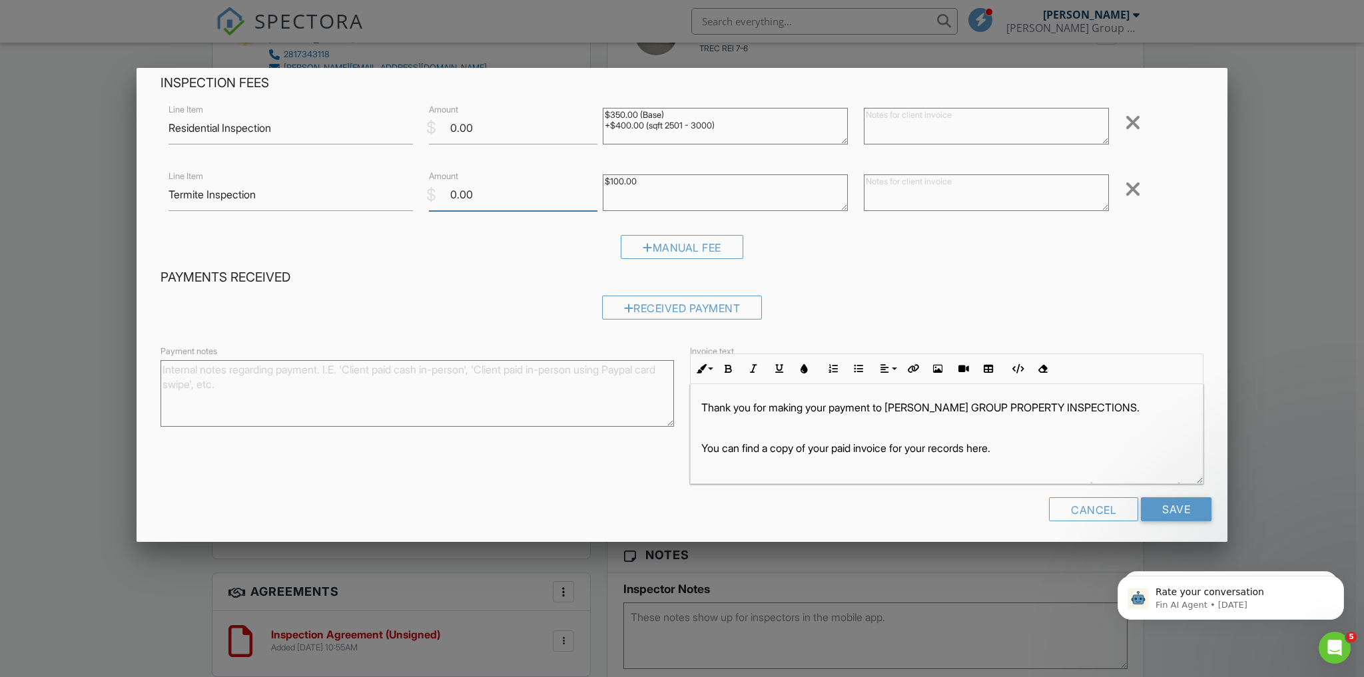
scroll to position [66, 0]
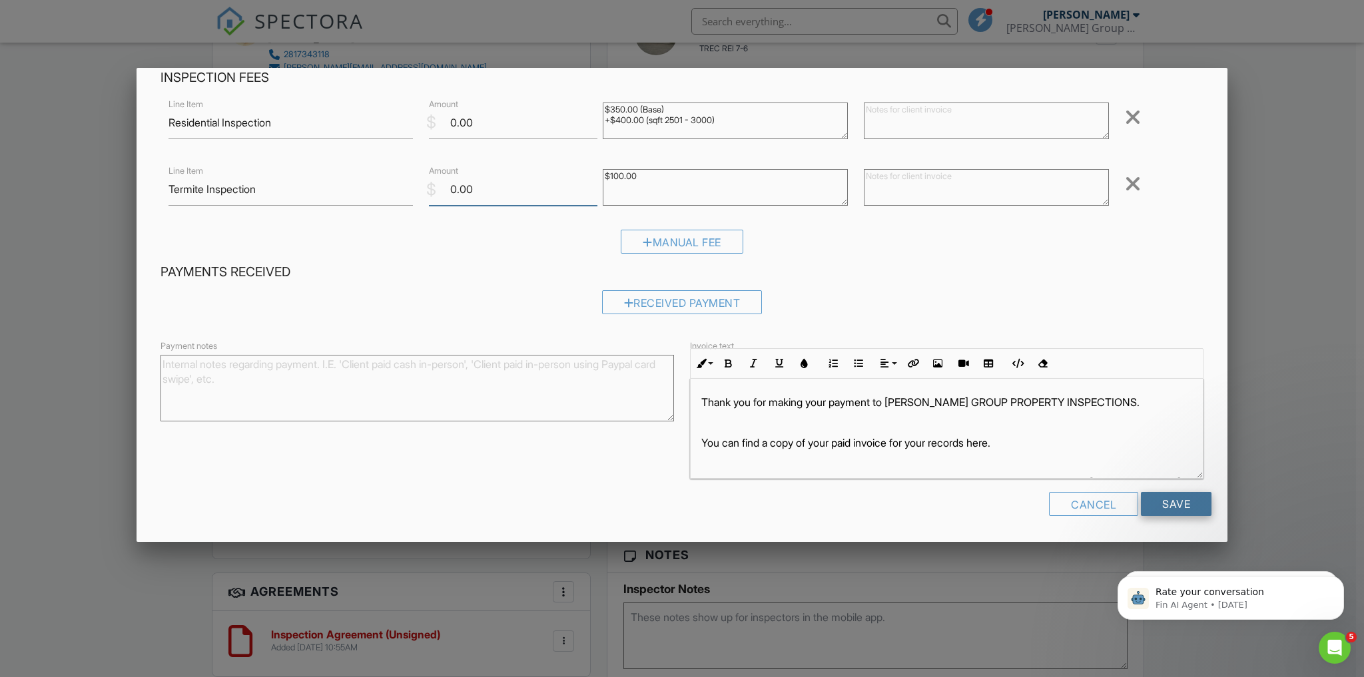
type input "0.00"
click at [1164, 503] on input "Save" at bounding box center [1176, 504] width 71 height 24
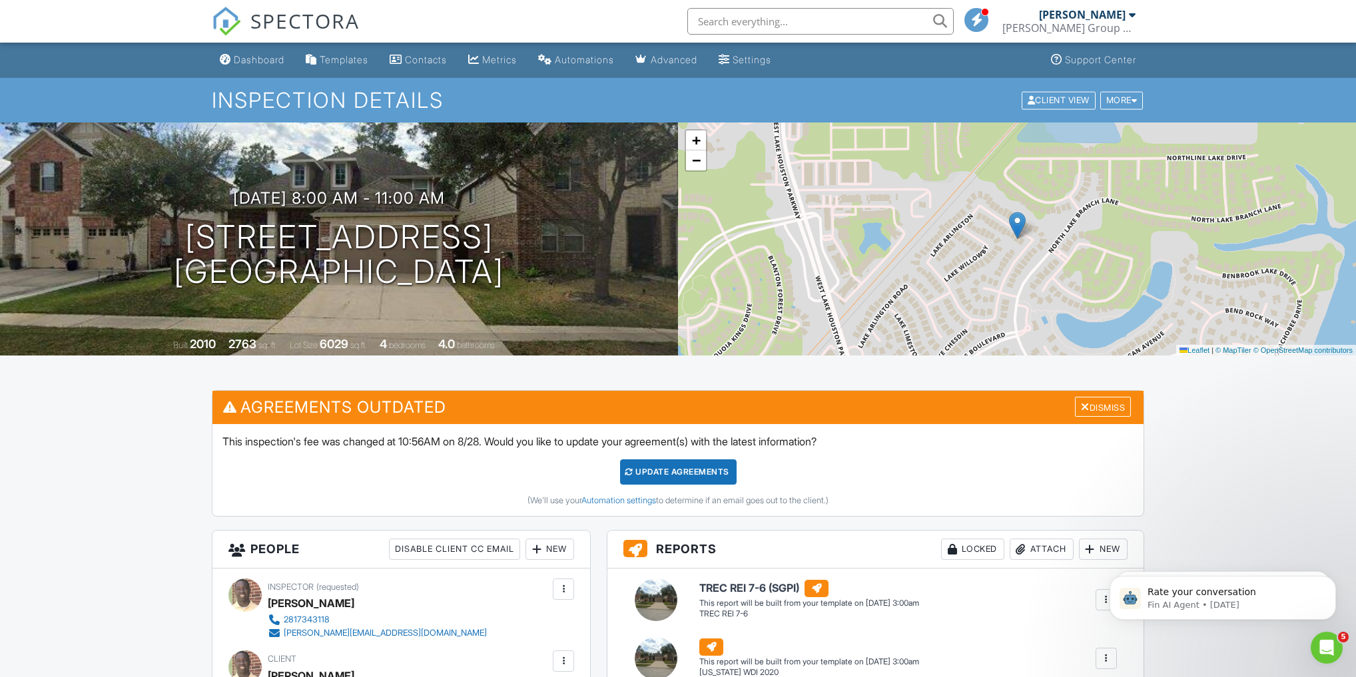
click at [362, 56] on div "Templates" at bounding box center [344, 59] width 49 height 11
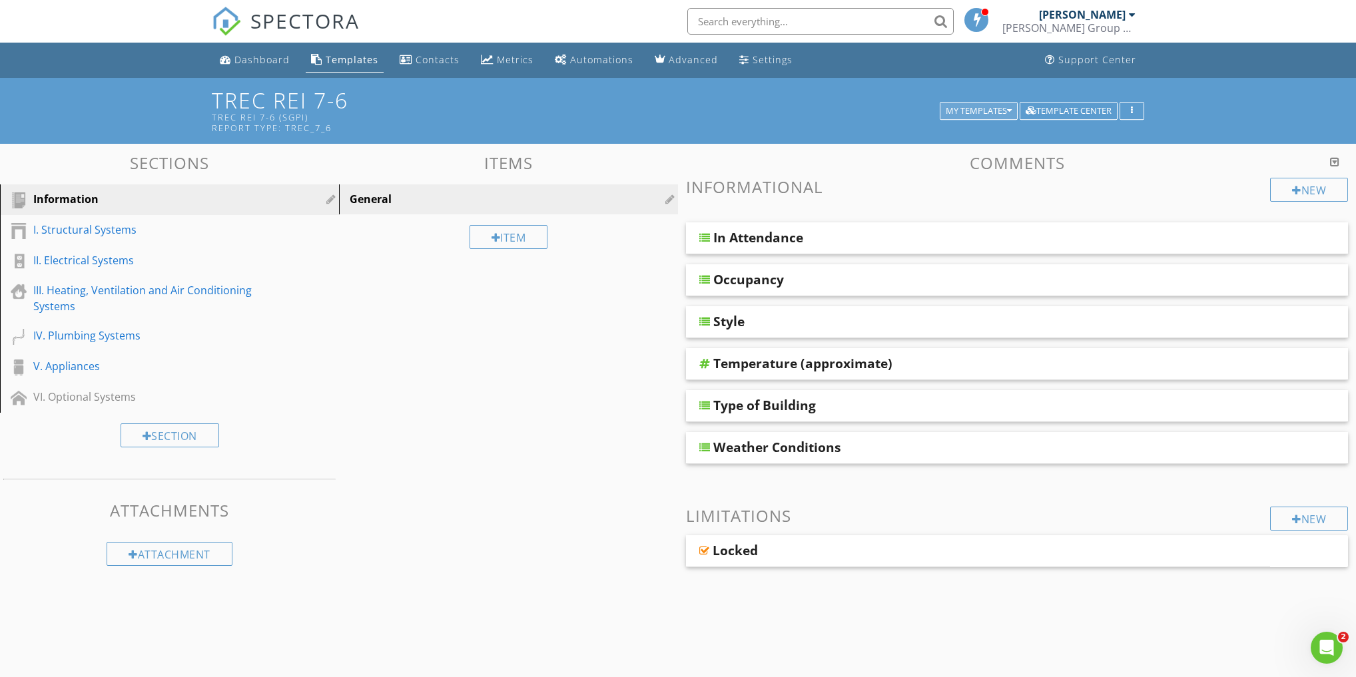
click at [975, 109] on div "My Templates" at bounding box center [979, 111] width 66 height 9
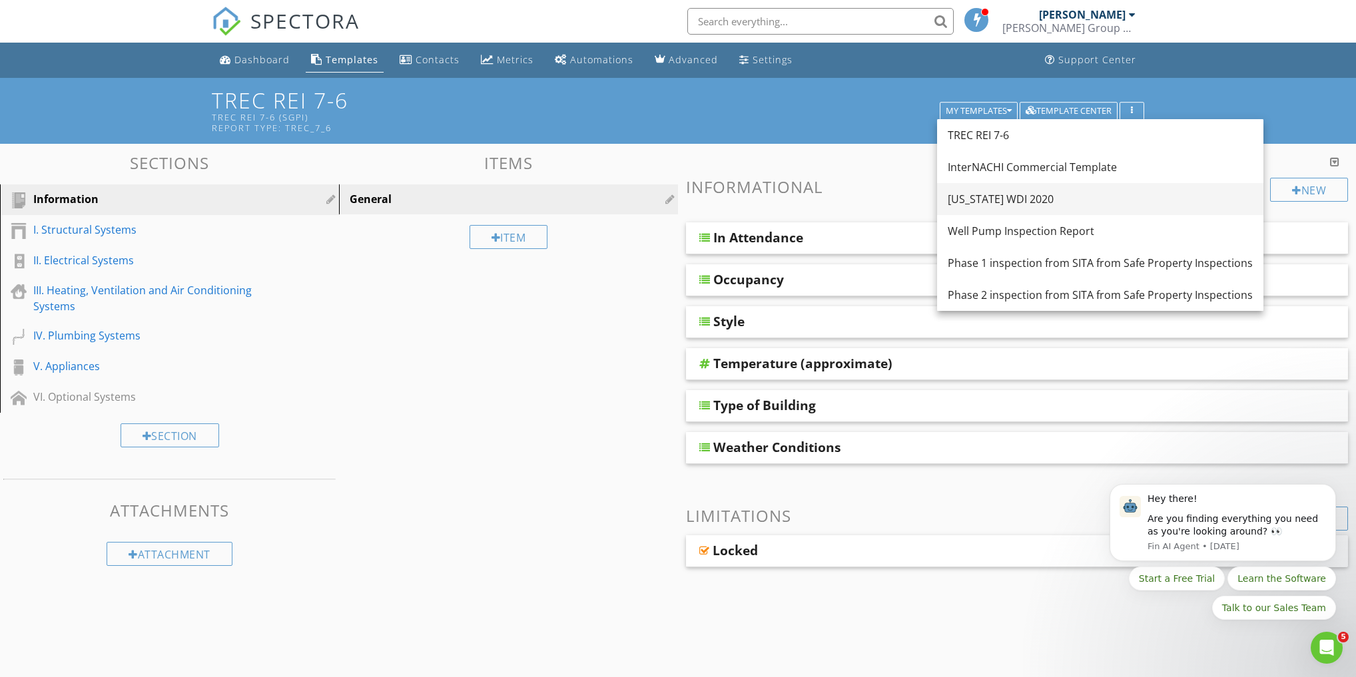
click at [985, 196] on div "[US_STATE] WDI 2020" at bounding box center [1100, 199] width 305 height 16
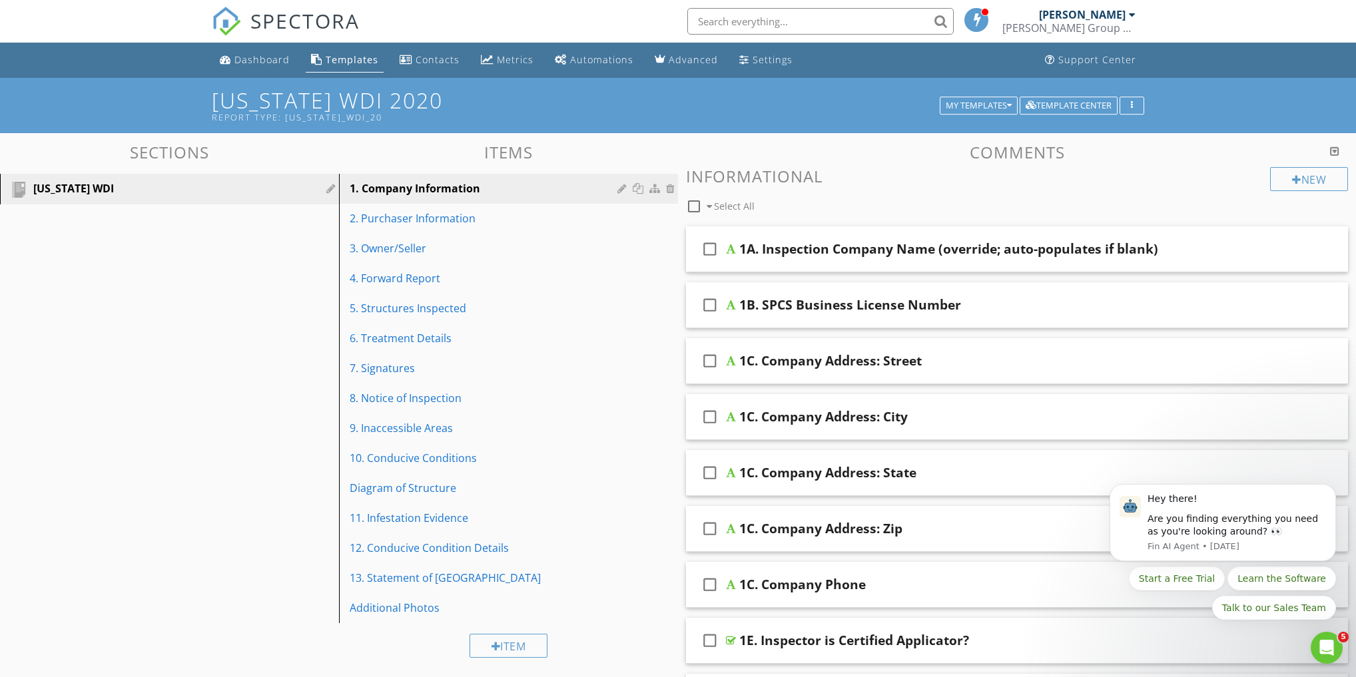
click at [709, 248] on icon "check_box_outline_blank" at bounding box center [709, 249] width 21 height 32
click at [692, 204] on div at bounding box center [694, 206] width 23 height 23
checkbox input "true"
click at [854, 253] on div "1A. Inspection Company Name (override; auto-populates if blank)" at bounding box center [948, 249] width 419 height 16
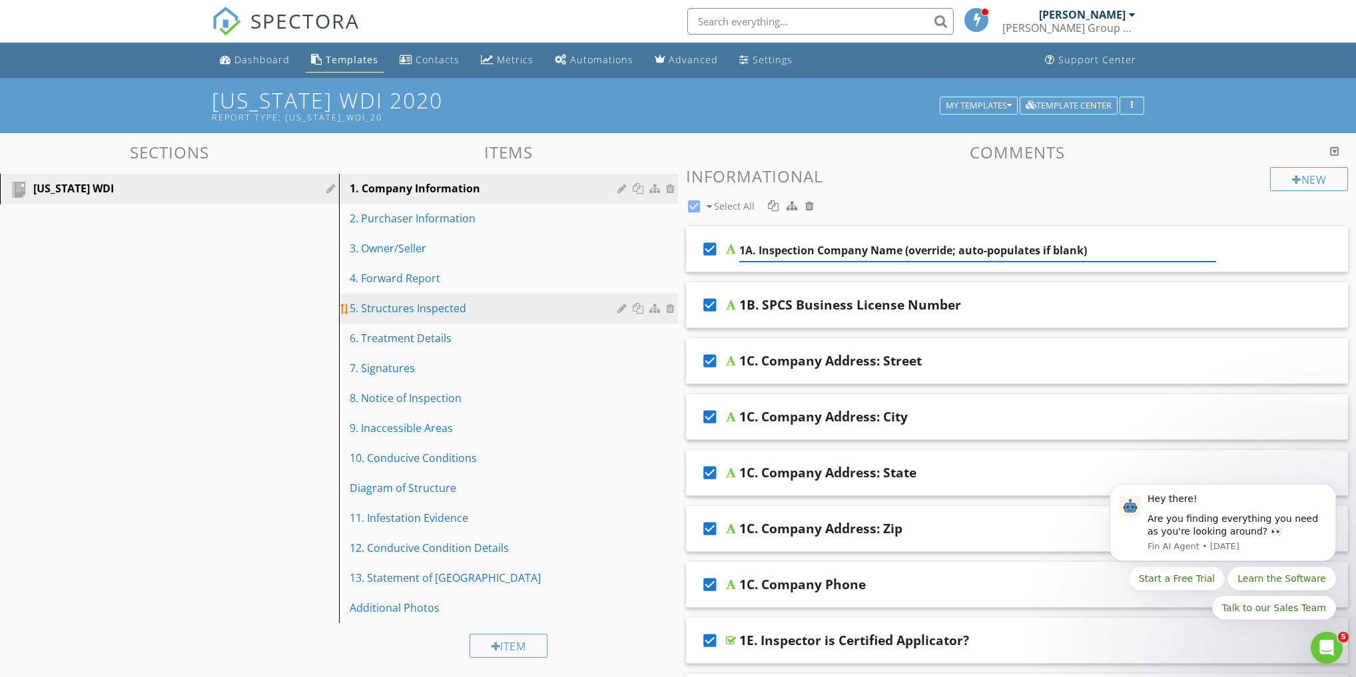
click at [397, 305] on div "5. Structures Inspected" at bounding box center [486, 308] width 272 height 16
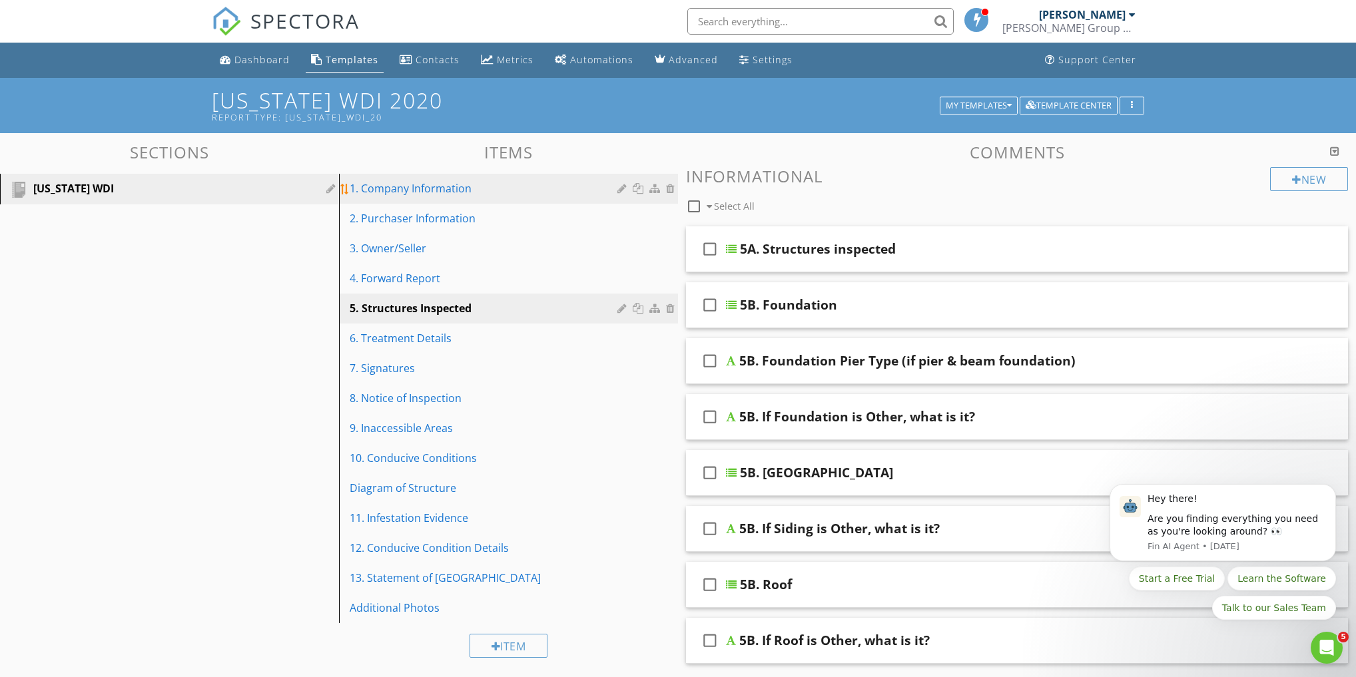
click at [450, 195] on div "1. Company Information" at bounding box center [486, 189] width 272 height 16
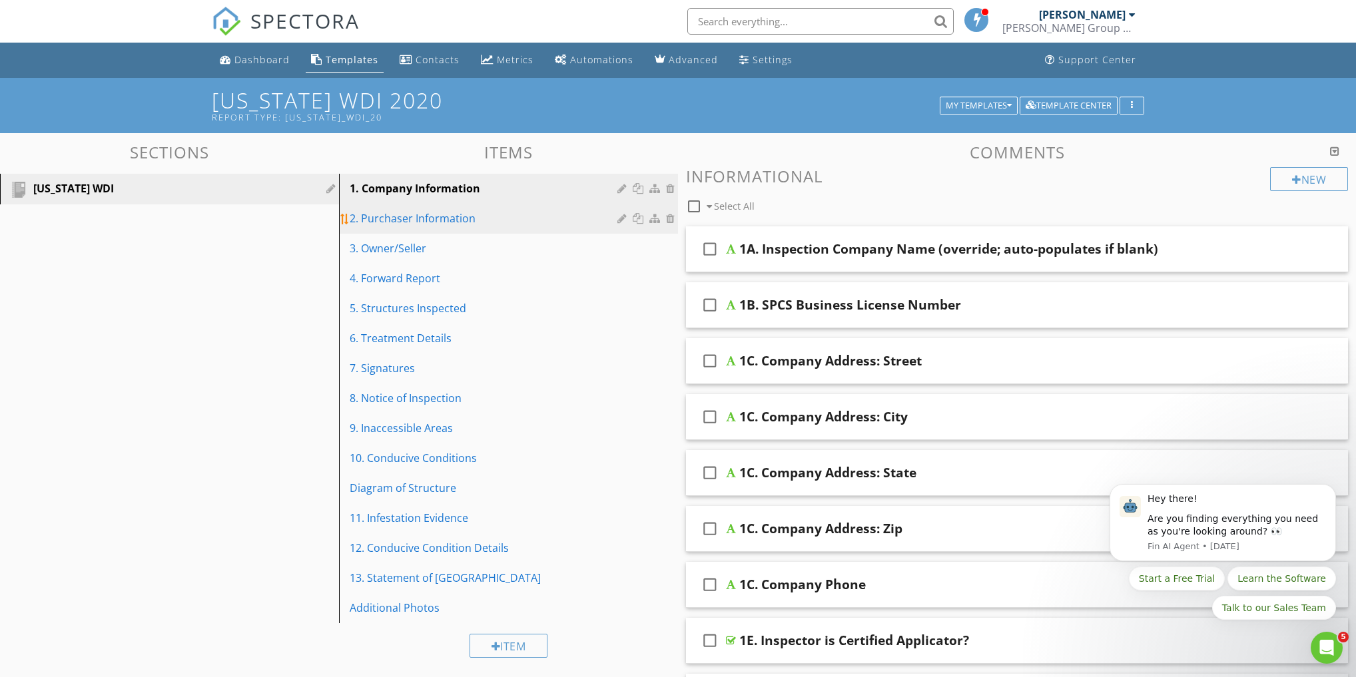
click at [434, 217] on div "2. Purchaser Information" at bounding box center [486, 219] width 272 height 16
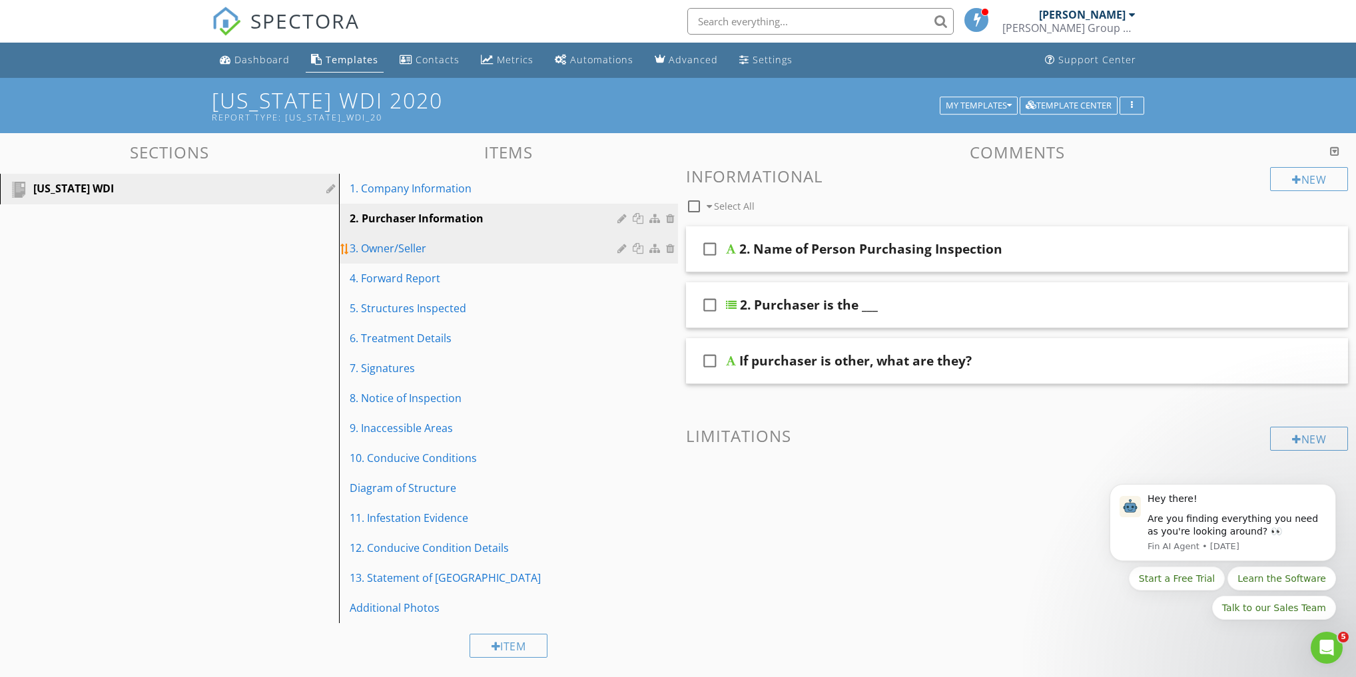
click at [413, 252] on div "3. Owner/Seller" at bounding box center [486, 248] width 272 height 16
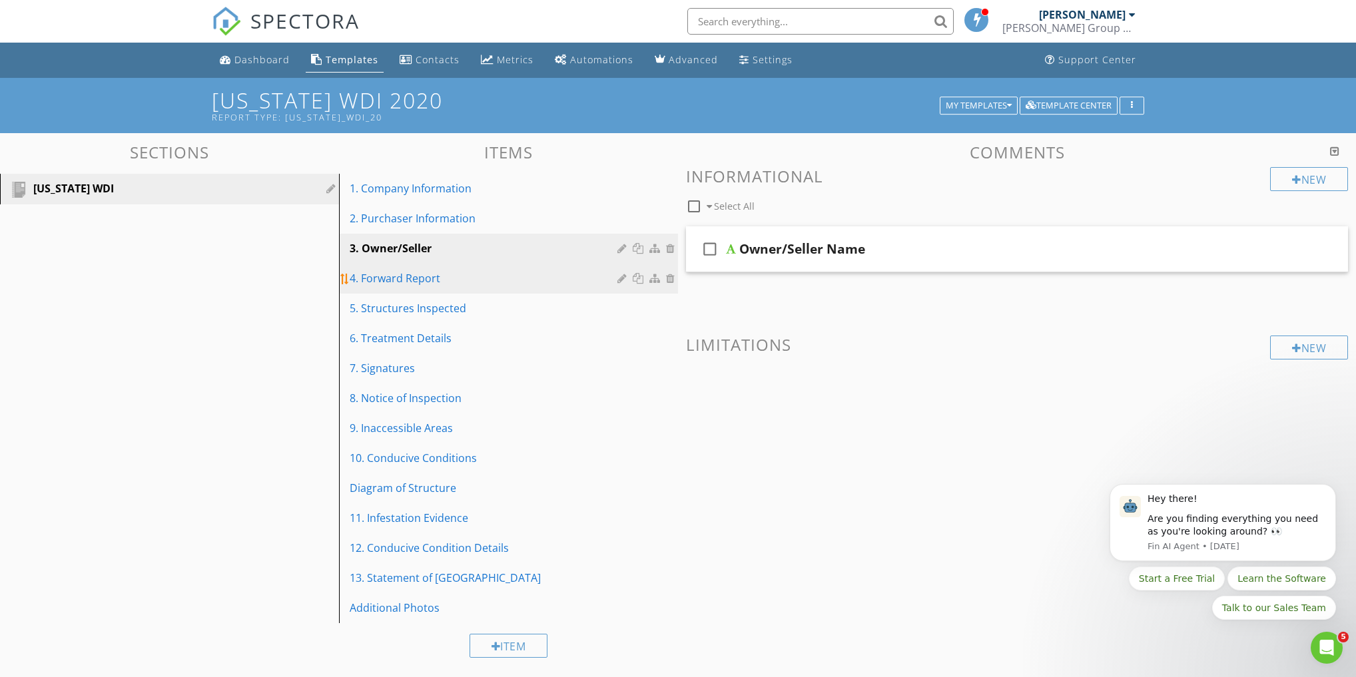
click at [426, 274] on div "4. Forward Report" at bounding box center [486, 278] width 272 height 16
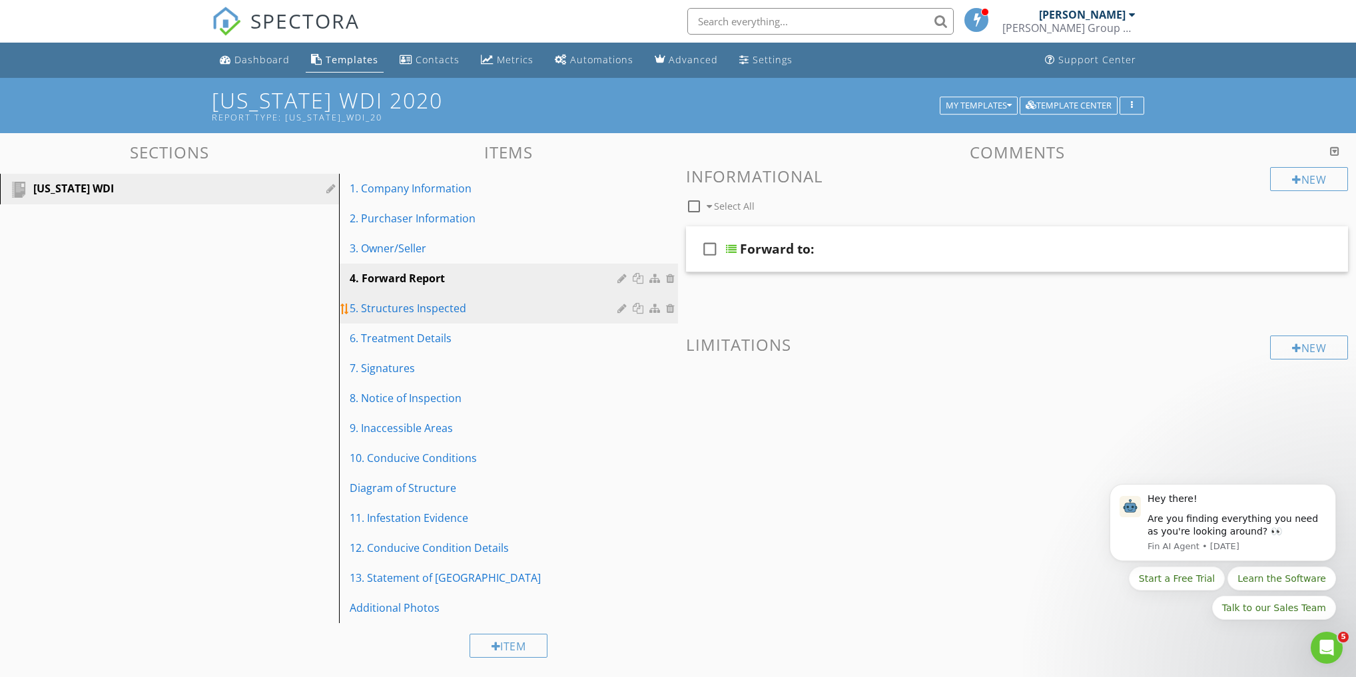
click at [426, 308] on div "5. Structures Inspected" at bounding box center [486, 308] width 272 height 16
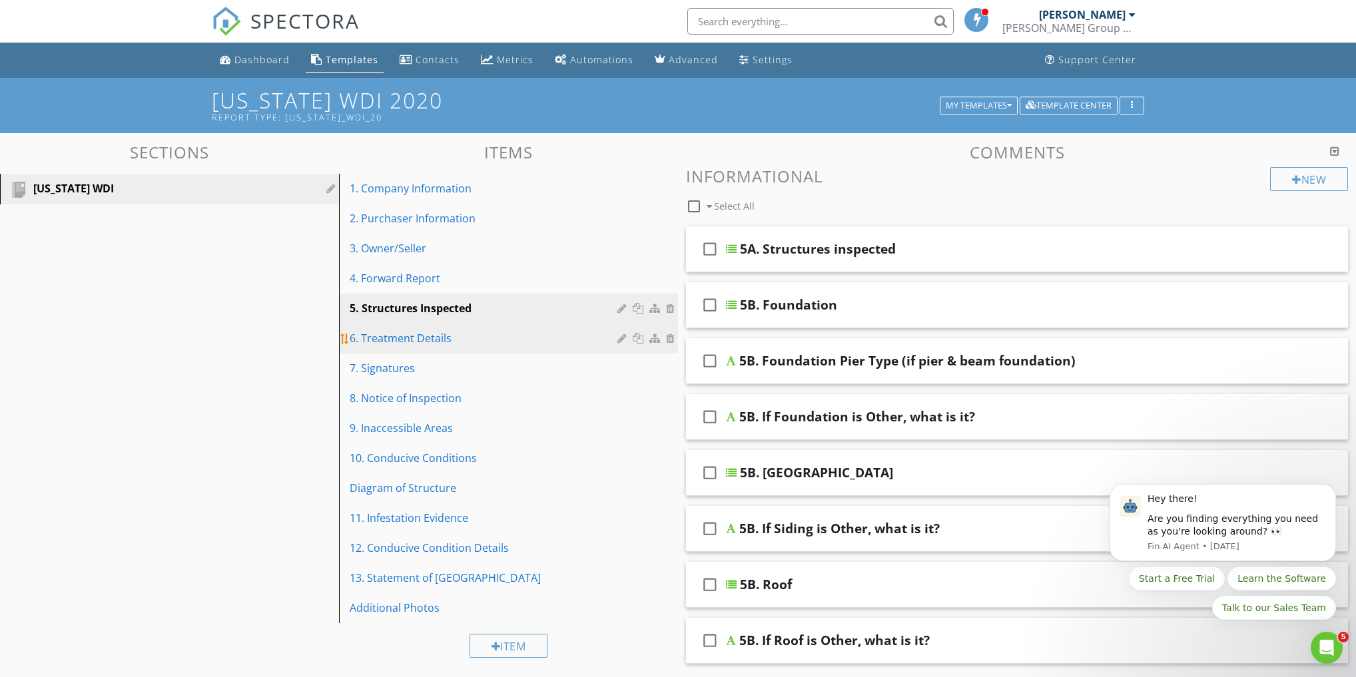
click at [427, 337] on div "6. Treatment Details" at bounding box center [486, 338] width 272 height 16
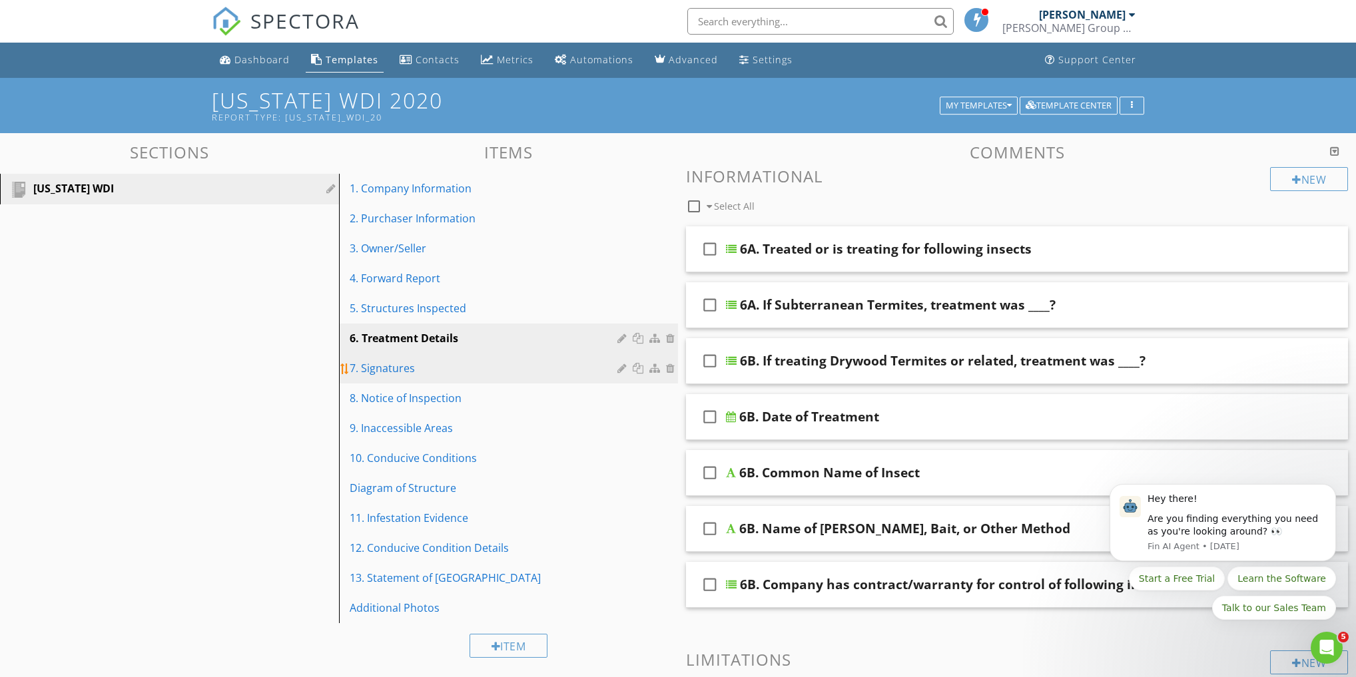
click at [398, 366] on div "7. Signatures" at bounding box center [486, 368] width 272 height 16
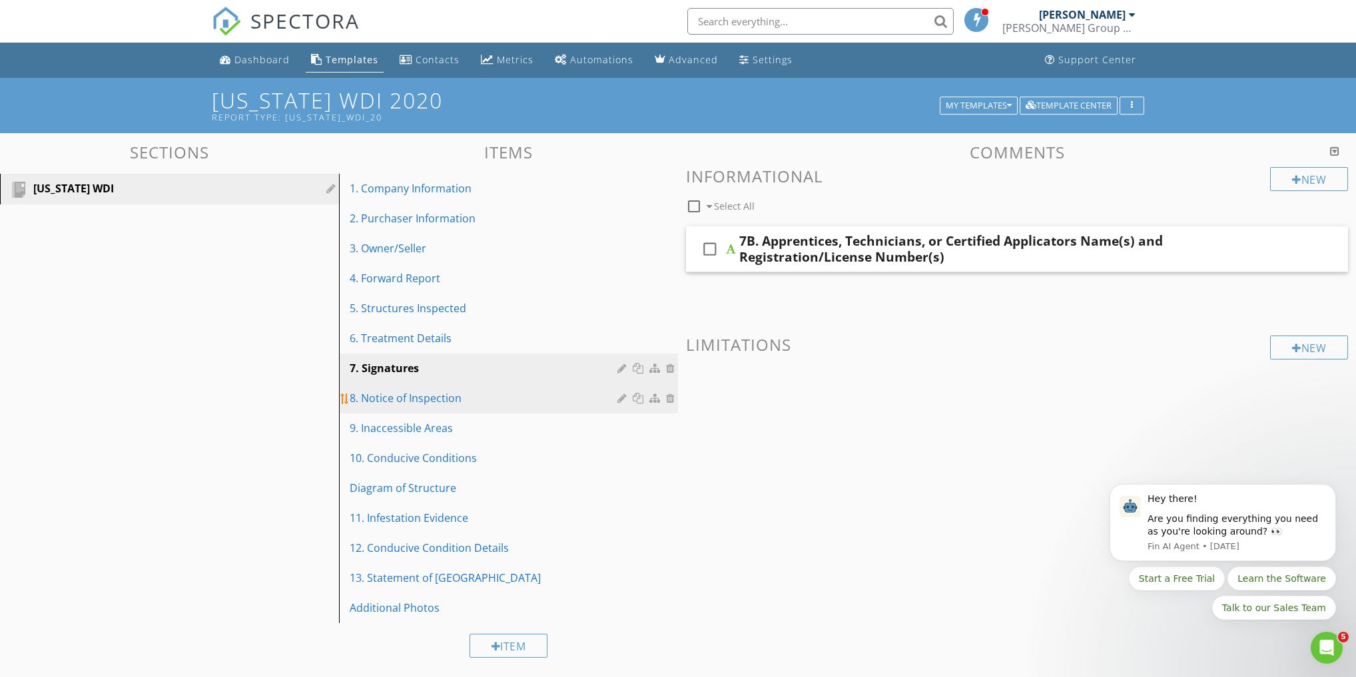
click at [390, 402] on div "8. Notice of Inspection" at bounding box center [486, 398] width 272 height 16
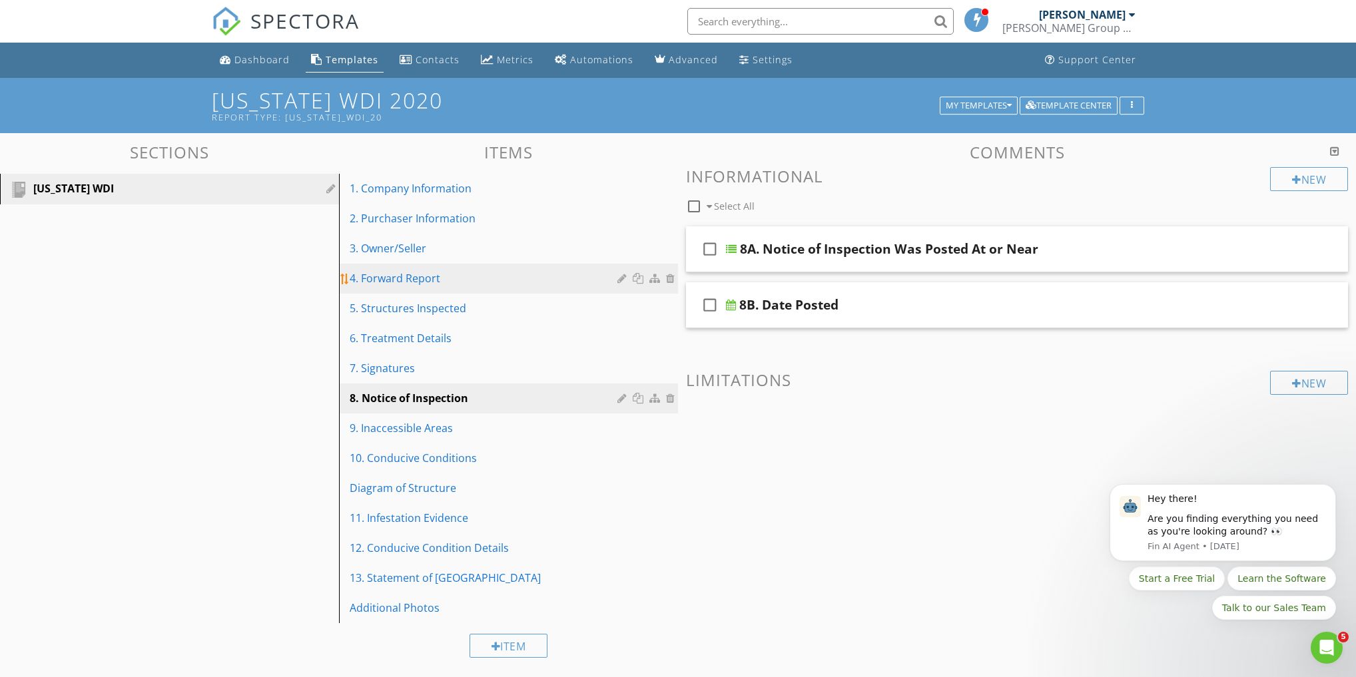
click at [386, 280] on div "4. Forward Report" at bounding box center [486, 278] width 272 height 16
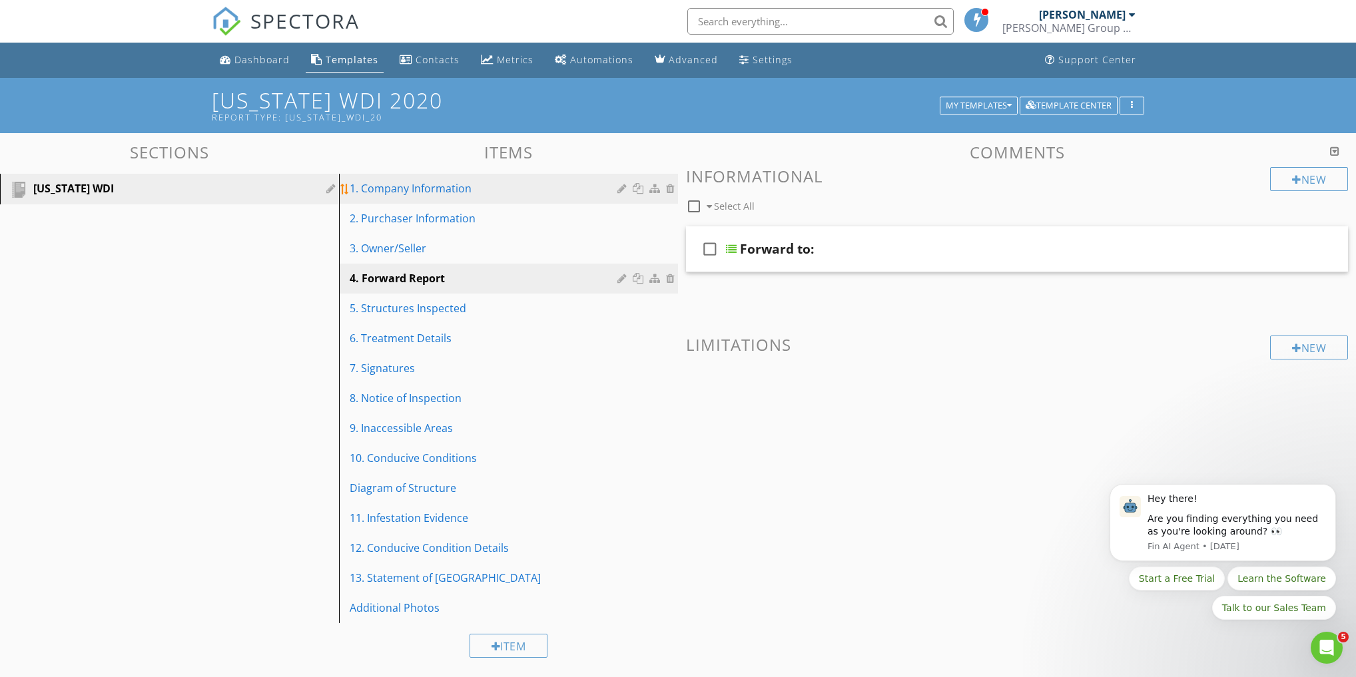
click at [408, 195] on div "1. Company Information" at bounding box center [486, 189] width 272 height 16
